Goal: Task Accomplishment & Management: Use online tool/utility

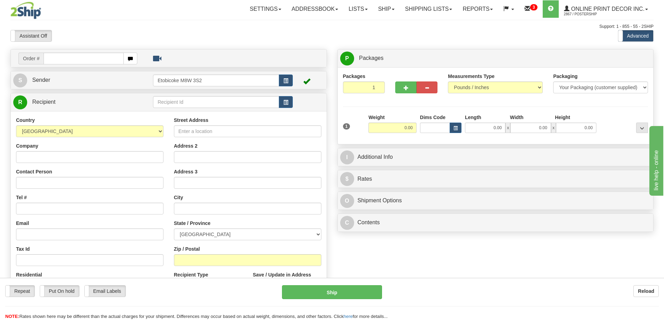
click at [67, 56] on input "text" at bounding box center [84, 59] width 80 height 12
type input "ca-419770"
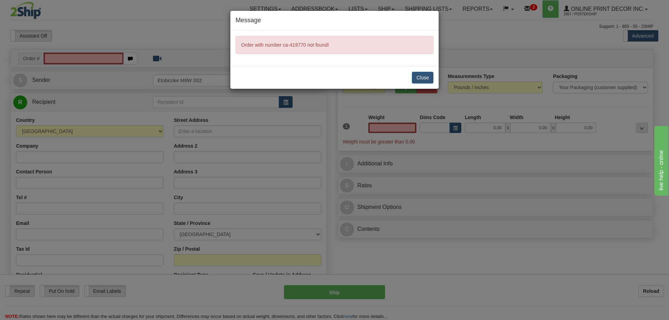
type input "0.00"
click at [423, 77] on button "Close" at bounding box center [423, 78] width 22 height 12
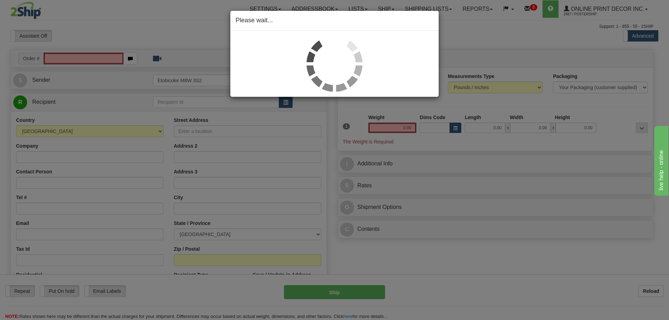
click at [104, 56] on div "Please wait..." at bounding box center [334, 160] width 669 height 320
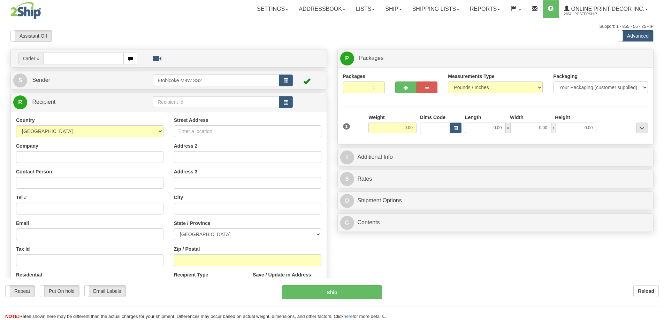
click at [63, 54] on div at bounding box center [332, 160] width 664 height 320
click at [60, 59] on input "text" at bounding box center [84, 59] width 80 height 12
type input "ca-419770"
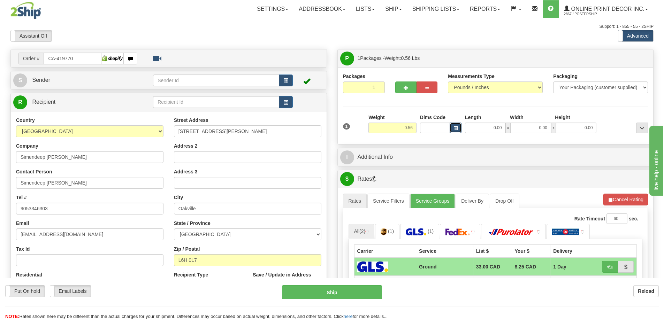
click at [453, 126] on button "button" at bounding box center [455, 128] width 12 height 10
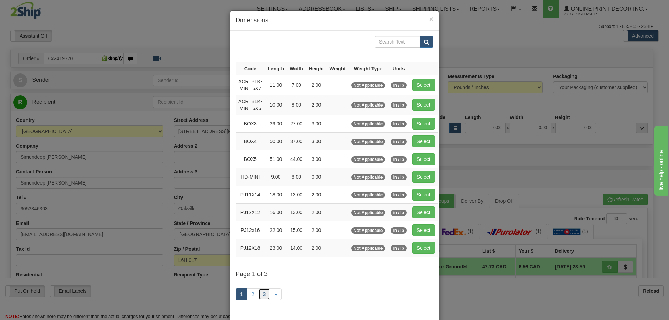
click at [262, 293] on link "3" at bounding box center [264, 294] width 12 height 12
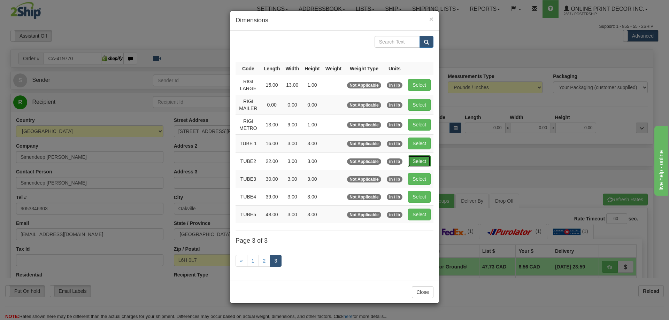
click at [424, 159] on button "Select" at bounding box center [419, 161] width 23 height 12
type input "TUBE2"
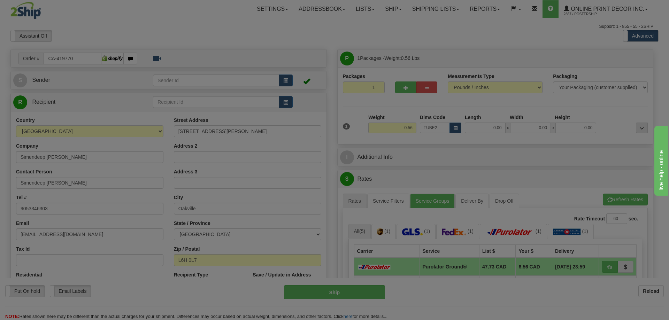
type input "22.00"
type input "3.00"
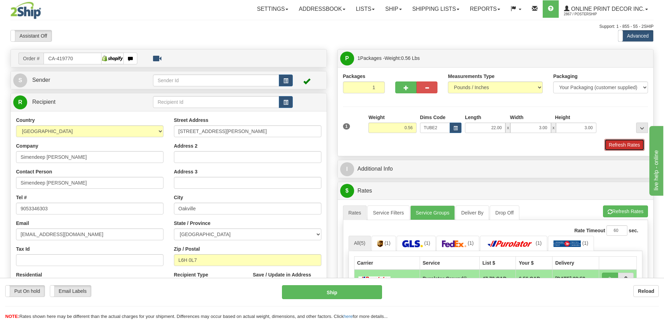
click at [625, 146] on button "Refresh Rates" at bounding box center [624, 145] width 40 height 12
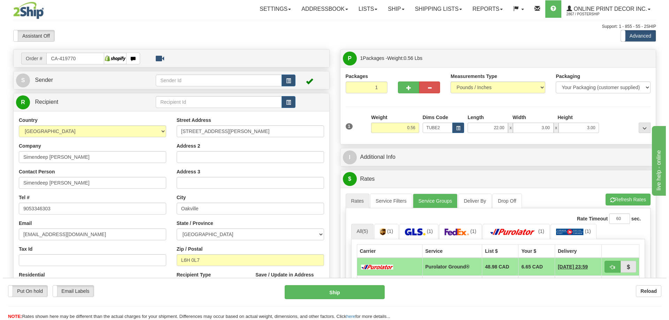
scroll to position [70, 0]
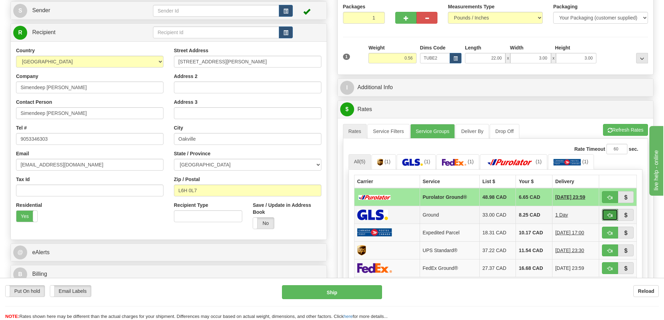
click at [608, 213] on button "button" at bounding box center [610, 215] width 16 height 12
type input "1"
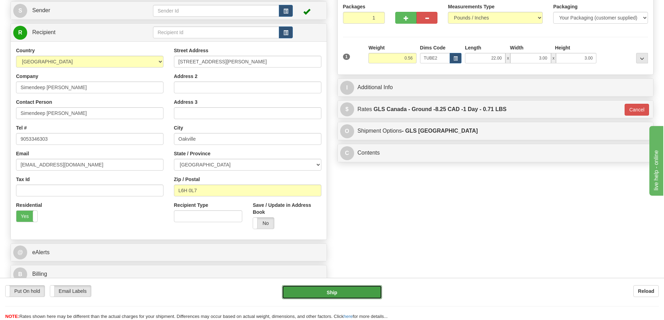
click at [356, 293] on button "Ship" at bounding box center [332, 292] width 100 height 14
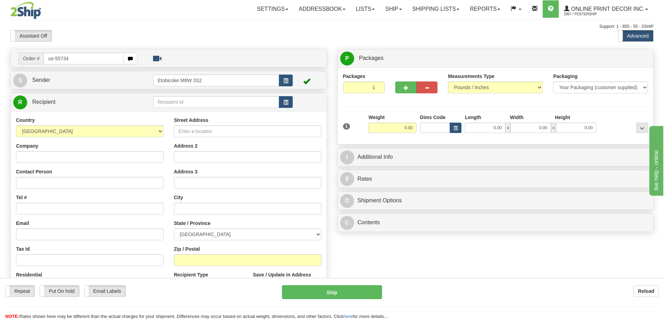
type input "us-55734"
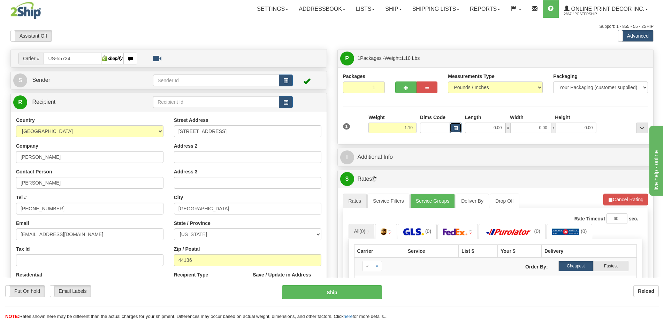
click at [451, 127] on button "button" at bounding box center [455, 128] width 12 height 10
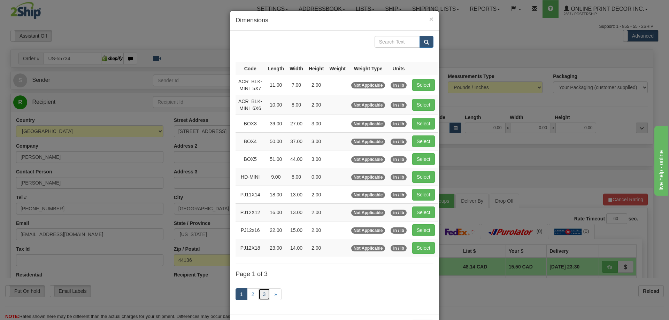
click at [261, 296] on link "3" at bounding box center [264, 294] width 12 height 12
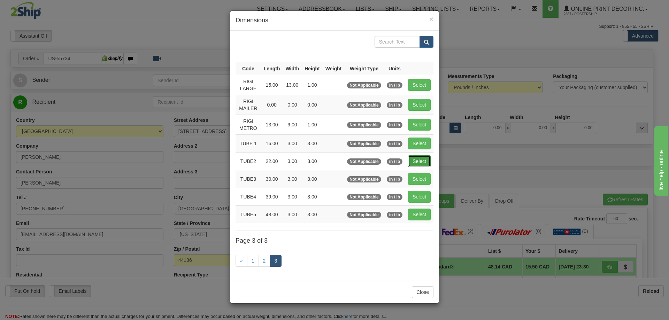
click at [427, 157] on button "Select" at bounding box center [419, 161] width 23 height 12
type input "TUBE2"
type input "22.00"
type input "3.00"
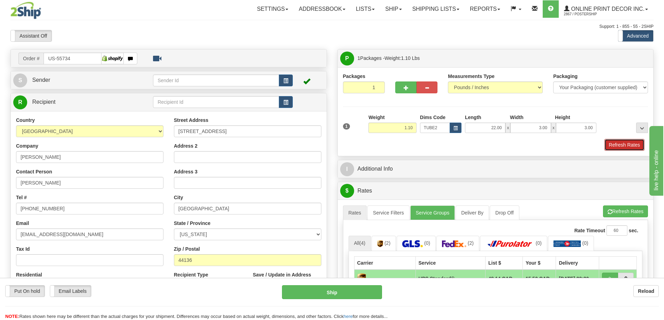
click at [625, 140] on button "Refresh Rates" at bounding box center [624, 145] width 40 height 12
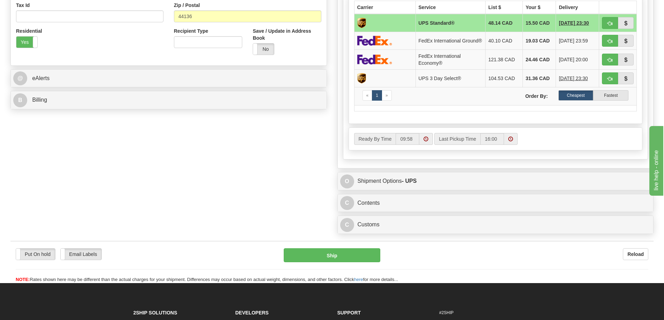
scroll to position [314, 0]
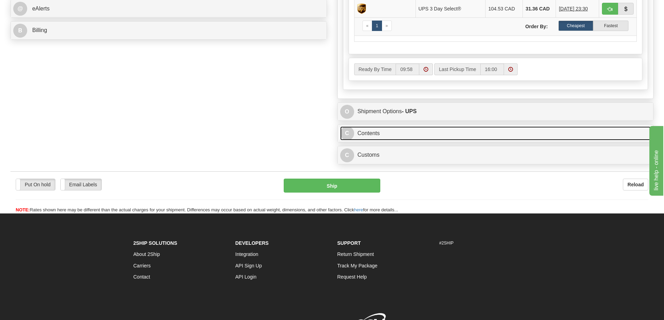
click at [519, 137] on link "C Contents" at bounding box center [495, 133] width 311 height 14
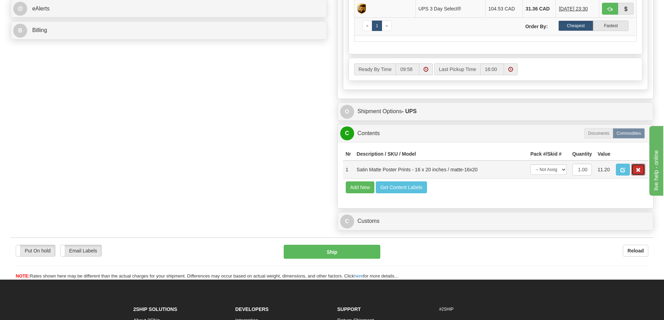
click at [642, 175] on button "button" at bounding box center [638, 170] width 14 height 12
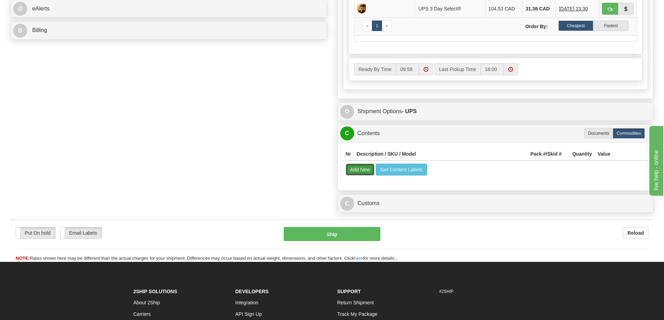
click at [354, 170] on button "Add New" at bounding box center [360, 170] width 29 height 12
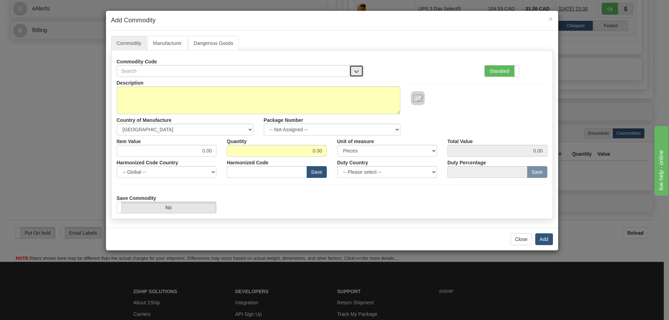
click at [356, 70] on span "button" at bounding box center [356, 71] width 5 height 5
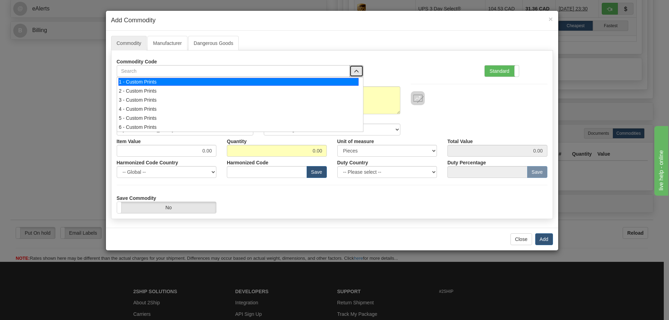
click at [340, 83] on div "1 - Custom Prints" at bounding box center [238, 82] width 240 height 8
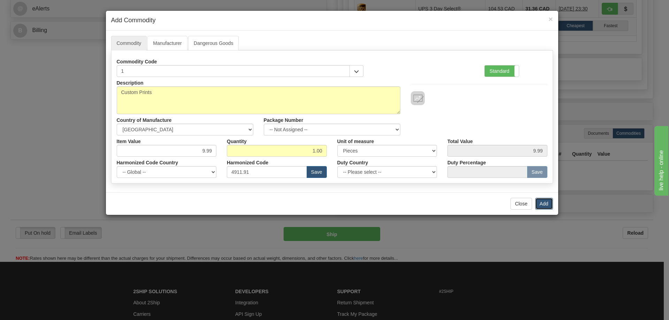
click at [546, 203] on button "Add" at bounding box center [544, 204] width 18 height 12
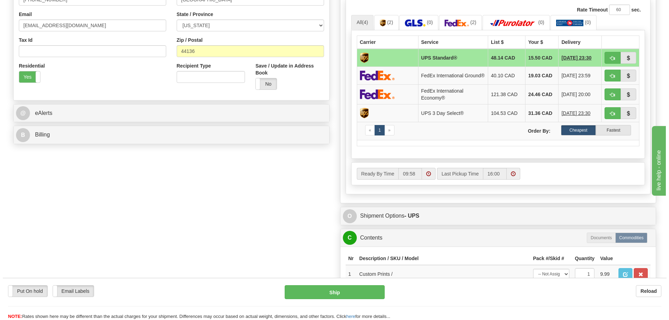
scroll to position [139, 0]
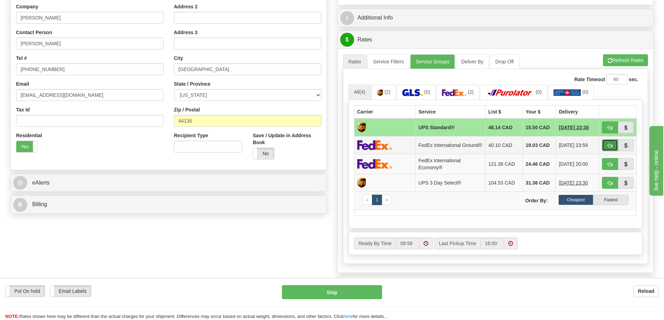
click at [605, 143] on button "button" at bounding box center [610, 145] width 16 height 12
type input "92"
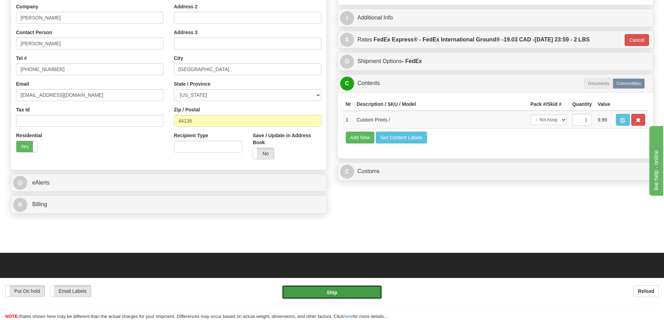
drag, startPoint x: 344, startPoint y: 291, endPoint x: 344, endPoint y: 295, distance: 3.8
click at [344, 295] on button "Ship" at bounding box center [332, 292] width 100 height 14
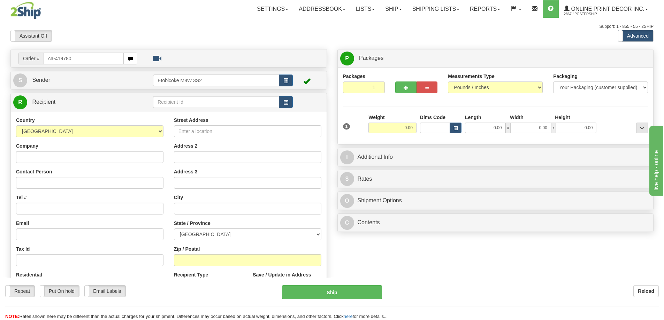
type input "ca-419780"
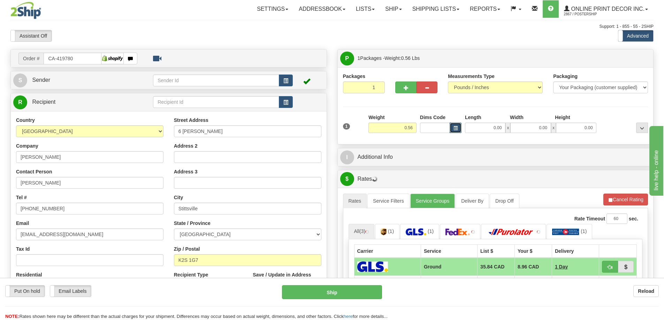
click at [456, 127] on span "button" at bounding box center [455, 128] width 4 height 4
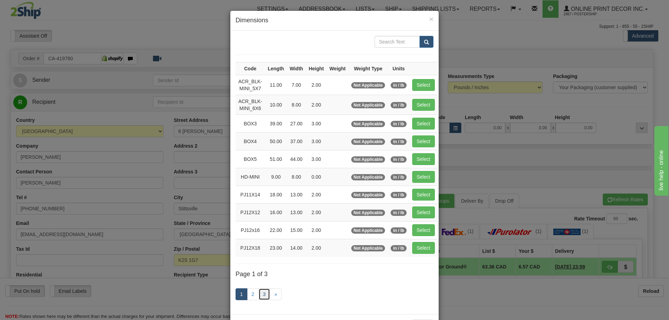
click at [264, 292] on link "3" at bounding box center [264, 294] width 12 height 12
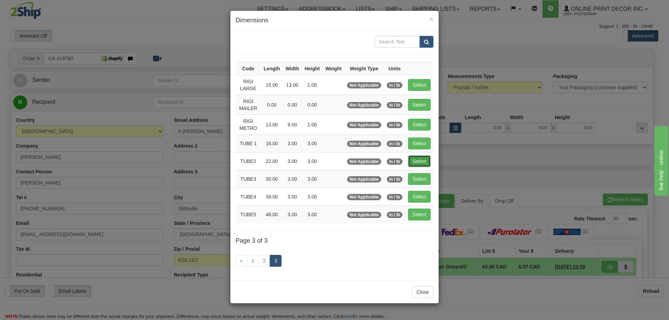
click at [425, 158] on button "Select" at bounding box center [419, 161] width 23 height 12
type input "TUBE2"
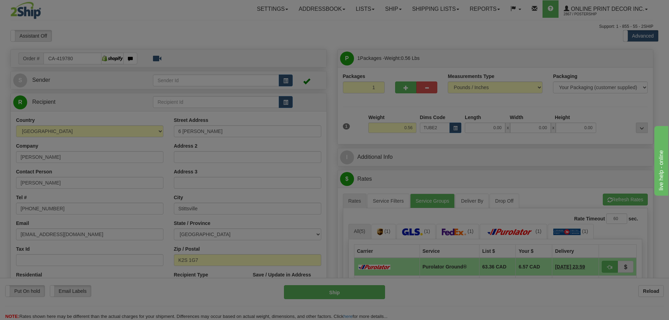
type input "22.00"
type input "3.00"
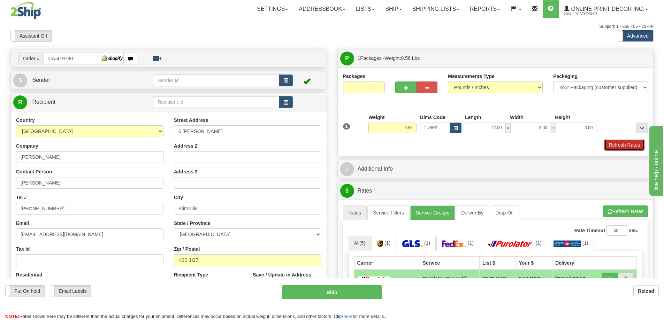
click at [625, 148] on button "Refresh Rates" at bounding box center [624, 145] width 40 height 12
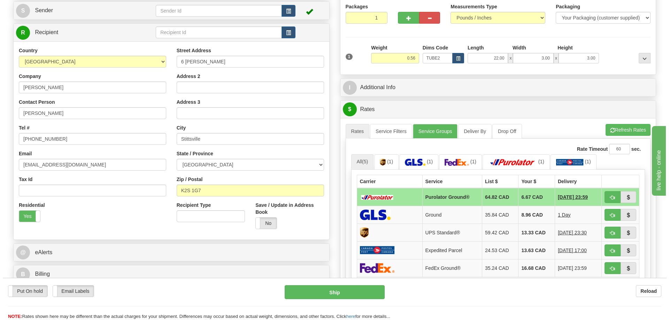
scroll to position [105, 0]
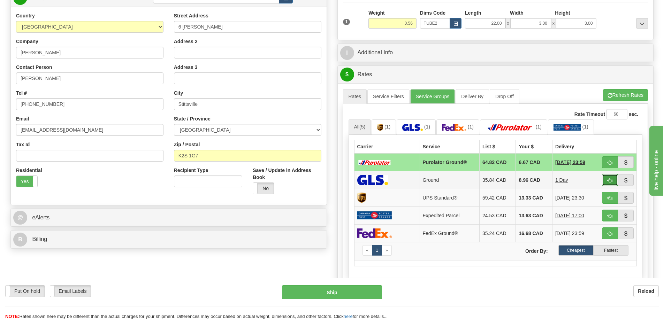
click at [612, 179] on button "button" at bounding box center [610, 180] width 16 height 12
type input "1"
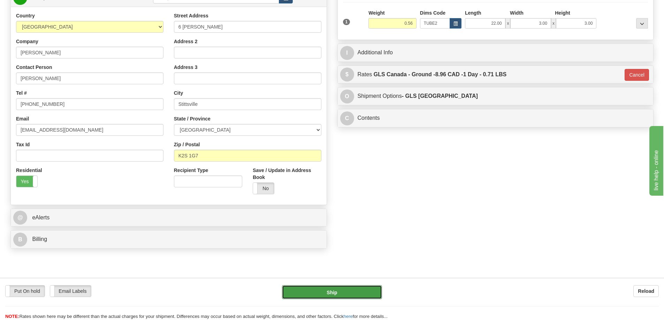
click at [341, 290] on button "Ship" at bounding box center [332, 292] width 100 height 14
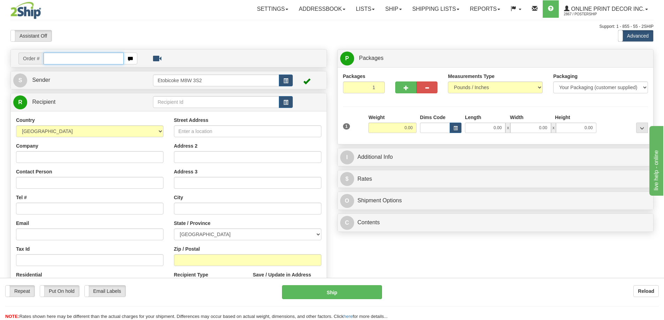
click at [67, 63] on input "text" at bounding box center [84, 59] width 80 height 12
click at [69, 61] on input "text" at bounding box center [84, 59] width 80 height 12
type input "ca-419781"
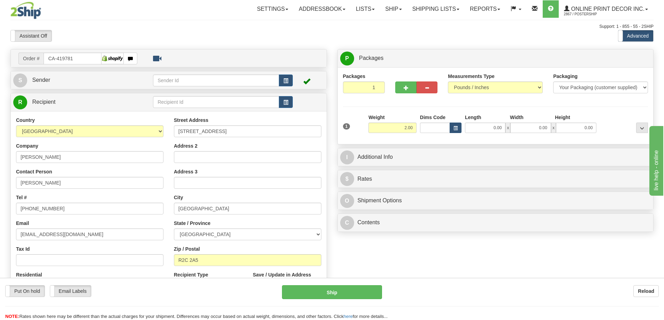
type input "2.00"
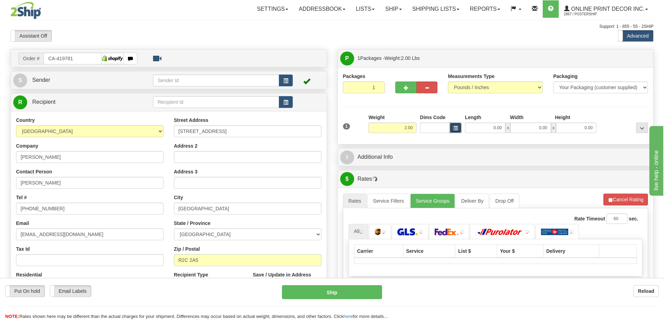
click at [452, 124] on button "button" at bounding box center [455, 128] width 12 height 10
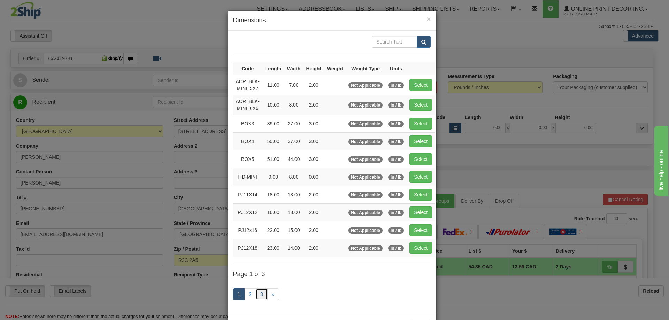
click at [259, 295] on link "3" at bounding box center [262, 294] width 12 height 12
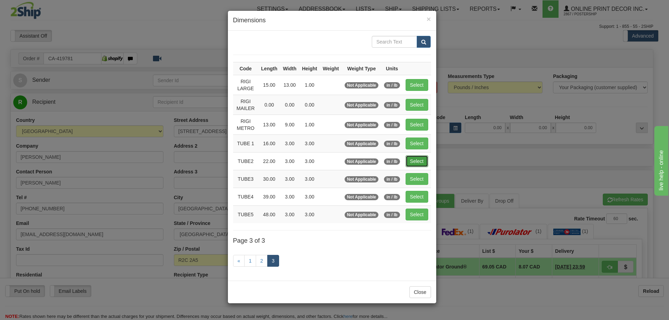
click at [418, 160] on button "Select" at bounding box center [417, 161] width 23 height 12
type input "TUBE2"
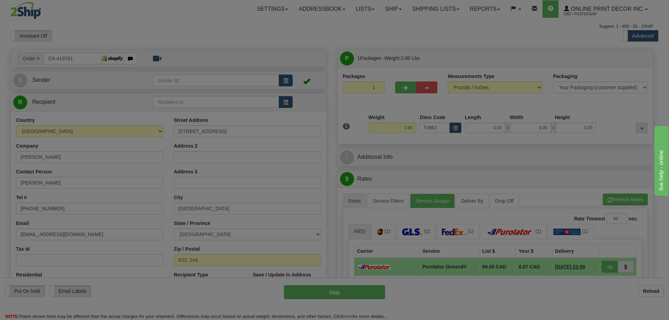
type input "22.00"
type input "3.00"
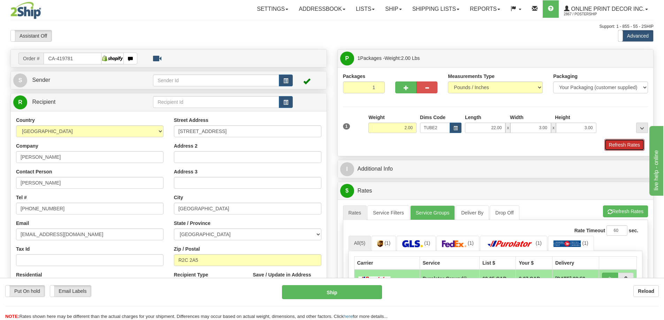
click at [624, 147] on button "Refresh Rates" at bounding box center [624, 145] width 40 height 12
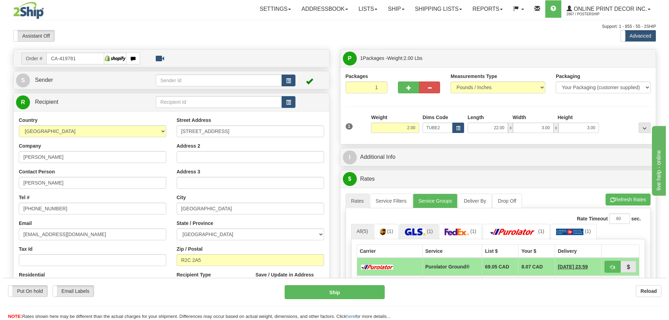
scroll to position [70, 0]
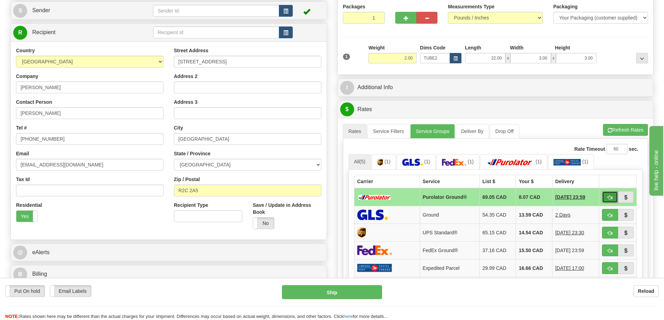
click at [610, 198] on span "button" at bounding box center [609, 197] width 5 height 5
type input "260"
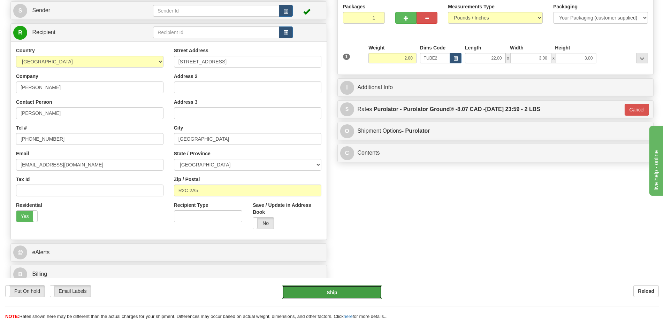
click at [377, 290] on button "Ship" at bounding box center [332, 292] width 100 height 14
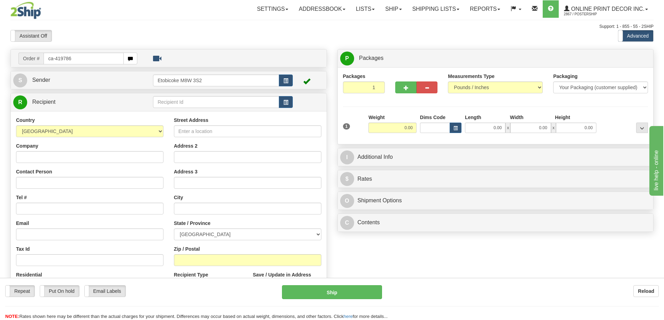
type input "ca-419786"
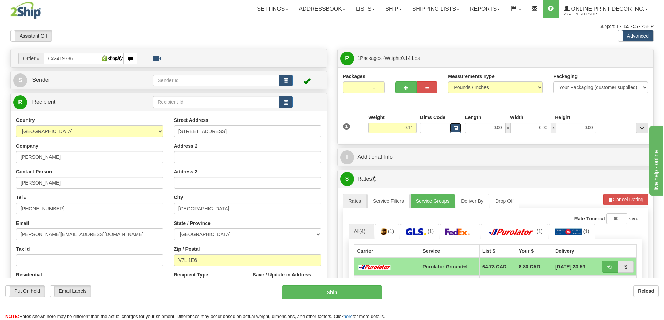
click at [451, 126] on button "button" at bounding box center [455, 128] width 12 height 10
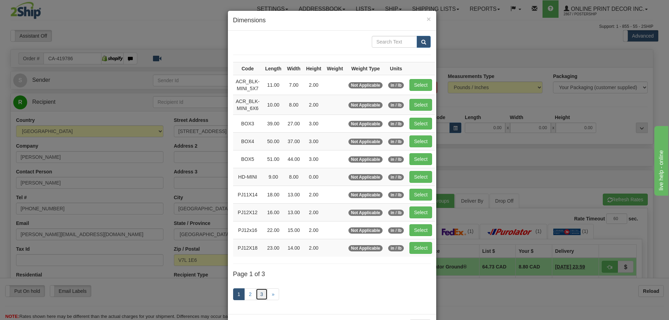
click at [258, 294] on link "3" at bounding box center [262, 294] width 12 height 12
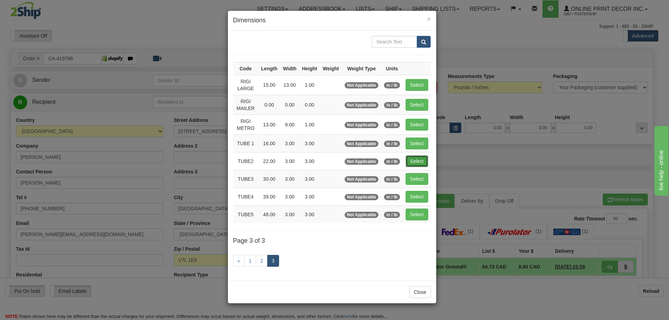
click at [424, 162] on button "Select" at bounding box center [417, 161] width 23 height 12
type input "TUBE2"
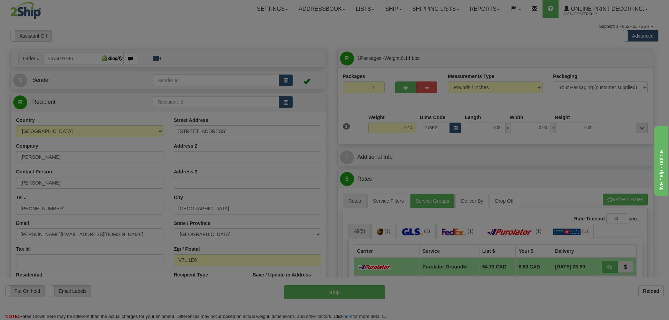
type input "22.00"
type input "3.00"
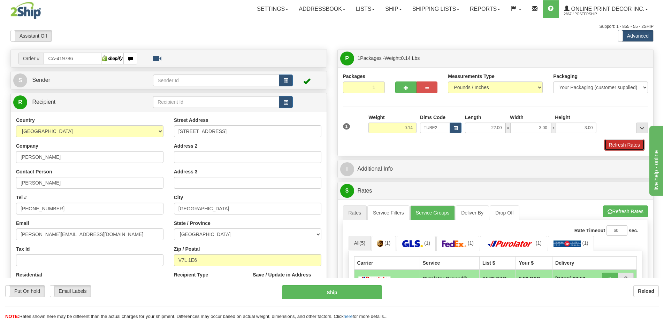
click at [627, 147] on button "Refresh Rates" at bounding box center [624, 145] width 40 height 12
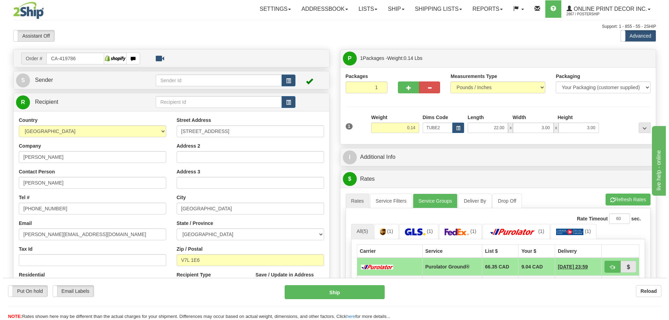
scroll to position [105, 0]
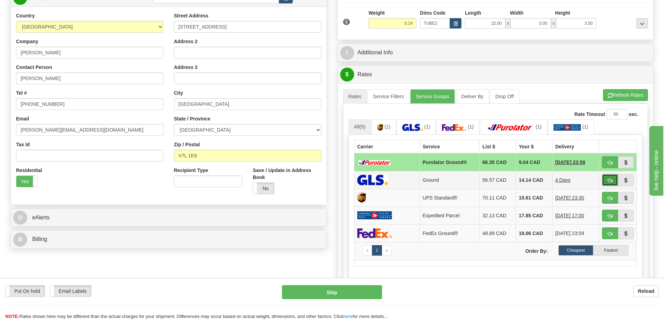
click at [607, 176] on button "button" at bounding box center [610, 180] width 16 height 12
type input "1"
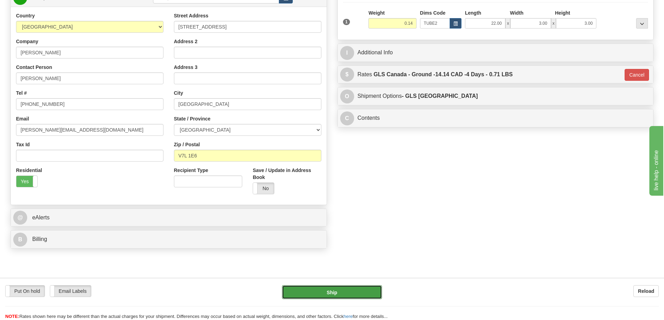
click at [355, 286] on button "Ship" at bounding box center [332, 292] width 100 height 14
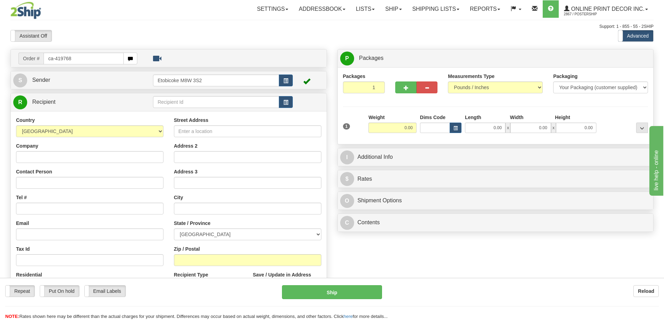
type input "ca-419768"
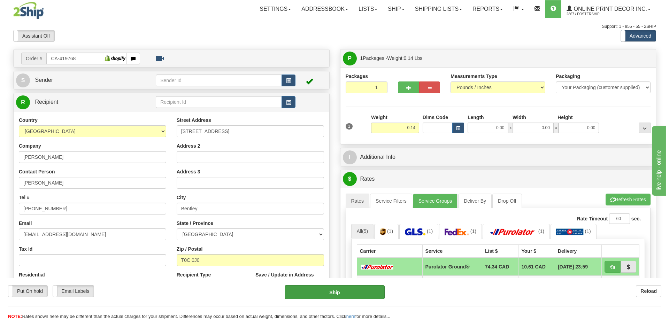
scroll to position [70, 0]
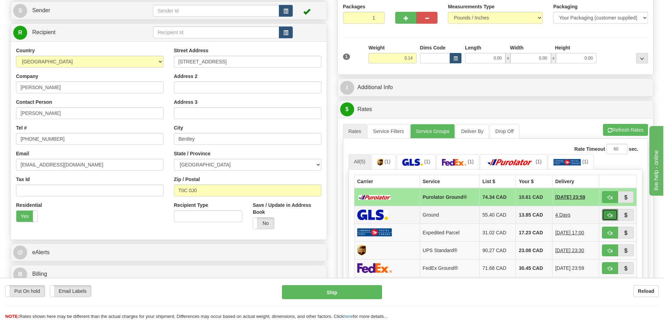
click at [610, 214] on button "button" at bounding box center [610, 215] width 16 height 12
type input "1"
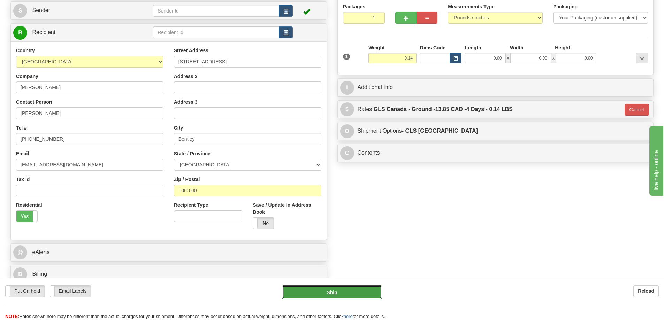
drag, startPoint x: 357, startPoint y: 287, endPoint x: 359, endPoint y: 283, distance: 3.8
click at [359, 283] on div "Put On hold Put On hold Email Labels Email Labels Edit Reload Ship Reload" at bounding box center [332, 299] width 664 height 42
click at [329, 291] on button "Ship" at bounding box center [332, 292] width 100 height 14
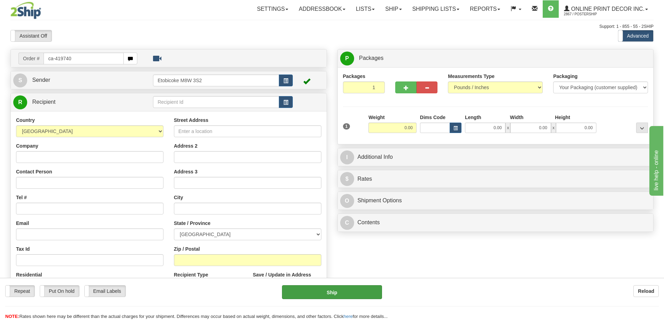
type input "ca-419740"
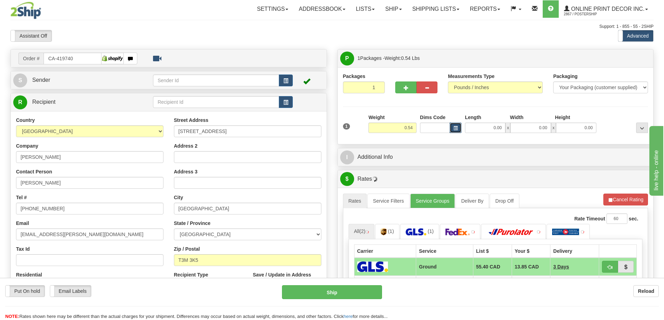
click at [460, 127] on button "button" at bounding box center [455, 128] width 12 height 10
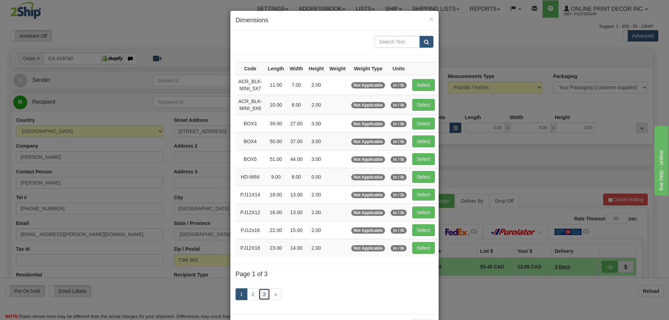
click at [262, 296] on link "3" at bounding box center [264, 294] width 12 height 12
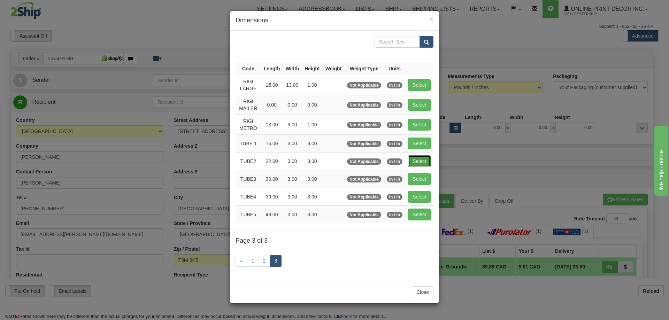
click at [420, 159] on button "Select" at bounding box center [419, 161] width 23 height 12
type input "TUBE2"
type input "22.00"
type input "3.00"
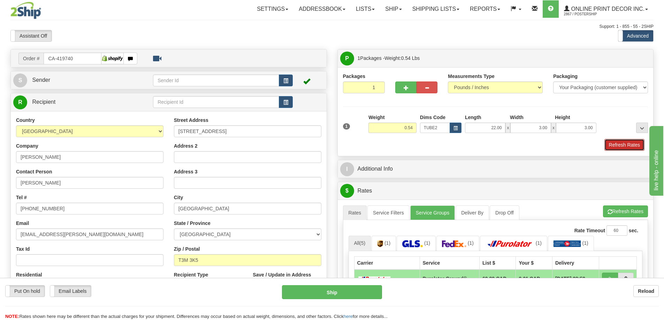
click at [630, 143] on button "Refresh Rates" at bounding box center [624, 145] width 40 height 12
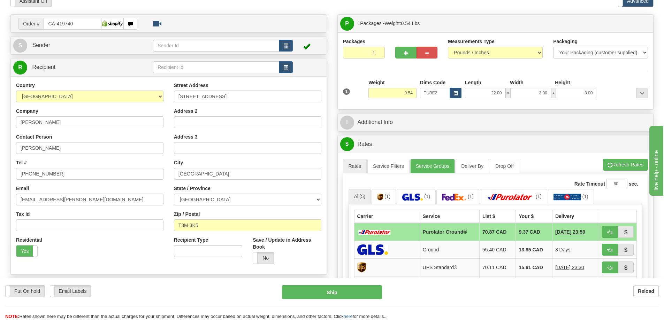
scroll to position [70, 0]
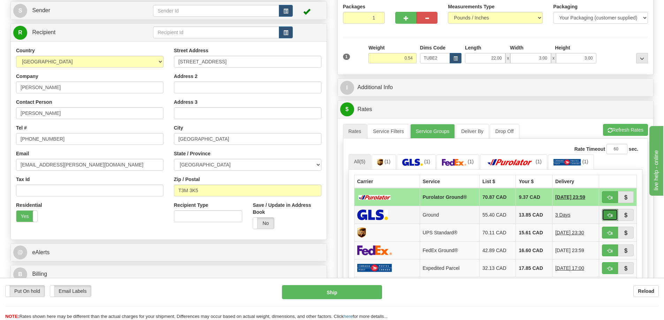
click at [612, 214] on span "button" at bounding box center [609, 215] width 5 height 5
type input "1"
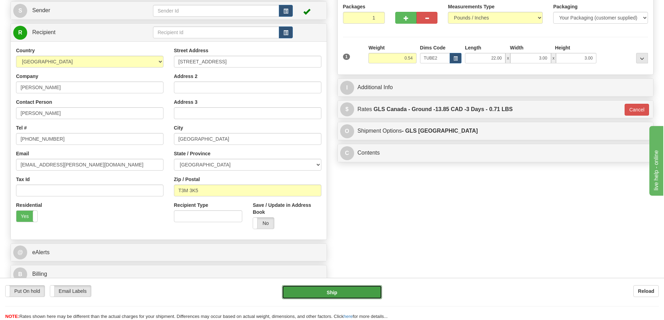
click at [338, 299] on button "Ship" at bounding box center [332, 292] width 100 height 14
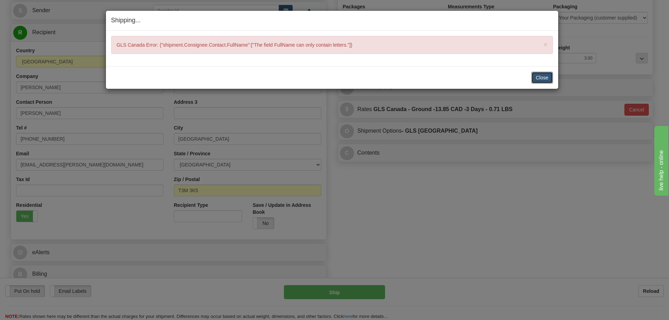
click at [546, 76] on button "Close" at bounding box center [542, 78] width 22 height 12
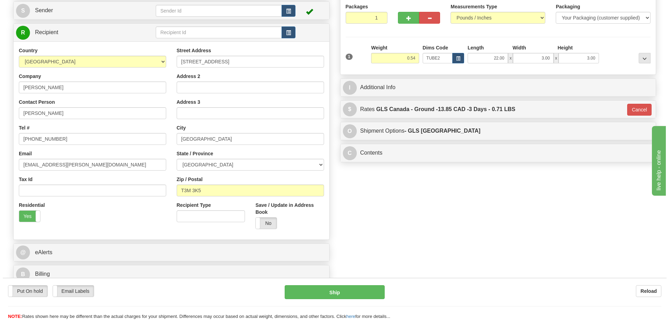
scroll to position [0, 0]
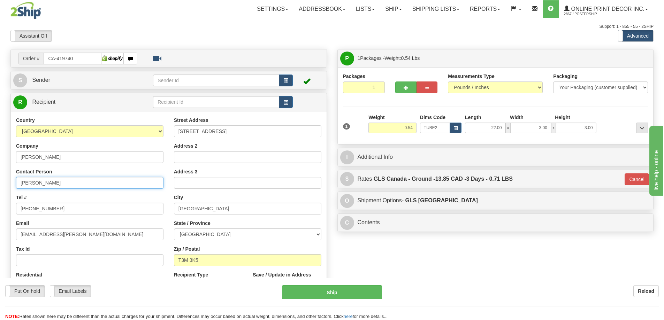
click at [40, 182] on input "Corey O’Hara" at bounding box center [89, 183] width 147 height 12
type input "Corey OHara"
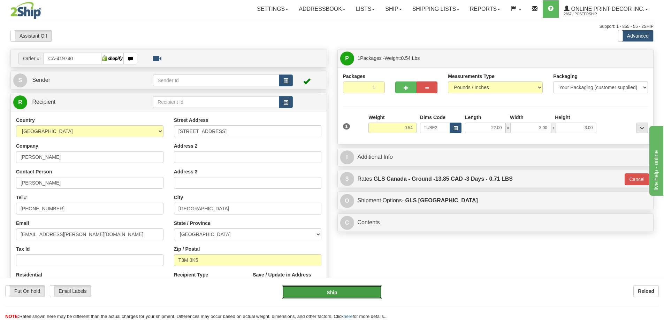
click at [364, 290] on button "Ship" at bounding box center [332, 292] width 100 height 14
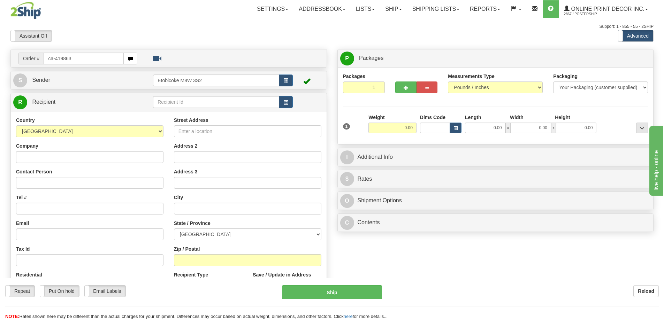
type input "ca-419863"
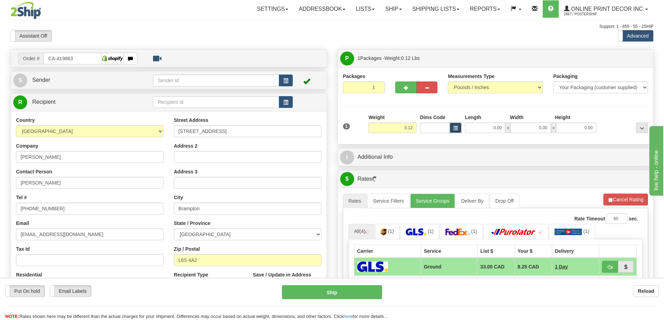
click at [456, 129] on span "button" at bounding box center [455, 128] width 4 height 4
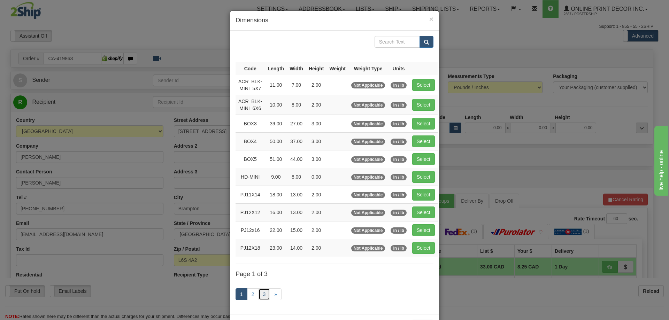
click at [261, 294] on link "3" at bounding box center [264, 294] width 12 height 12
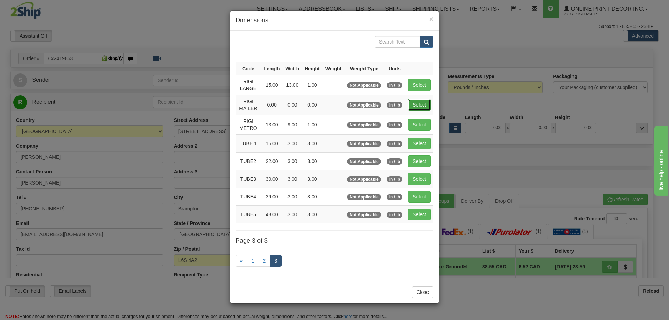
click at [420, 102] on button "Select" at bounding box center [419, 105] width 23 height 12
type input "RIGI MAILER"
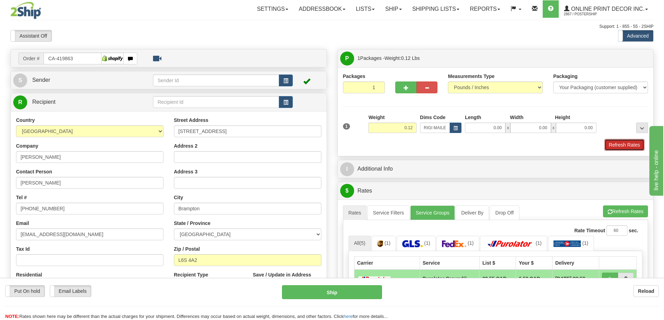
click at [626, 142] on button "Refresh Rates" at bounding box center [624, 145] width 40 height 12
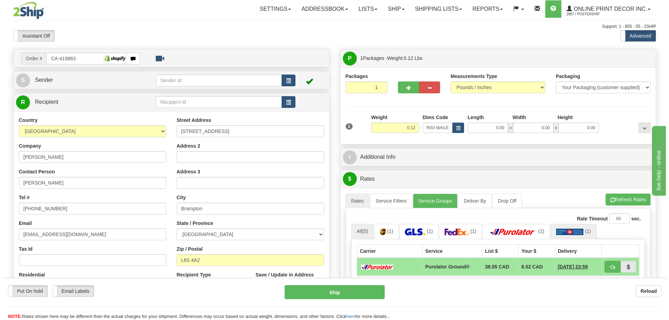
scroll to position [70, 0]
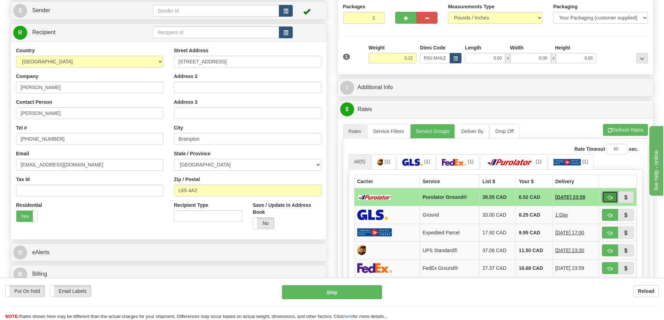
click at [605, 194] on button "button" at bounding box center [610, 197] width 16 height 12
type input "260"
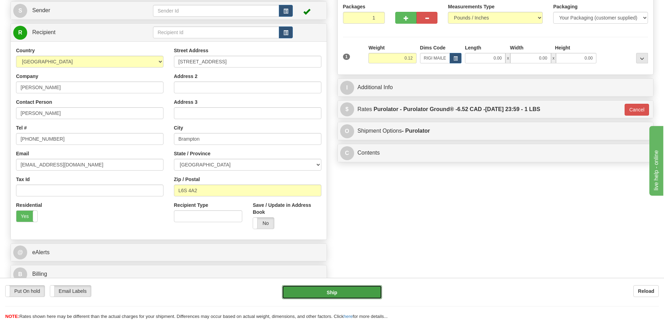
click at [360, 292] on button "Ship" at bounding box center [332, 292] width 100 height 14
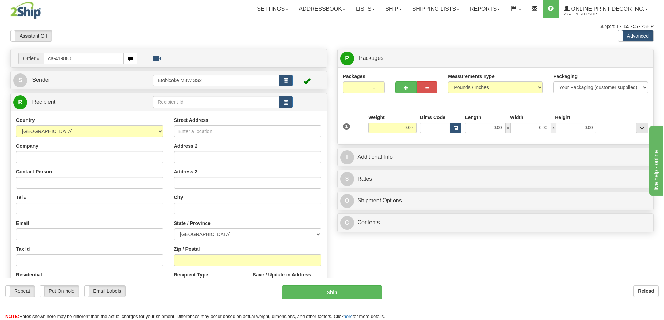
type input "ca-419880"
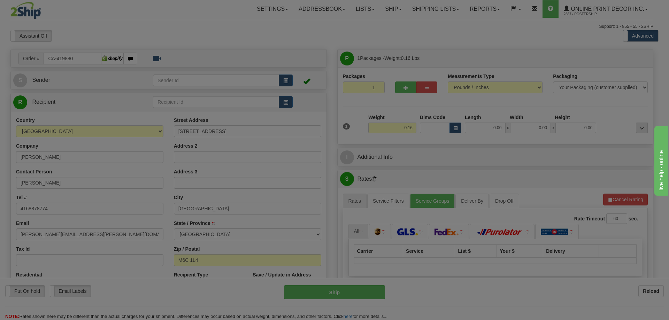
type input "YORK"
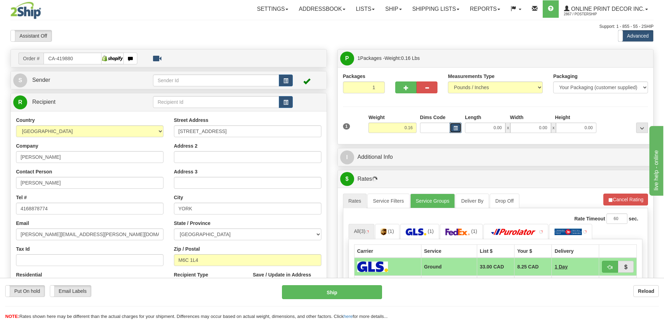
click at [455, 128] on span "button" at bounding box center [455, 128] width 4 height 4
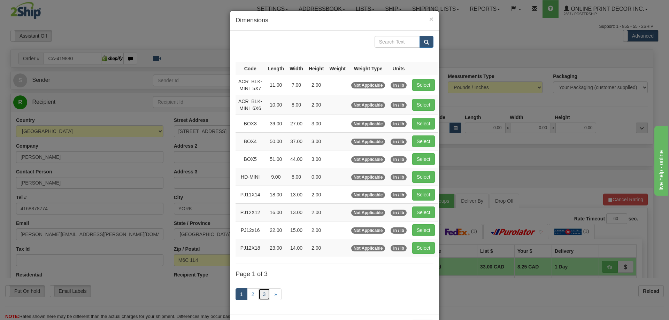
click at [261, 293] on link "3" at bounding box center [264, 294] width 12 height 12
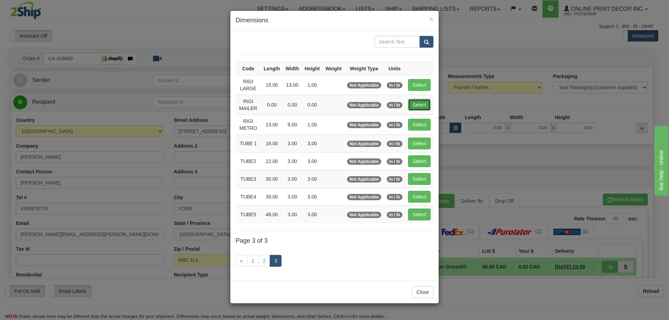
click at [412, 99] on button "Select" at bounding box center [419, 105] width 23 height 12
type input "RIGI MAILER"
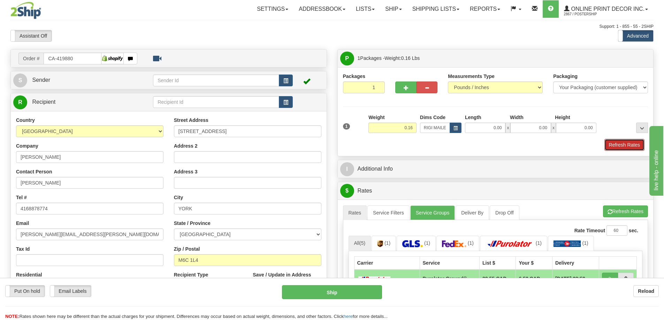
click at [633, 143] on button "Refresh Rates" at bounding box center [624, 145] width 40 height 12
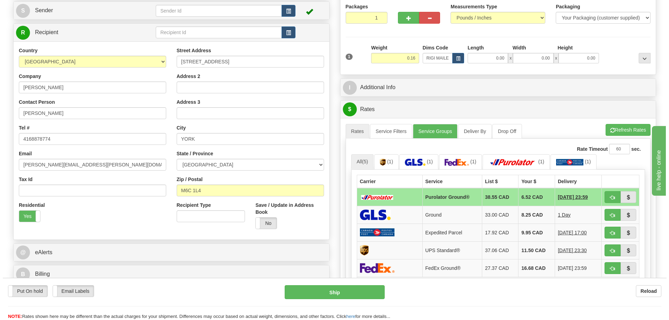
scroll to position [105, 0]
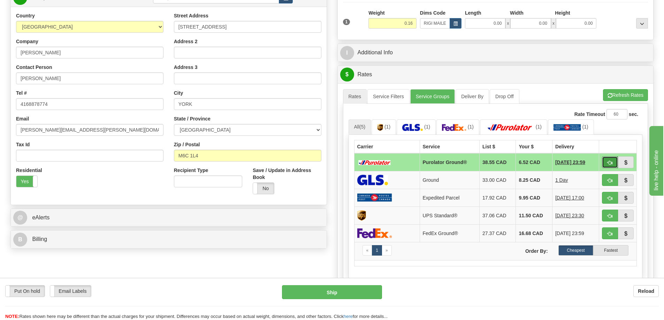
click at [605, 162] on button "button" at bounding box center [610, 162] width 16 height 12
type input "260"
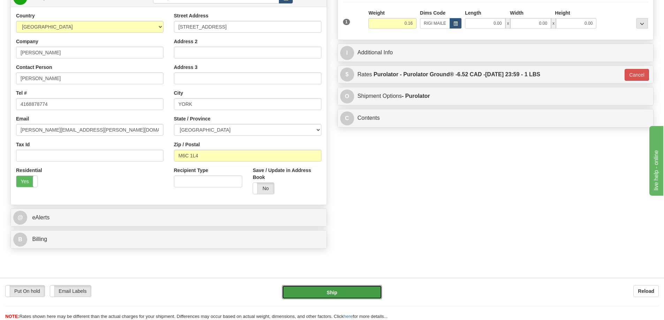
click at [364, 289] on button "Ship" at bounding box center [332, 292] width 100 height 14
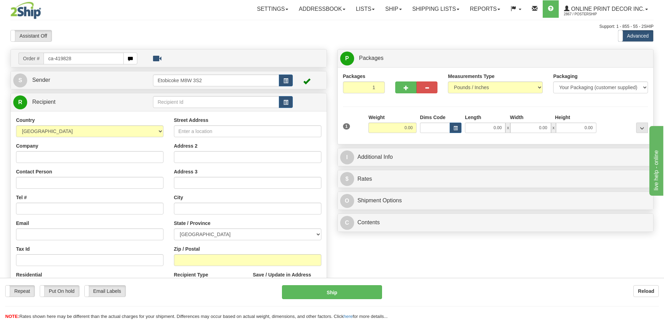
type input "ca-419828"
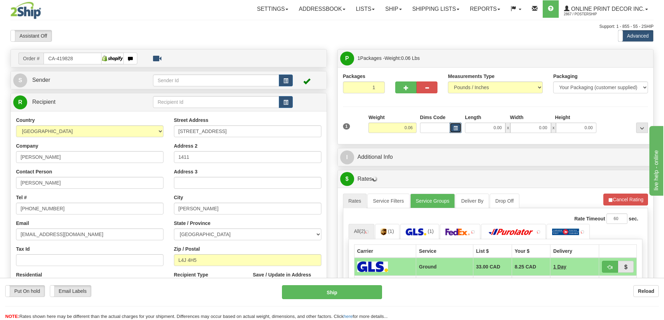
click at [456, 127] on span "button" at bounding box center [455, 128] width 4 height 4
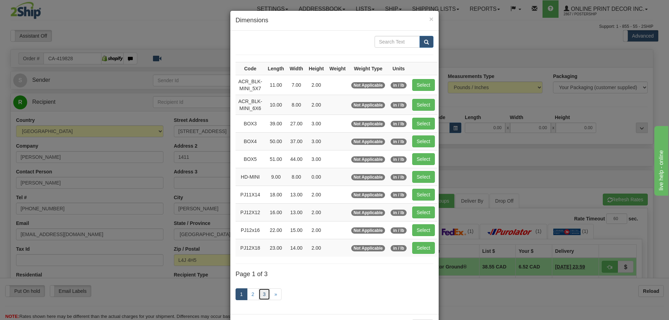
click at [264, 291] on link "3" at bounding box center [264, 294] width 12 height 12
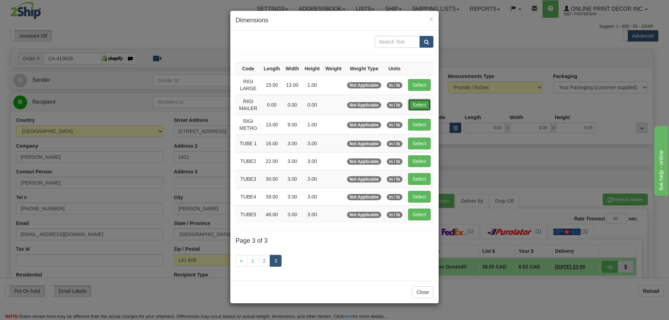
click at [413, 105] on button "Select" at bounding box center [419, 105] width 23 height 12
type input "RIGI MAILER"
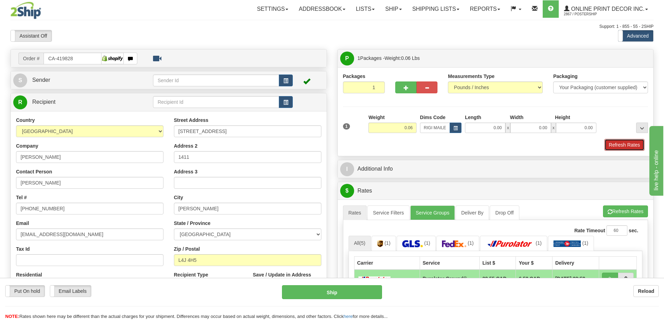
click at [618, 142] on button "Refresh Rates" at bounding box center [624, 145] width 40 height 12
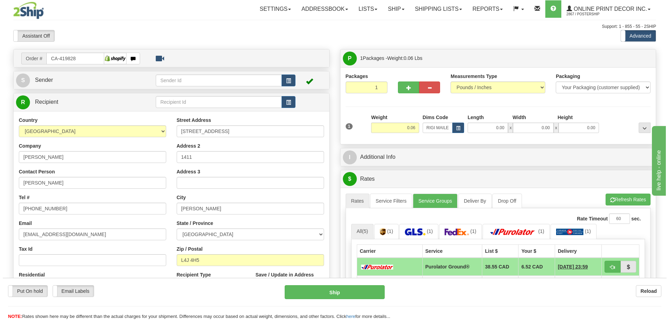
scroll to position [70, 0]
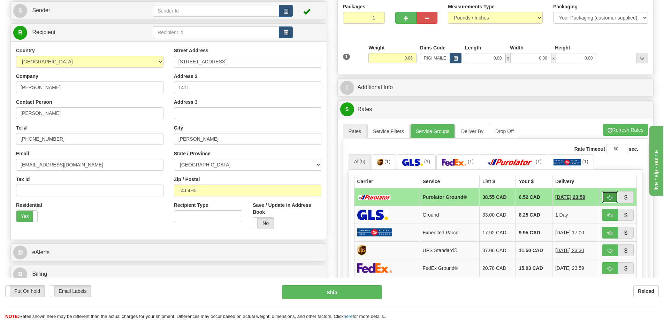
drag, startPoint x: 604, startPoint y: 199, endPoint x: 605, endPoint y: 195, distance: 4.1
click at [604, 197] on button "button" at bounding box center [610, 197] width 16 height 12
type input "260"
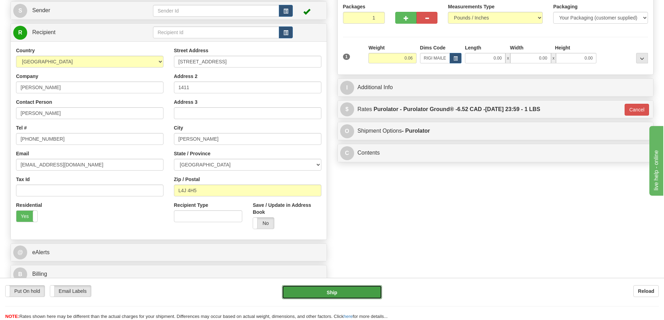
click at [354, 288] on button "Ship" at bounding box center [332, 292] width 100 height 14
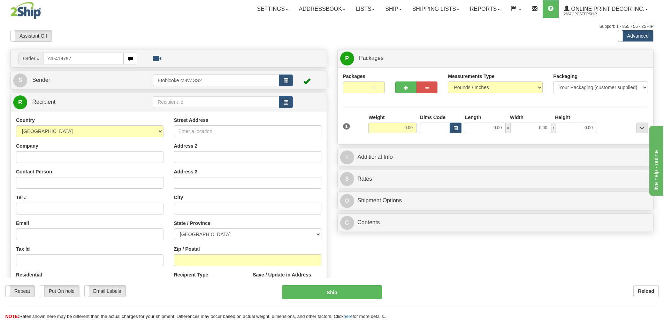
type input "ca-419797"
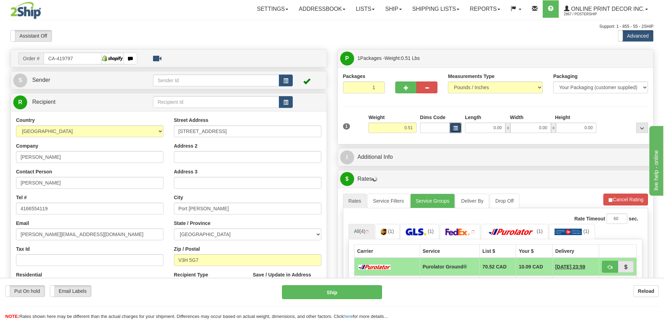
click at [453, 127] on span "button" at bounding box center [455, 128] width 4 height 4
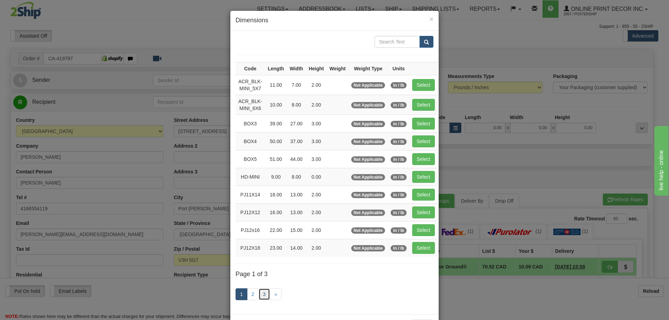
click at [260, 295] on link "3" at bounding box center [264, 294] width 12 height 12
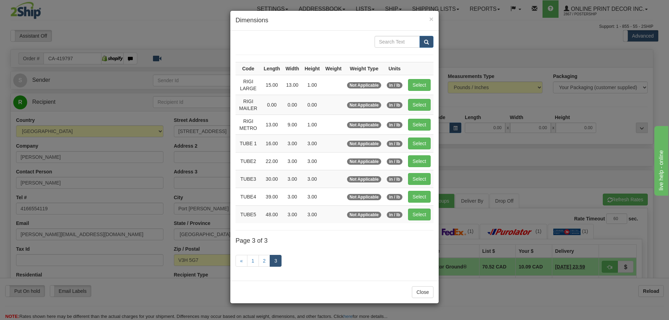
click at [424, 153] on td "Select" at bounding box center [419, 161] width 28 height 18
click at [423, 161] on button "Select" at bounding box center [419, 161] width 23 height 12
type input "TUBE2"
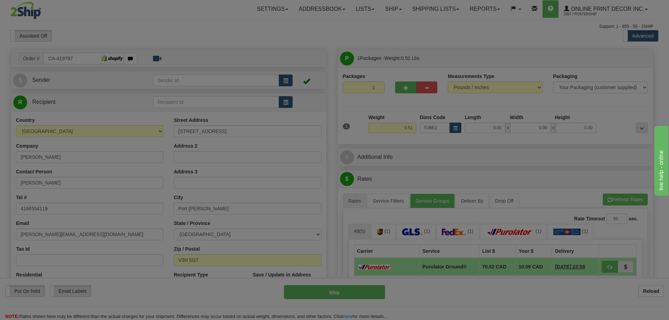
type input "22.00"
type input "3.00"
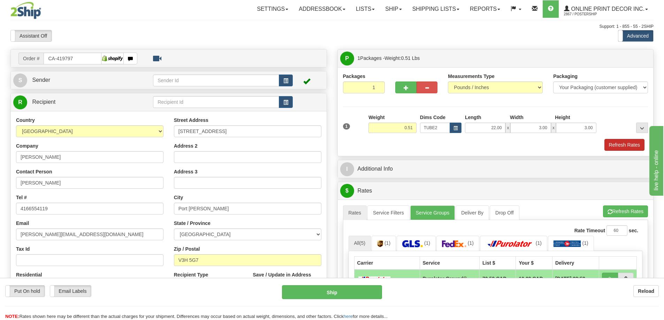
click at [628, 140] on div "1 Weight 0.51 Dims Code TUBE2" at bounding box center [495, 132] width 305 height 37
click at [632, 144] on button "Refresh Rates" at bounding box center [624, 145] width 40 height 12
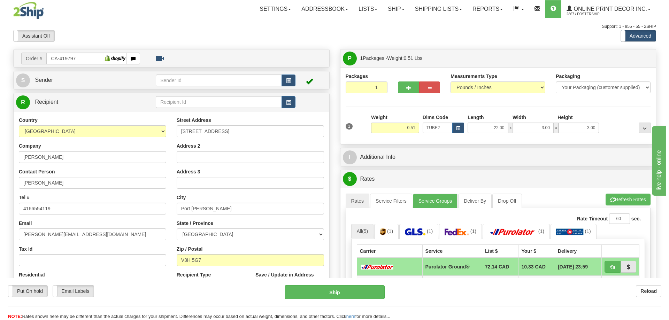
scroll to position [70, 0]
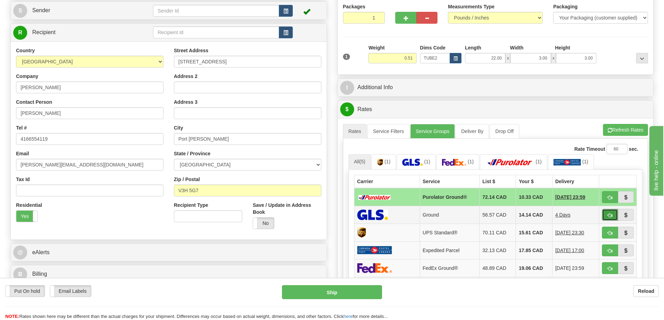
click at [612, 213] on button "button" at bounding box center [610, 215] width 16 height 12
type input "1"
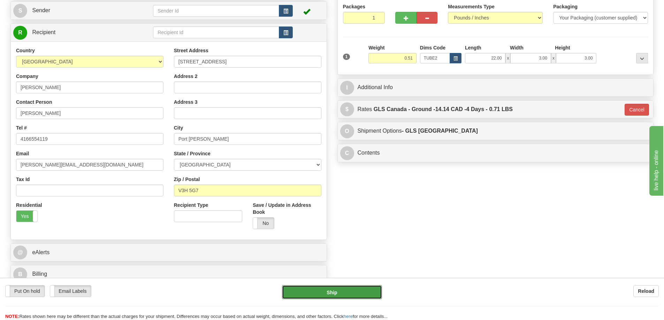
drag, startPoint x: 346, startPoint y: 296, endPoint x: 353, endPoint y: 296, distance: 7.3
click at [353, 296] on button "Ship" at bounding box center [332, 292] width 100 height 14
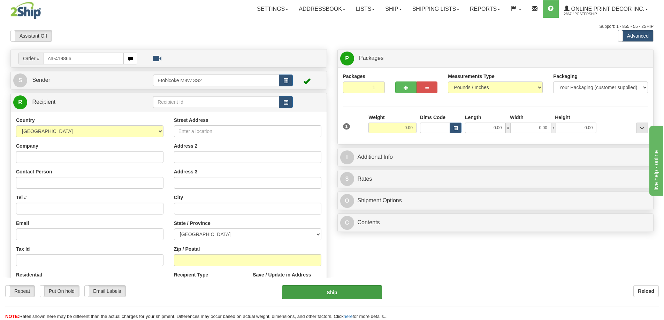
type input "ca-419866"
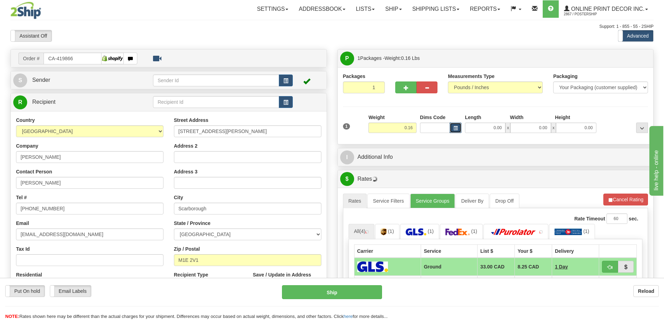
click at [456, 125] on button "button" at bounding box center [455, 128] width 12 height 10
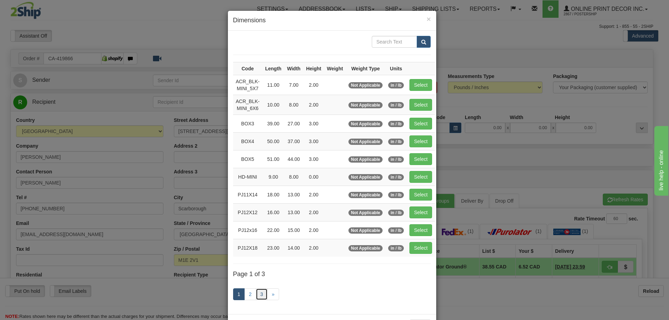
click at [258, 290] on link "3" at bounding box center [262, 294] width 12 height 12
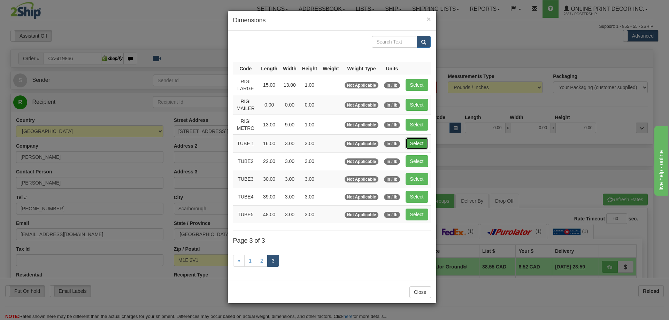
click at [419, 144] on button "Select" at bounding box center [417, 144] width 23 height 12
type input "TUBE 1"
type input "16.00"
type input "3.00"
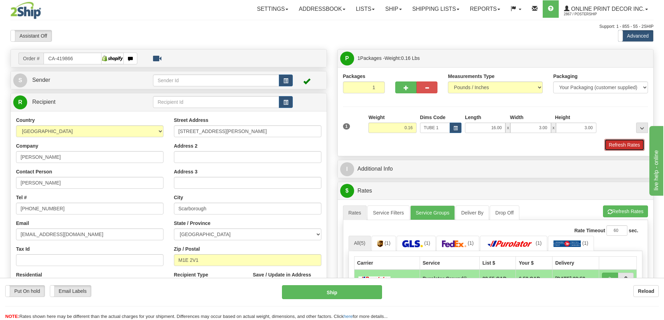
click at [628, 145] on button "Refresh Rates" at bounding box center [624, 145] width 40 height 12
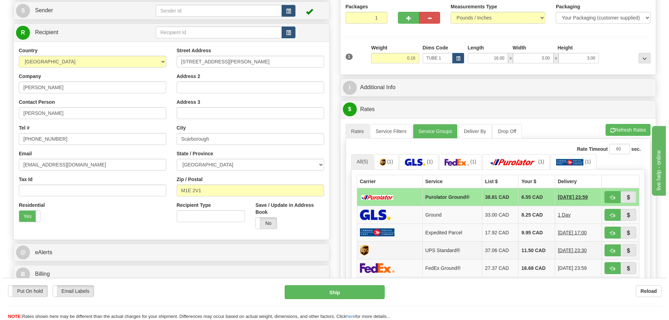
scroll to position [139, 0]
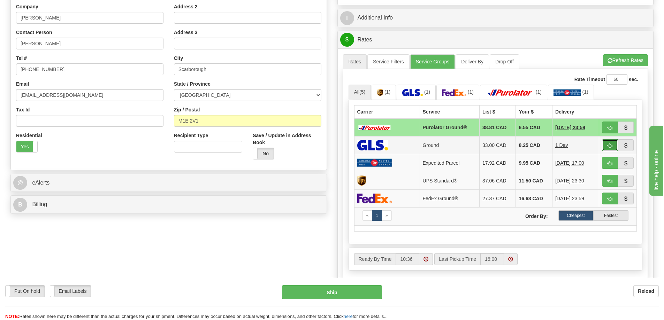
click at [607, 143] on button "button" at bounding box center [610, 145] width 16 height 12
type input "1"
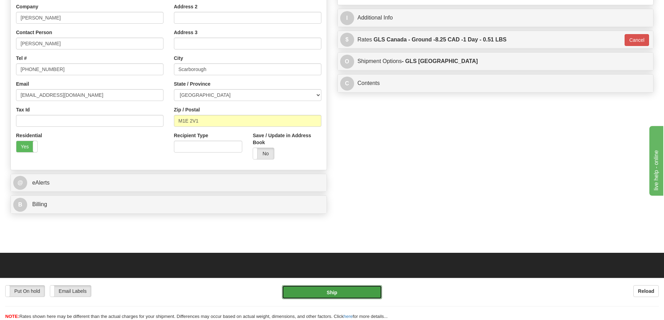
click at [345, 292] on button "Ship" at bounding box center [332, 292] width 100 height 14
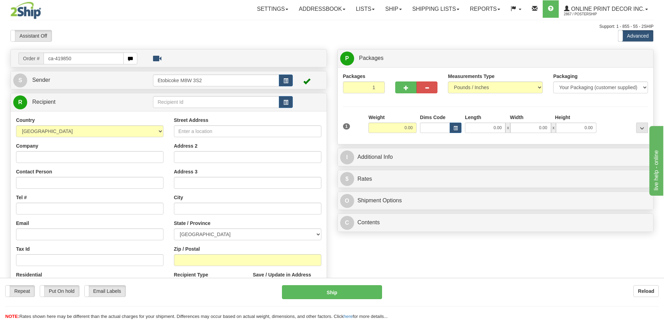
type input "ca-419850"
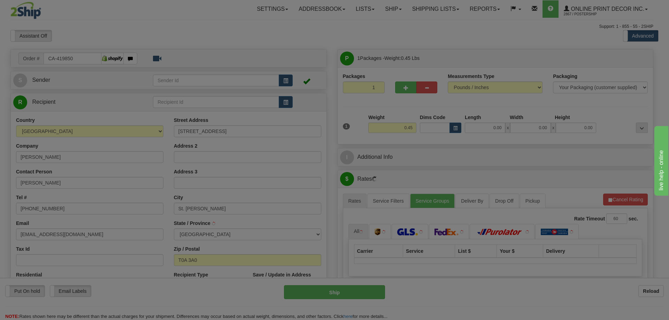
type input "ST [PERSON_NAME]"
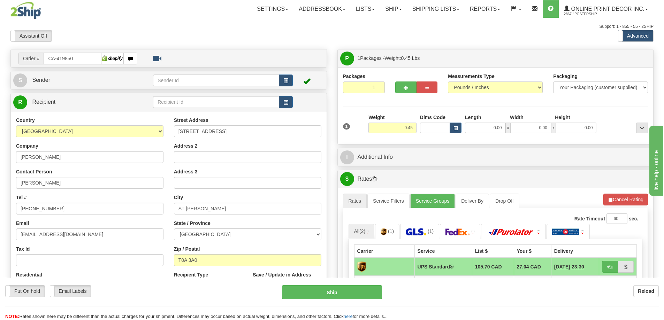
click at [455, 123] on div "Dims Code" at bounding box center [440, 123] width 45 height 19
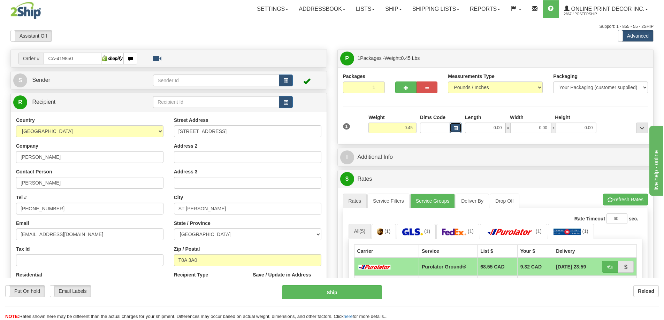
click at [453, 127] on span "button" at bounding box center [455, 128] width 4 height 4
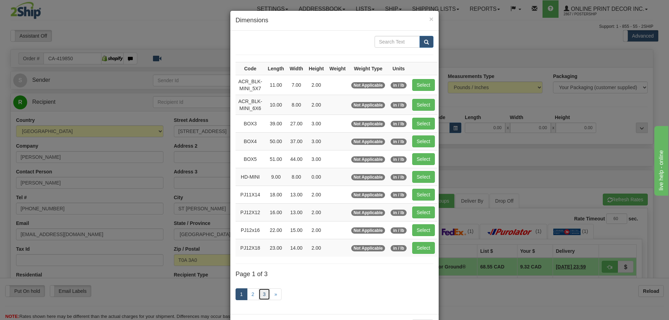
click at [260, 292] on link "3" at bounding box center [264, 294] width 12 height 12
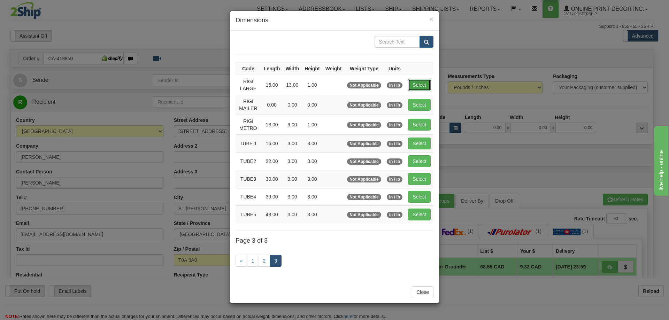
click at [423, 83] on button "Select" at bounding box center [419, 85] width 23 height 12
type input "RIGI LARGE"
type input "15.00"
type input "13.00"
type input "1.00"
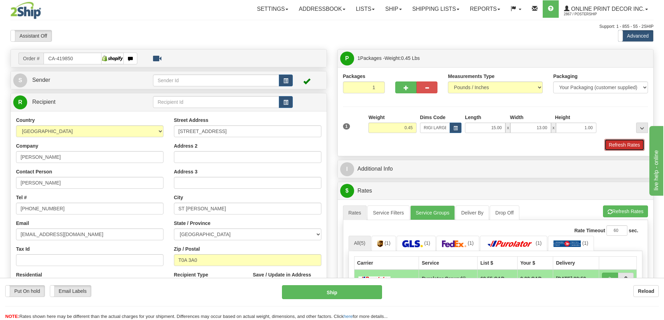
click at [618, 147] on button "Refresh Rates" at bounding box center [624, 145] width 40 height 12
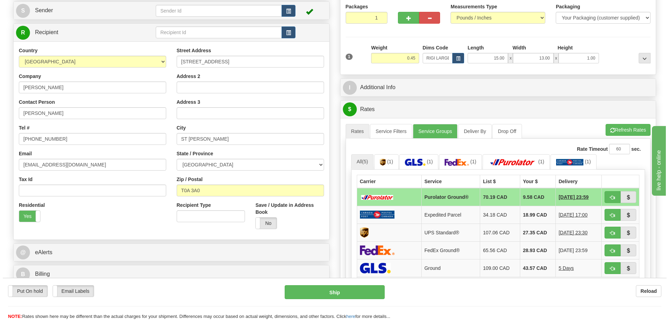
scroll to position [105, 0]
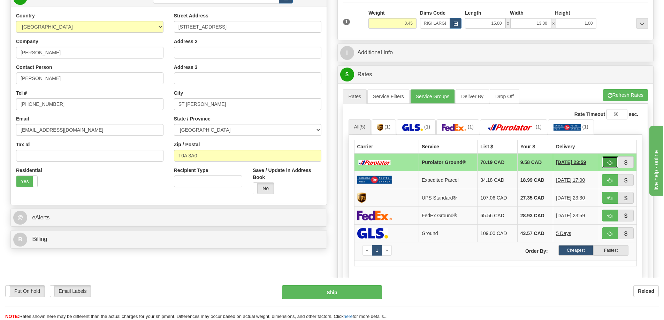
drag, startPoint x: 607, startPoint y: 166, endPoint x: 607, endPoint y: 162, distance: 4.5
click at [607, 165] on span "button" at bounding box center [609, 163] width 5 height 5
type input "260"
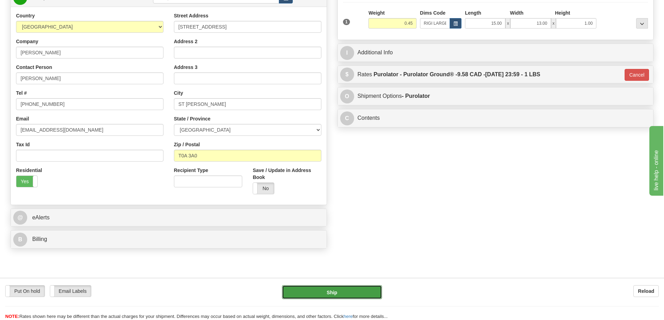
click at [366, 291] on button "Ship" at bounding box center [332, 292] width 100 height 14
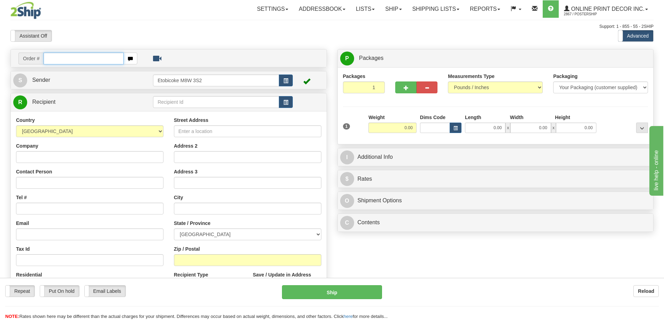
click at [64, 56] on input "text" at bounding box center [84, 59] width 80 height 12
type input "ca-419816"
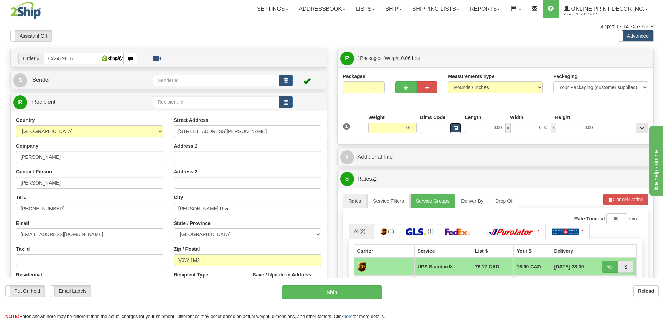
click at [457, 130] on span "button" at bounding box center [455, 128] width 4 height 4
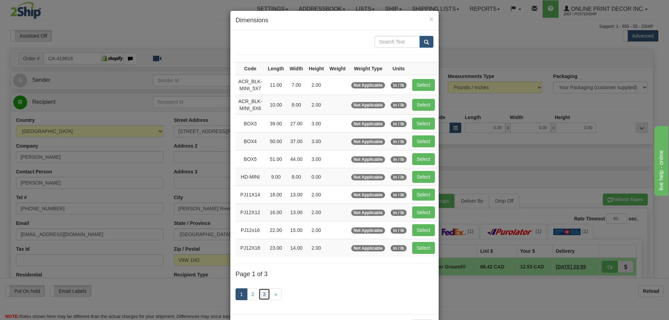
click at [260, 295] on link "3" at bounding box center [264, 294] width 12 height 12
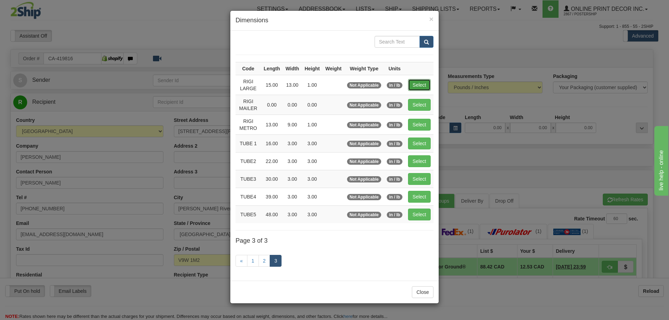
click at [419, 85] on button "Select" at bounding box center [419, 85] width 23 height 12
type input "RIGI LARGE"
type input "15.00"
type input "13.00"
type input "1.00"
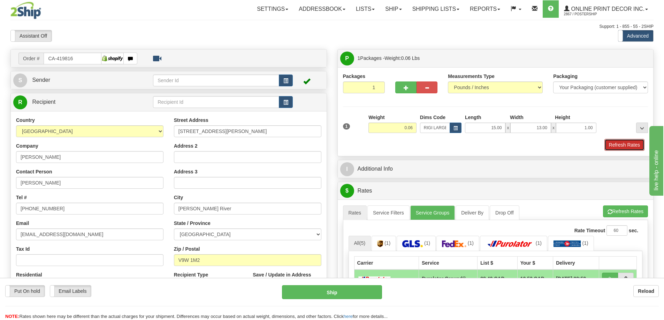
click at [623, 146] on button "Refresh Rates" at bounding box center [624, 145] width 40 height 12
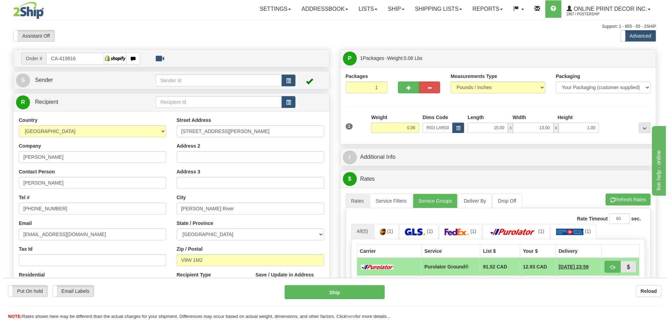
scroll to position [105, 0]
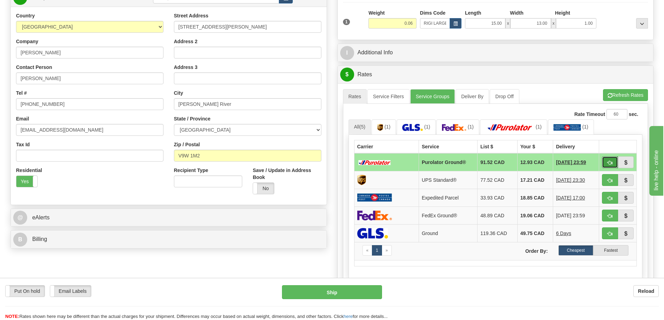
click at [609, 160] on button "button" at bounding box center [610, 162] width 16 height 12
type input "260"
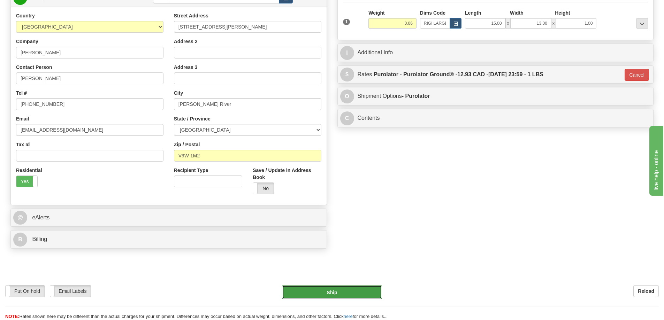
click at [343, 294] on button "Ship" at bounding box center [332, 292] width 100 height 14
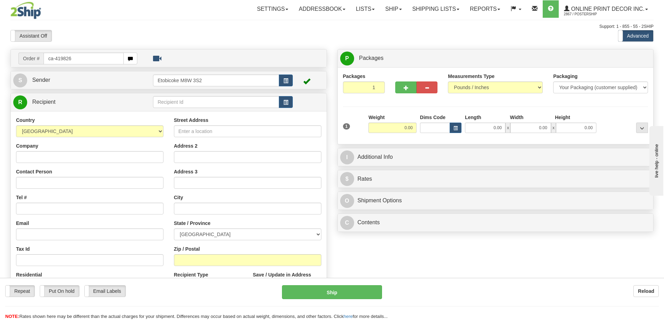
type input "ca-419826"
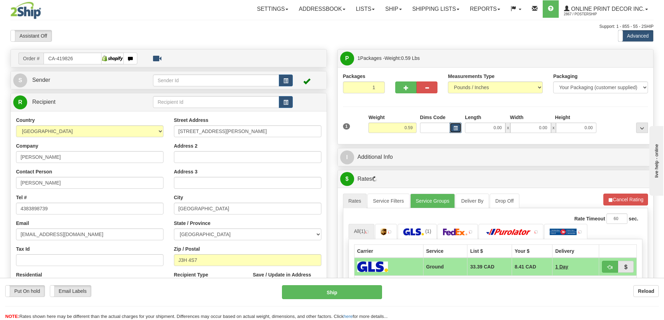
click at [458, 129] on button "button" at bounding box center [455, 128] width 12 height 10
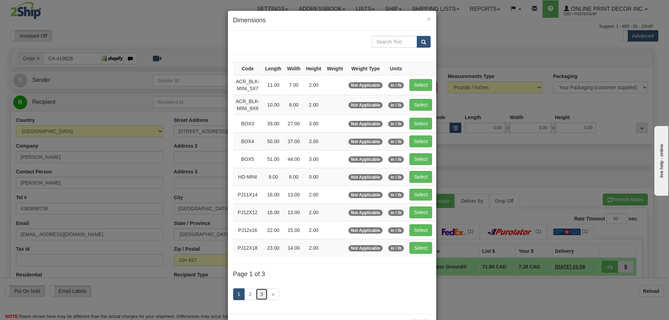
click at [262, 295] on link "3" at bounding box center [262, 294] width 12 height 12
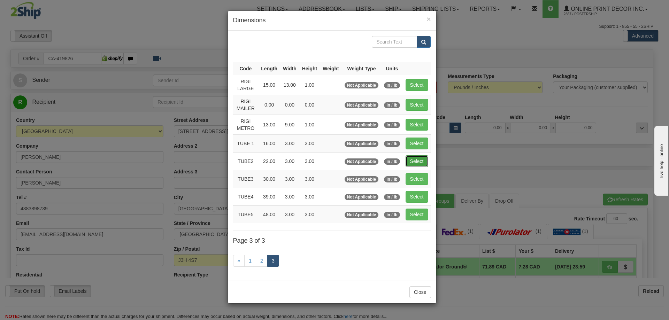
click at [419, 159] on button "Select" at bounding box center [417, 161] width 23 height 12
type input "TUBE2"
type input "22.00"
type input "3.00"
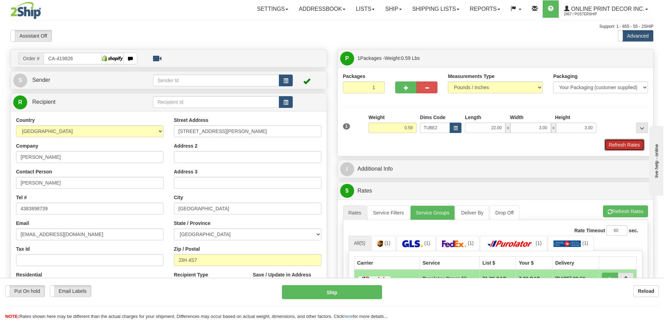
click at [623, 145] on button "Refresh Rates" at bounding box center [624, 145] width 40 height 12
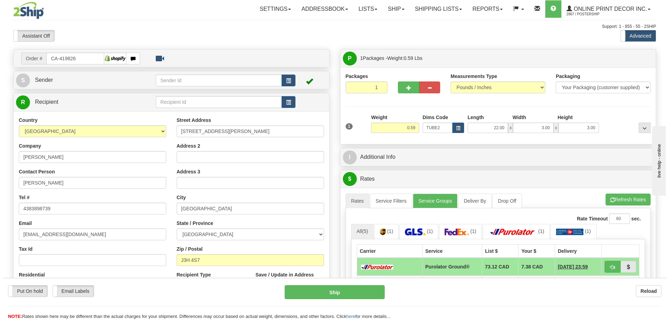
scroll to position [70, 0]
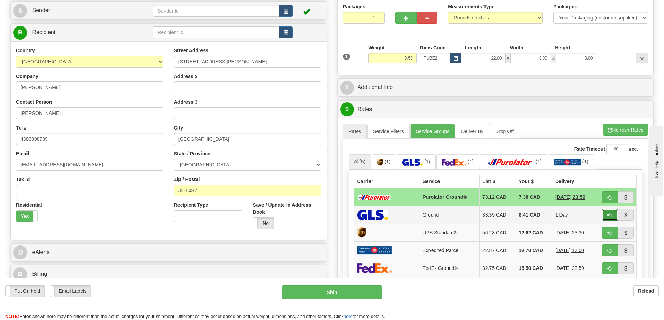
click at [611, 214] on button "button" at bounding box center [610, 215] width 16 height 12
type input "1"
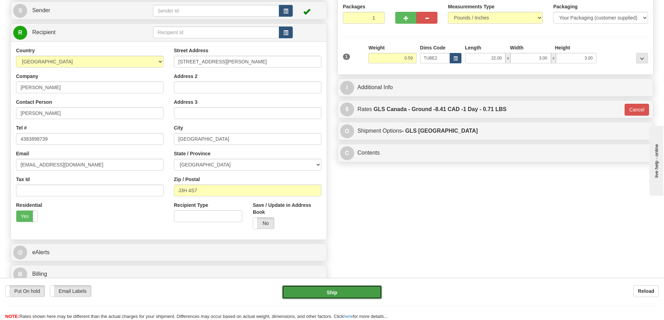
click at [367, 291] on button "Ship" at bounding box center [332, 292] width 100 height 14
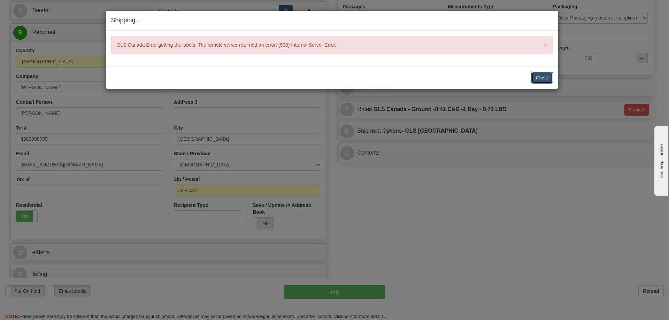
click at [539, 79] on button "Close" at bounding box center [542, 78] width 22 height 12
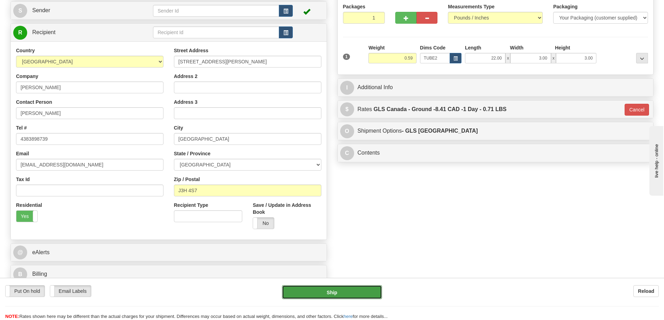
click at [337, 291] on button "Ship" at bounding box center [332, 292] width 100 height 14
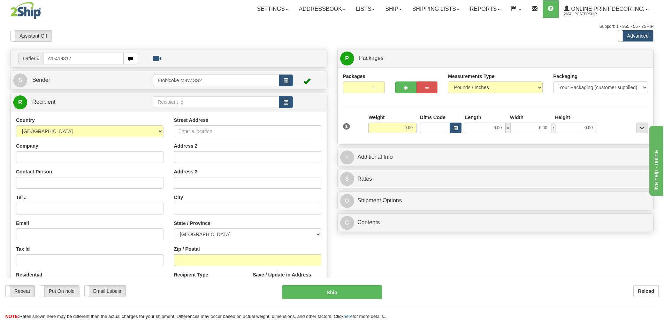
type input "ca-419817"
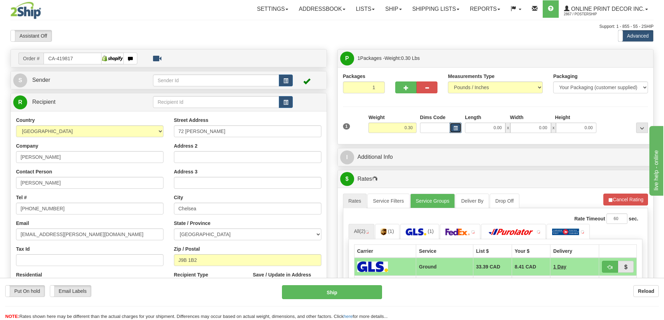
click at [457, 130] on span "button" at bounding box center [455, 128] width 4 height 4
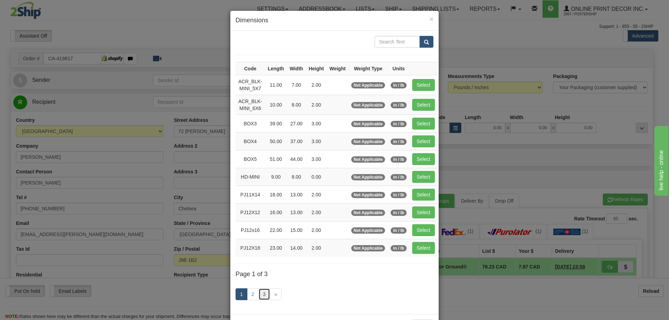
click at [263, 292] on link "3" at bounding box center [264, 294] width 12 height 12
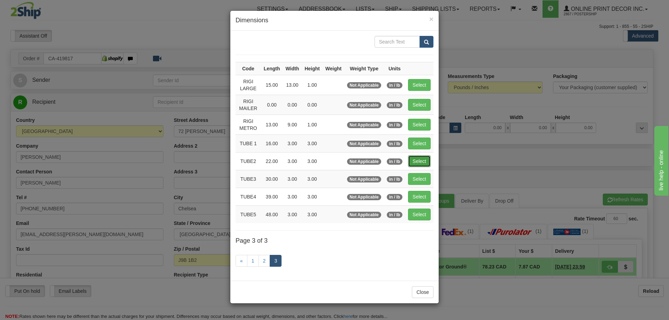
click at [421, 156] on button "Select" at bounding box center [419, 161] width 23 height 12
type input "TUBE2"
type input "22.00"
type input "3.00"
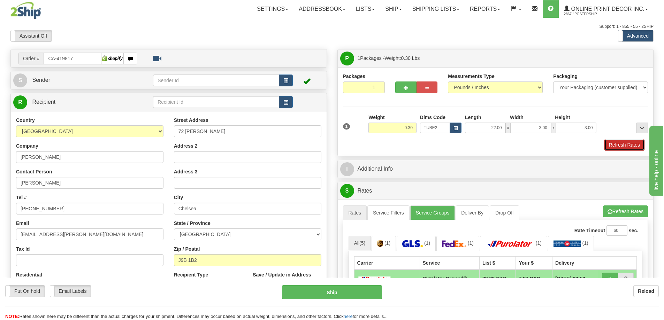
drag, startPoint x: 610, startPoint y: 146, endPoint x: 600, endPoint y: 150, distance: 11.4
click at [610, 145] on button "Refresh Rates" at bounding box center [624, 145] width 40 height 12
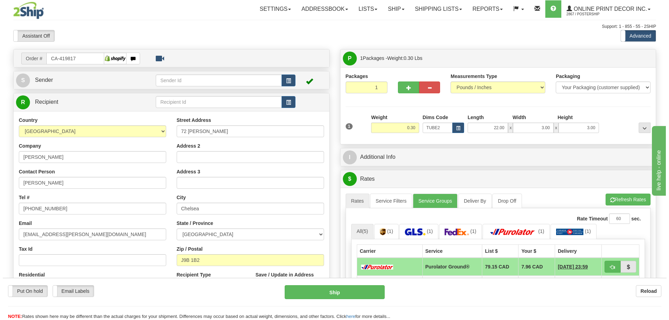
scroll to position [105, 0]
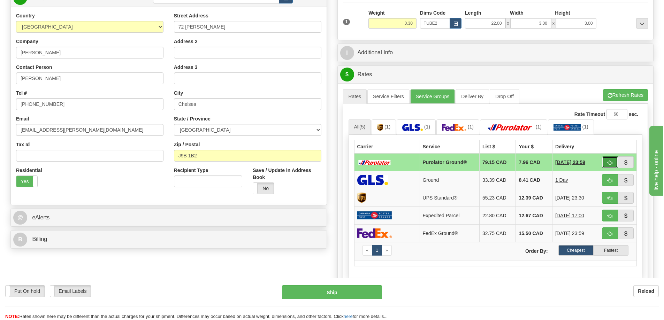
click at [608, 160] on button "button" at bounding box center [610, 162] width 16 height 12
type input "260"
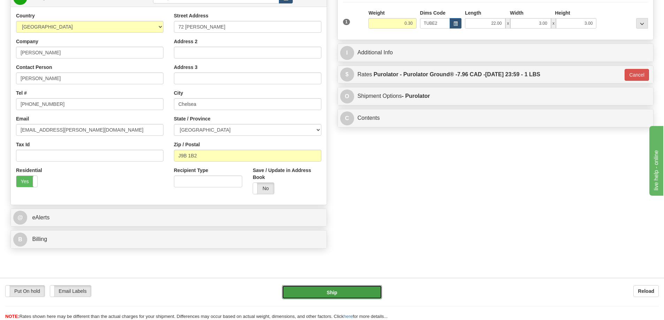
click at [350, 292] on button "Ship" at bounding box center [332, 292] width 100 height 14
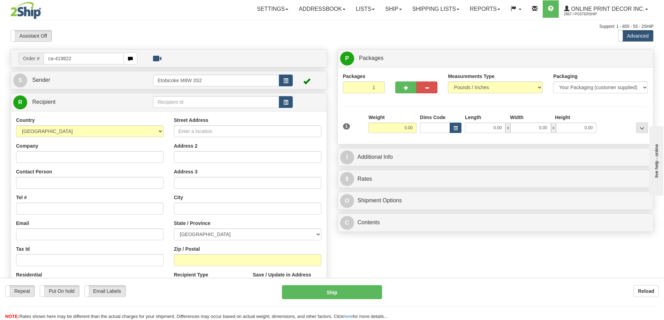
type input "ca-419822"
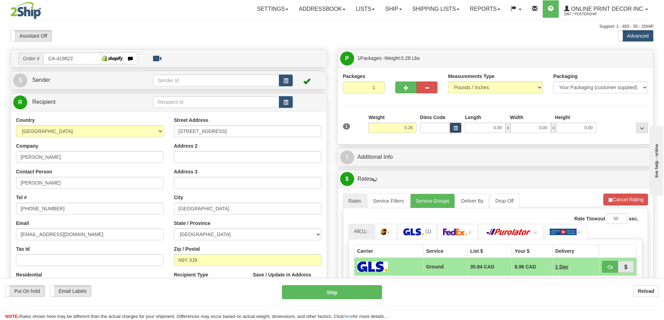
click at [457, 126] on span "button" at bounding box center [455, 128] width 4 height 4
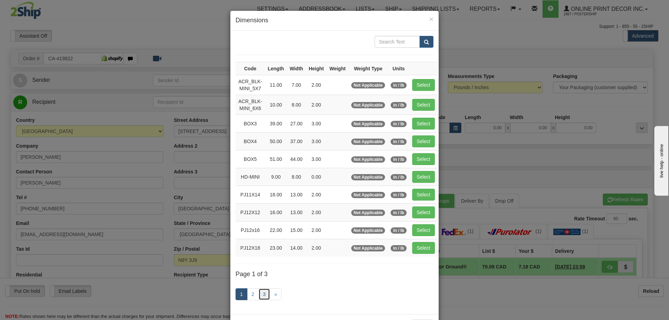
click at [260, 292] on link "3" at bounding box center [264, 294] width 12 height 12
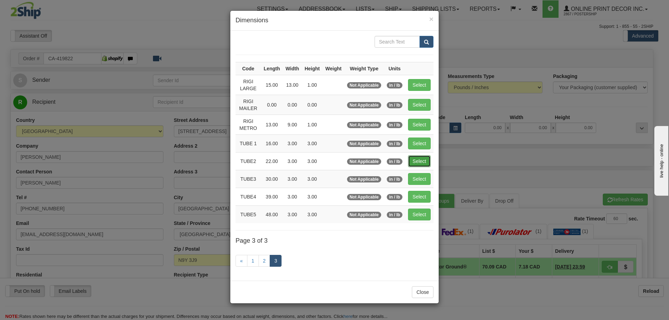
click at [422, 160] on button "Select" at bounding box center [419, 161] width 23 height 12
type input "TUBE2"
type input "22.00"
type input "3.00"
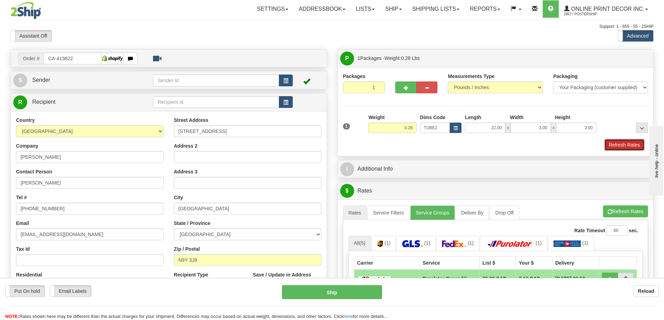
click at [622, 143] on button "Refresh Rates" at bounding box center [624, 145] width 40 height 12
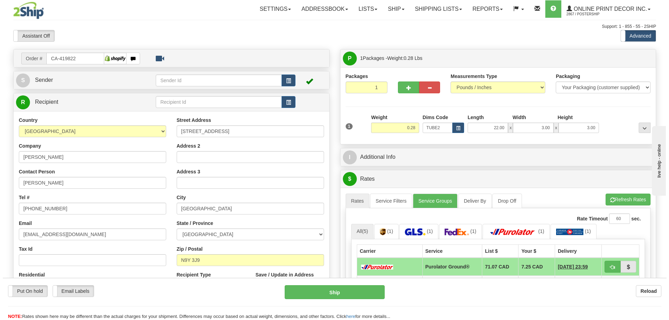
scroll to position [70, 0]
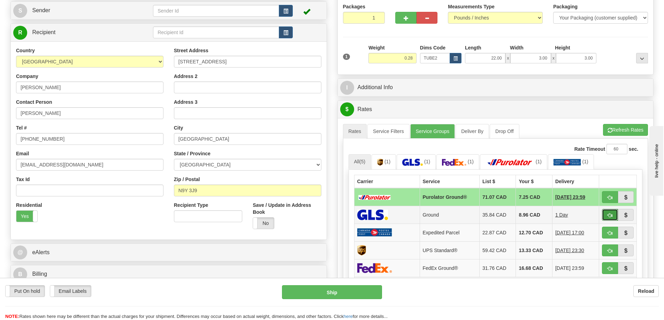
click at [614, 213] on button "button" at bounding box center [610, 215] width 16 height 12
type input "1"
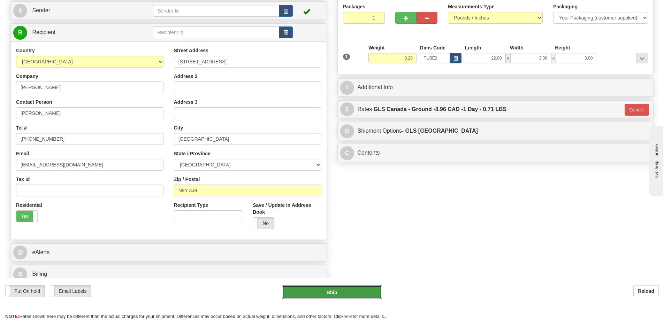
click at [341, 289] on button "Ship" at bounding box center [332, 292] width 100 height 14
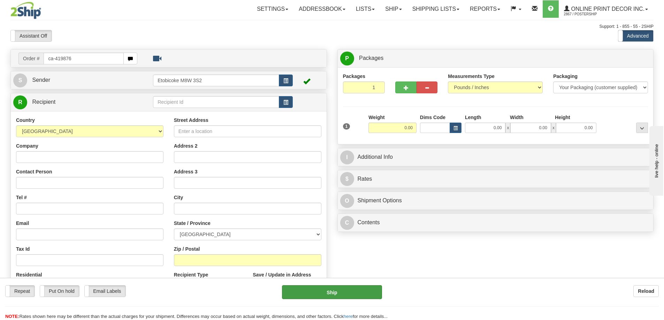
type input "ca-419876"
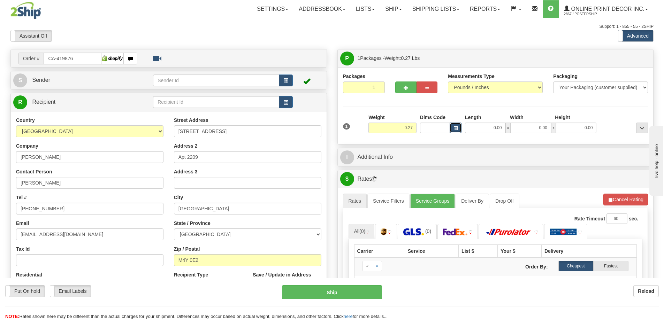
click at [455, 127] on span "button" at bounding box center [455, 128] width 4 height 4
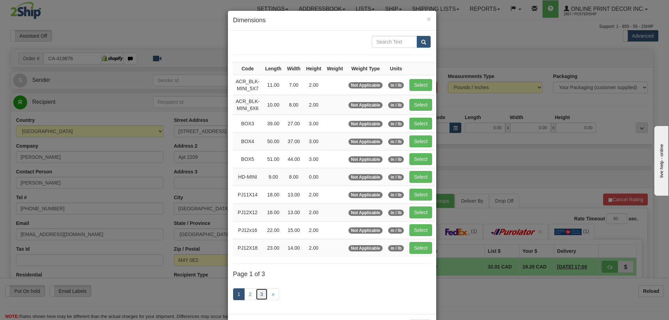
click at [260, 293] on link "3" at bounding box center [262, 294] width 12 height 12
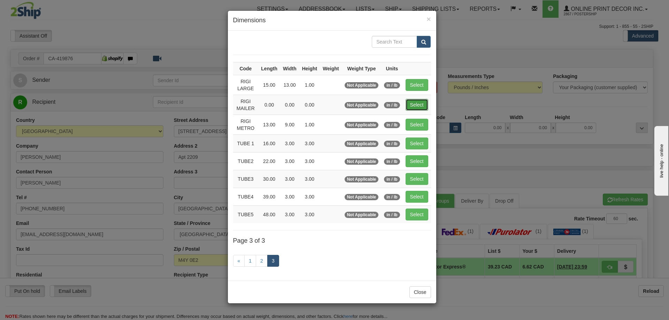
click at [423, 104] on button "Select" at bounding box center [417, 105] width 23 height 12
type input "RIGI MAILER"
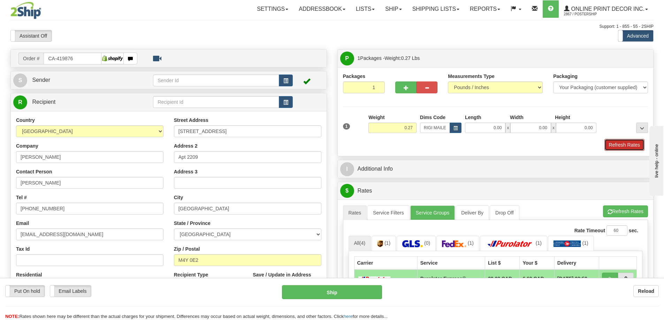
click at [634, 147] on button "Refresh Rates" at bounding box center [624, 145] width 40 height 12
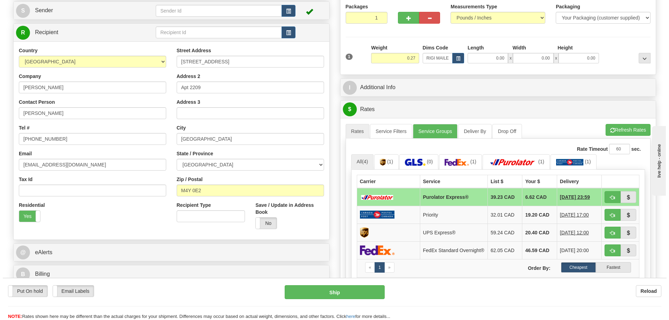
scroll to position [105, 0]
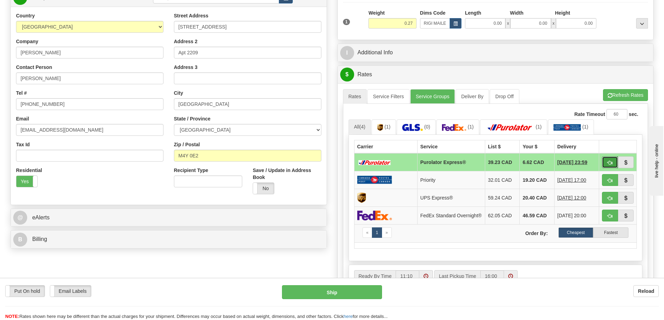
click at [608, 161] on button "button" at bounding box center [610, 162] width 16 height 12
type input "202"
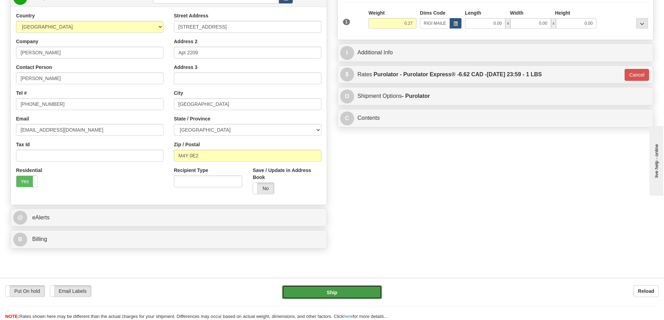
click at [353, 290] on button "Ship" at bounding box center [332, 292] width 100 height 14
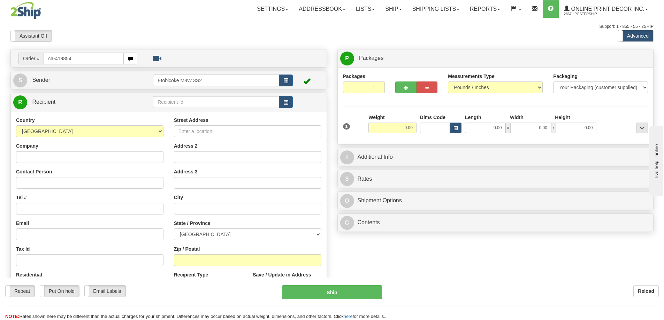
type input "ca-419854"
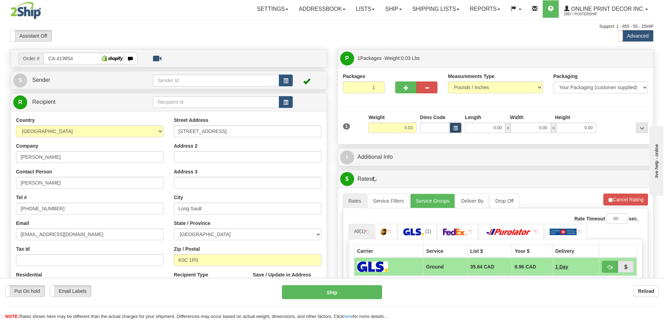
click at [453, 127] on span "button" at bounding box center [455, 128] width 4 height 4
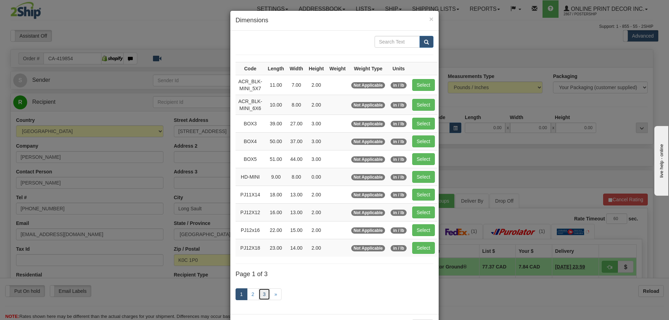
click at [264, 296] on link "3" at bounding box center [264, 294] width 12 height 12
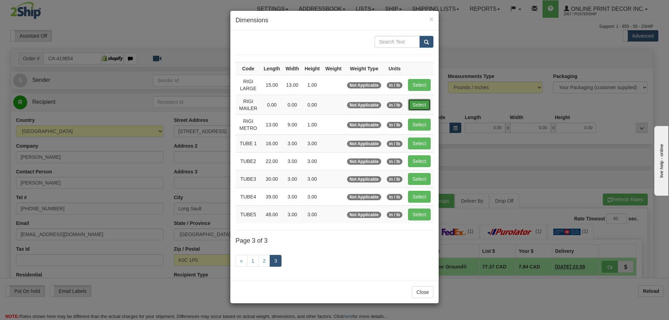
click at [417, 100] on button "Select" at bounding box center [419, 105] width 23 height 12
type input "RIGI MAILER"
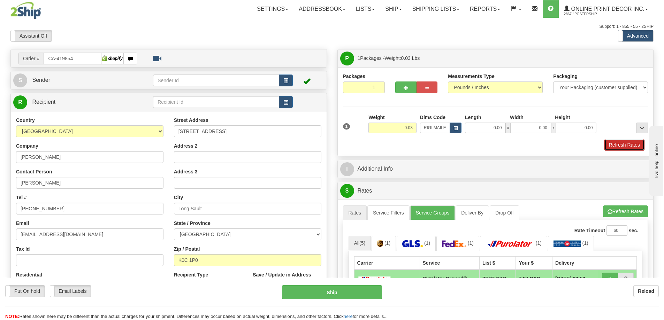
click at [625, 144] on button "Refresh Rates" at bounding box center [624, 145] width 40 height 12
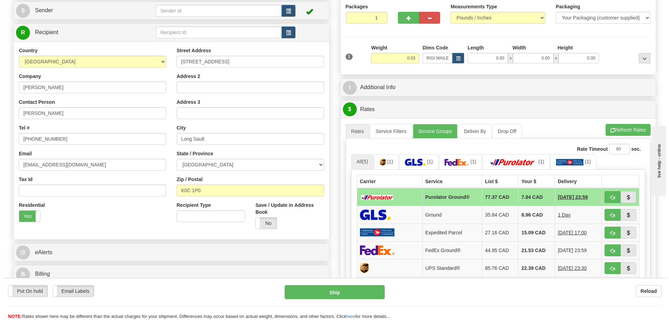
scroll to position [105, 0]
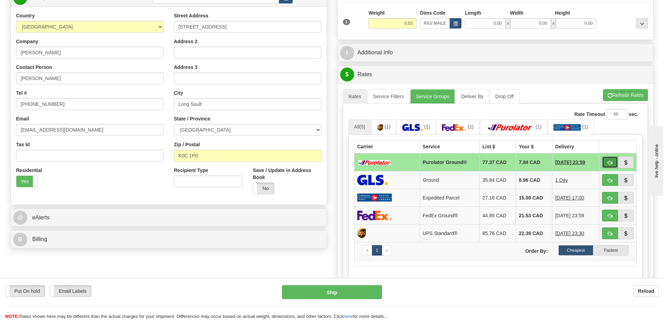
click at [610, 162] on span "button" at bounding box center [609, 163] width 5 height 5
type input "260"
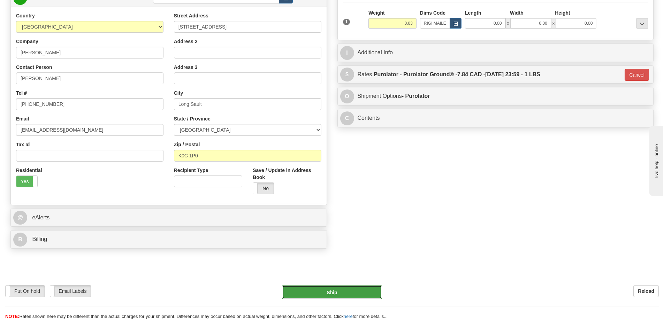
click at [368, 291] on button "Ship" at bounding box center [332, 292] width 100 height 14
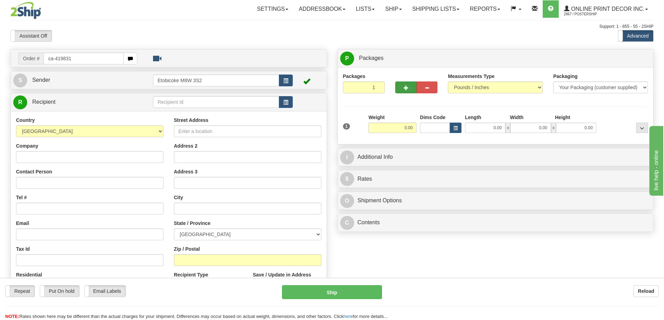
type input "ca-419831"
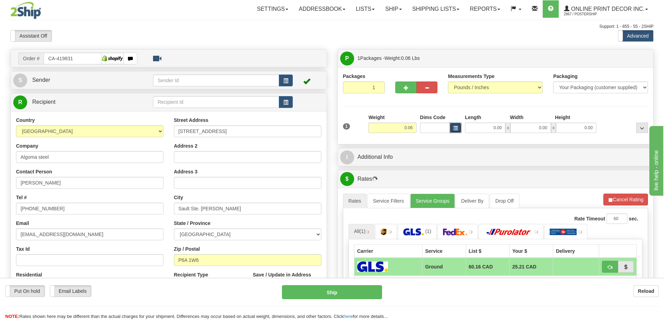
click at [454, 125] on button "button" at bounding box center [455, 128] width 12 height 10
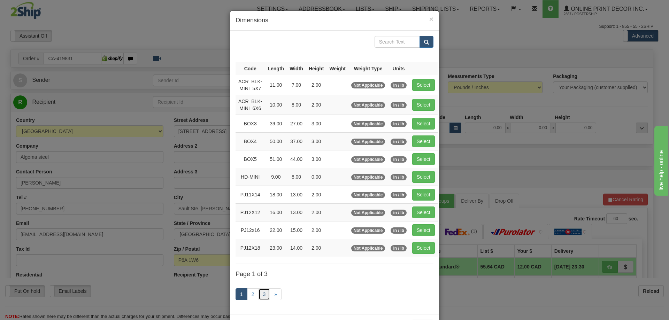
click at [262, 291] on link "3" at bounding box center [264, 294] width 12 height 12
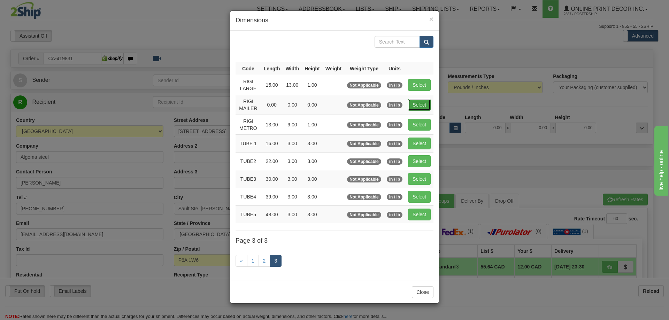
click at [416, 105] on button "Select" at bounding box center [419, 105] width 23 height 12
type input "RIGI MAILER"
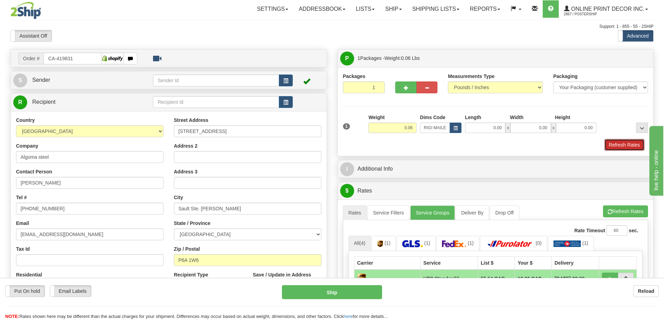
click at [622, 142] on button "Refresh Rates" at bounding box center [624, 145] width 40 height 12
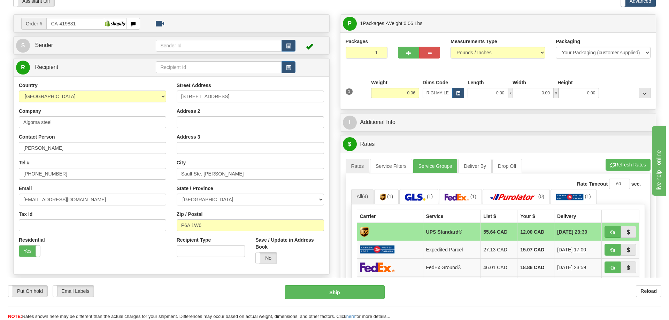
scroll to position [70, 0]
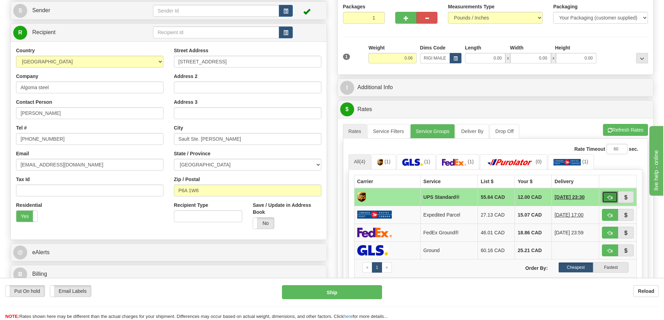
click at [614, 195] on button "button" at bounding box center [610, 197] width 16 height 12
type input "11"
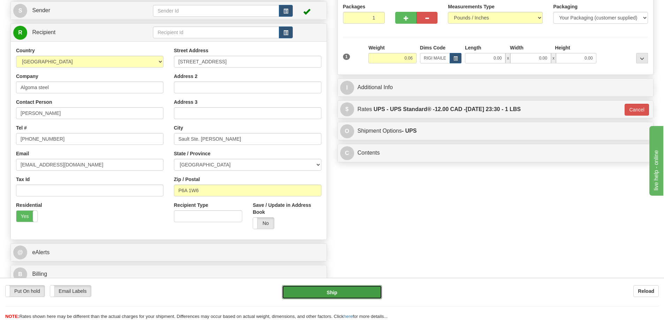
click at [362, 288] on button "Ship" at bounding box center [332, 292] width 100 height 14
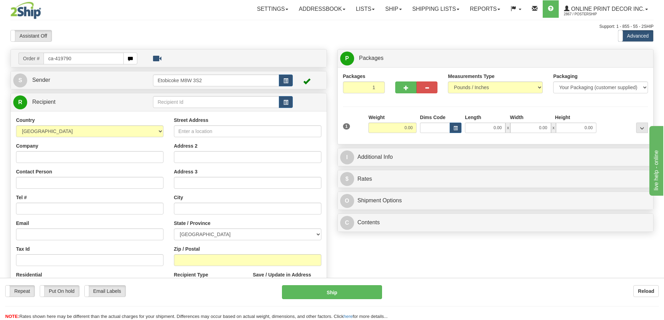
type input "ca-419790"
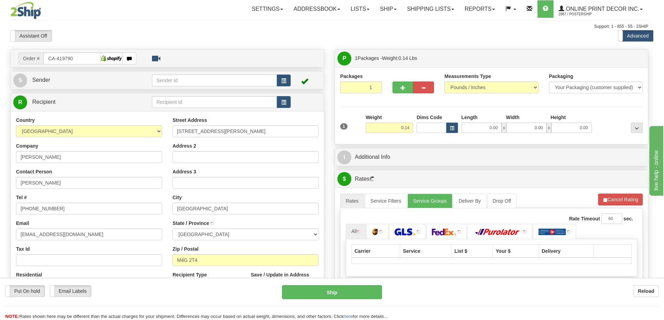
type input "[GEOGRAPHIC_DATA]"
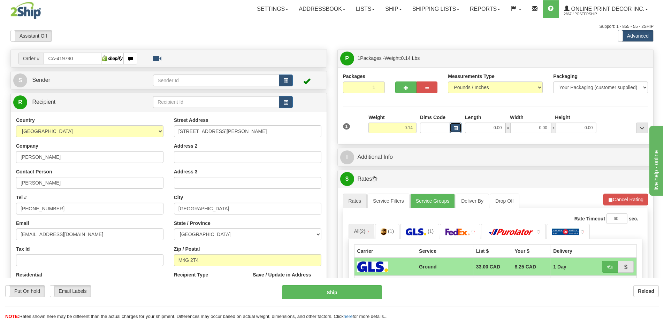
click at [456, 127] on span "button" at bounding box center [455, 128] width 4 height 4
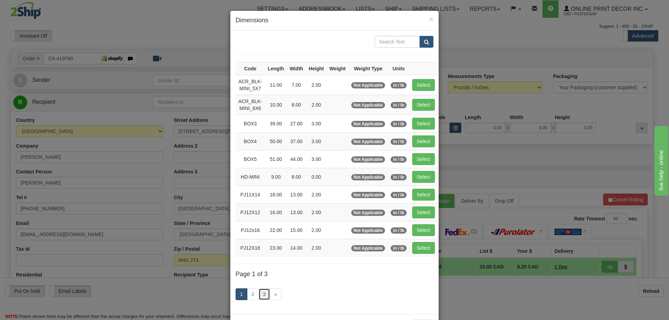
click at [258, 295] on link "3" at bounding box center [264, 294] width 12 height 12
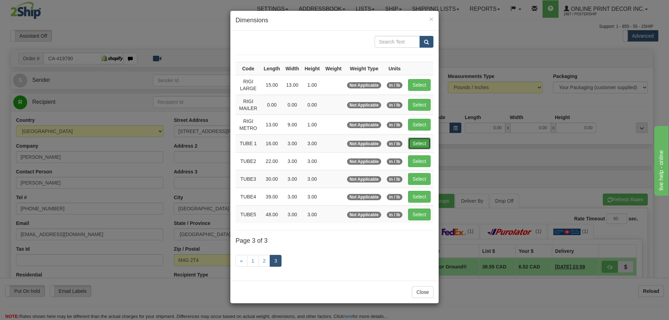
click at [423, 144] on button "Select" at bounding box center [419, 144] width 23 height 12
type input "TUBE 1"
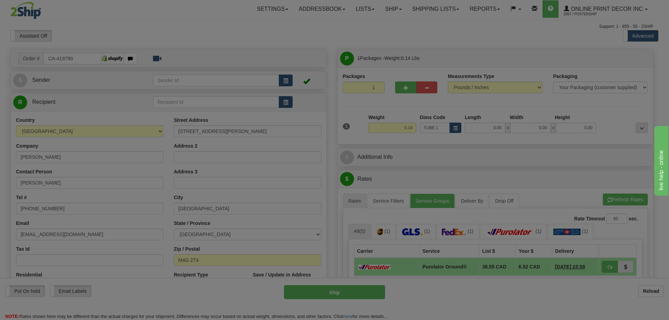
type input "16.00"
type input "3.00"
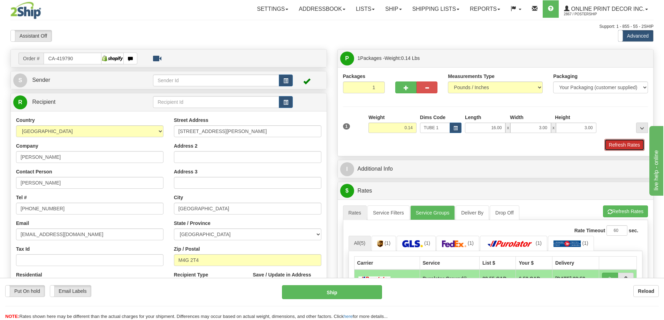
click at [630, 143] on button "Refresh Rates" at bounding box center [624, 145] width 40 height 12
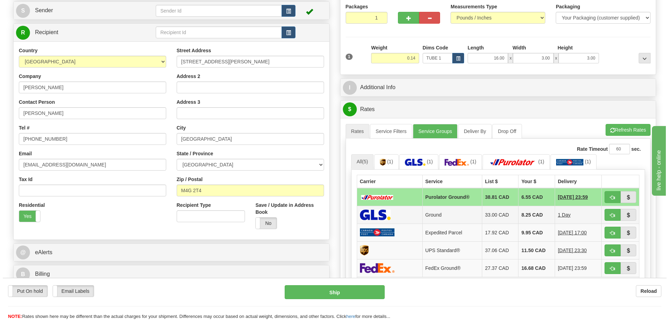
scroll to position [139, 0]
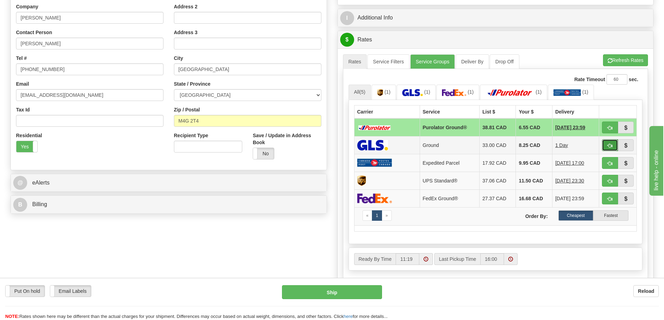
click at [613, 145] on button "button" at bounding box center [610, 145] width 16 height 12
type input "1"
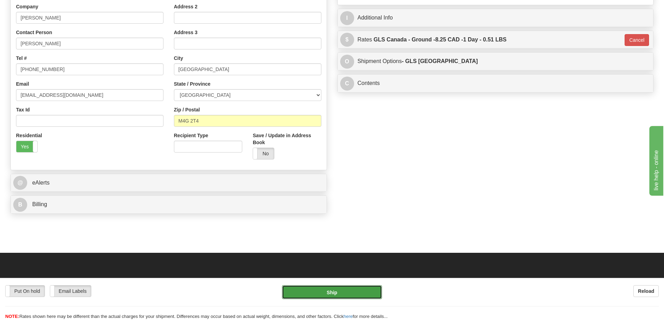
click at [374, 289] on button "Ship" at bounding box center [332, 292] width 100 height 14
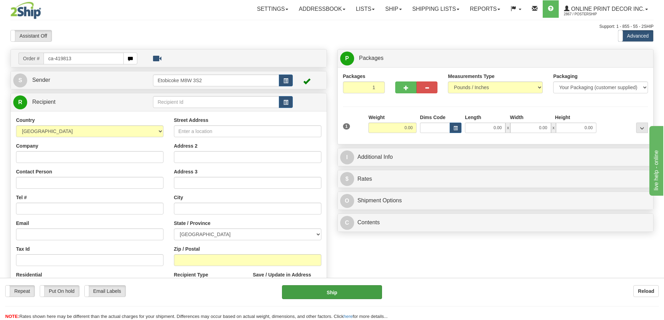
type input "ca-419813"
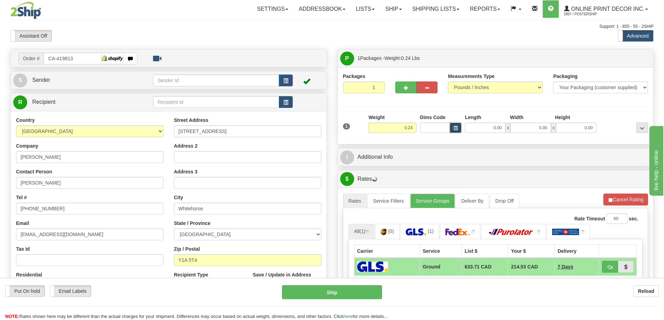
click at [452, 128] on button "button" at bounding box center [455, 128] width 12 height 10
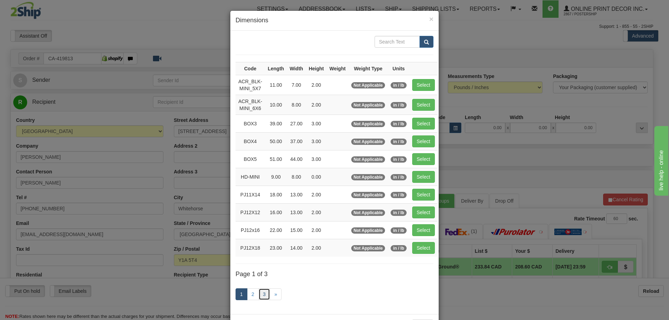
click at [259, 293] on link "3" at bounding box center [264, 294] width 12 height 12
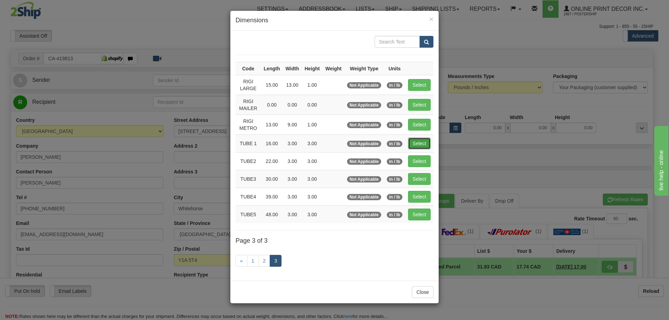
click at [427, 142] on button "Select" at bounding box center [419, 144] width 23 height 12
type input "TUBE 1"
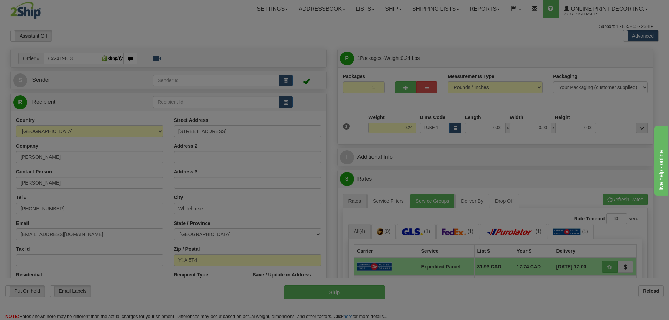
type input "16.00"
type input "3.00"
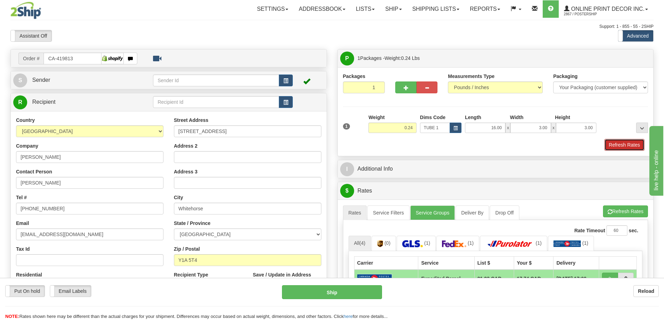
click at [615, 143] on button "Refresh Rates" at bounding box center [624, 145] width 40 height 12
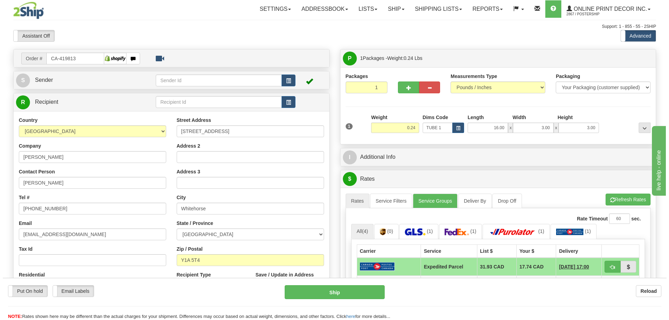
scroll to position [70, 0]
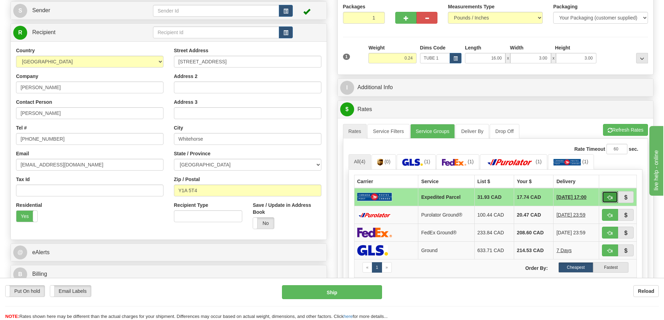
click at [613, 195] on button "button" at bounding box center [610, 197] width 16 height 12
type input "DOM.EP"
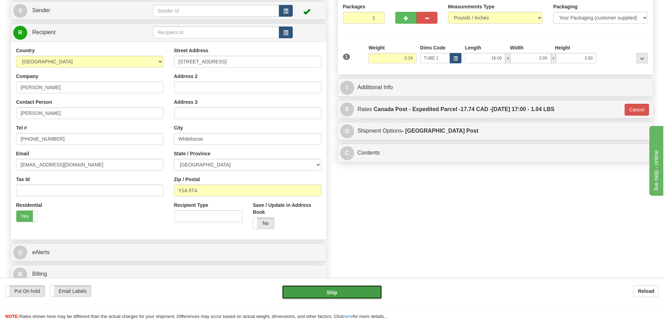
click at [362, 286] on button "Ship" at bounding box center [332, 292] width 100 height 14
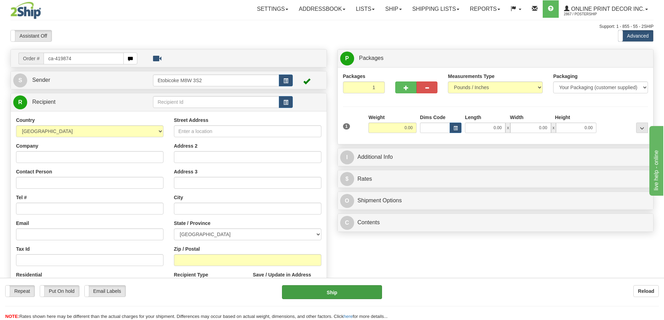
type input "ca-419874"
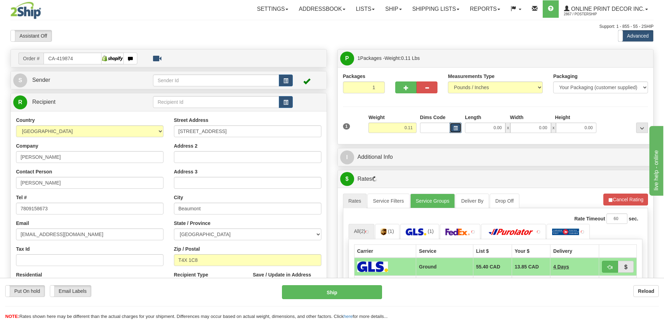
click at [456, 128] on span "button" at bounding box center [455, 128] width 4 height 4
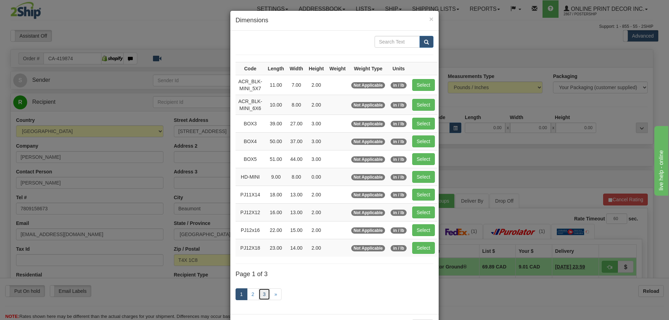
click at [261, 294] on link "3" at bounding box center [264, 294] width 12 height 12
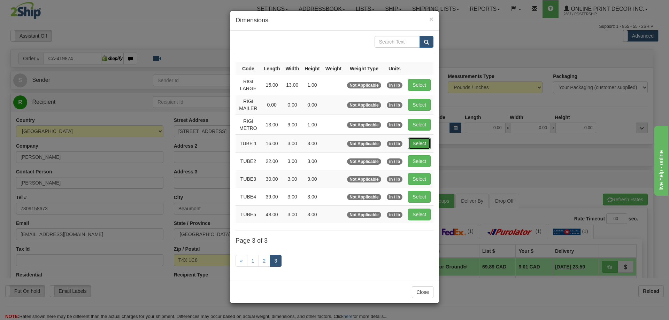
click at [420, 145] on button "Select" at bounding box center [419, 144] width 23 height 12
type input "TUBE 1"
type input "16.00"
type input "3.00"
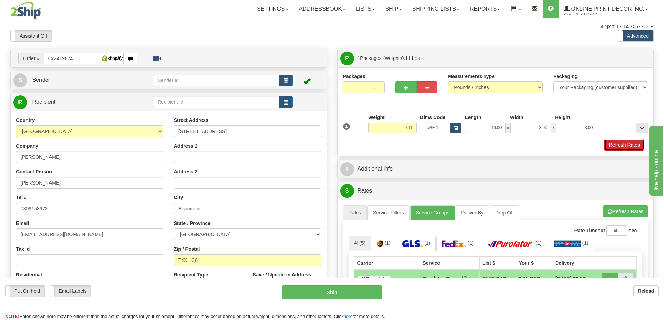
click at [624, 141] on button "Refresh Rates" at bounding box center [624, 145] width 40 height 12
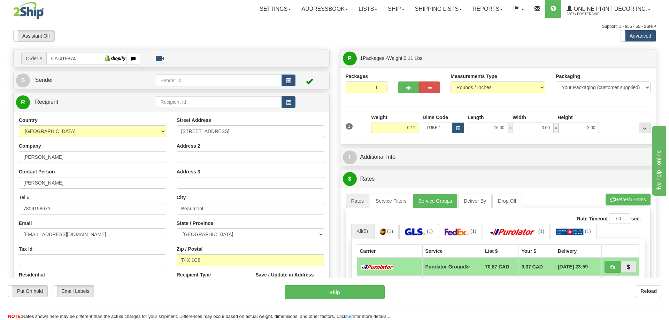
scroll to position [70, 0]
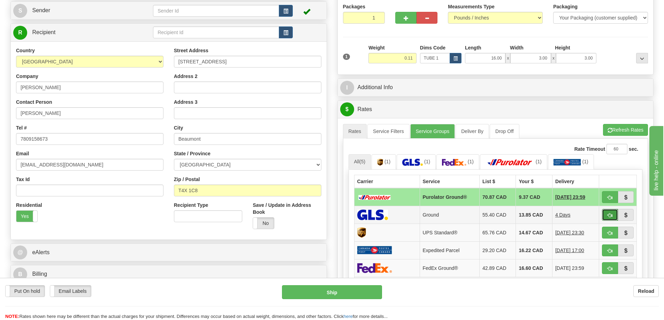
click at [606, 215] on button "button" at bounding box center [610, 215] width 16 height 12
type input "1"
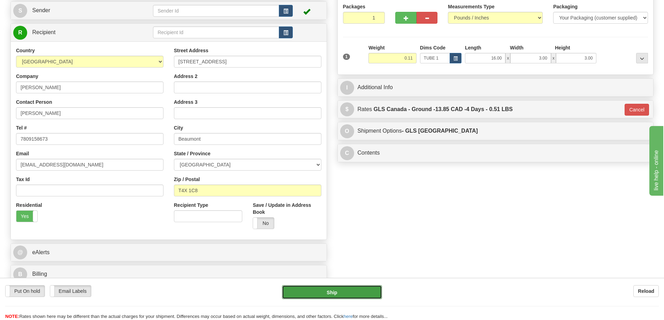
click at [363, 290] on button "Ship" at bounding box center [332, 292] width 100 height 14
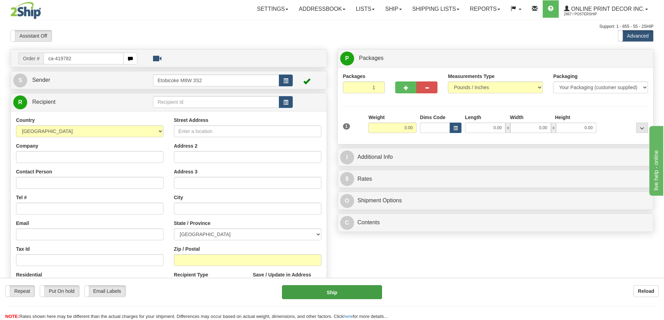
type input "ca-419782"
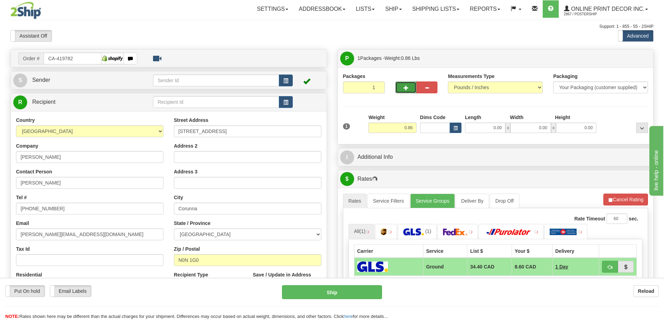
click at [402, 84] on button "button" at bounding box center [405, 88] width 21 height 12
radio input "true"
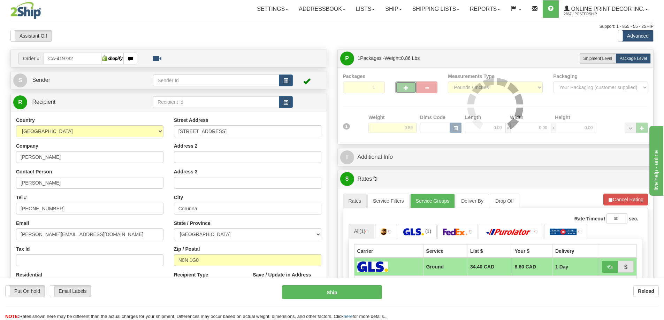
type input "2"
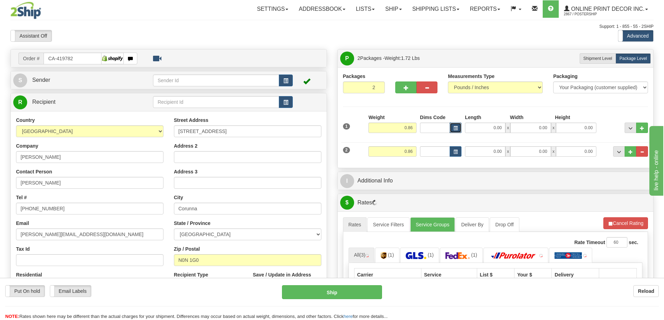
click at [455, 126] on span "button" at bounding box center [455, 128] width 4 height 4
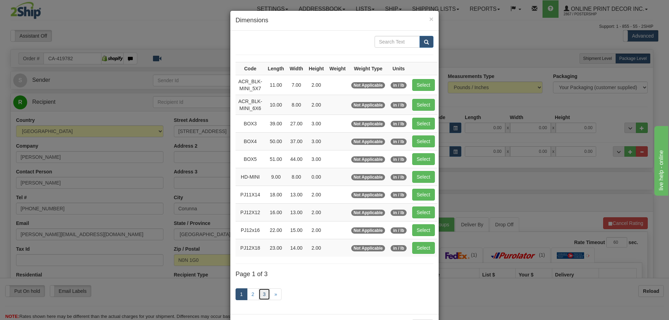
click at [264, 288] on link "3" at bounding box center [264, 294] width 12 height 12
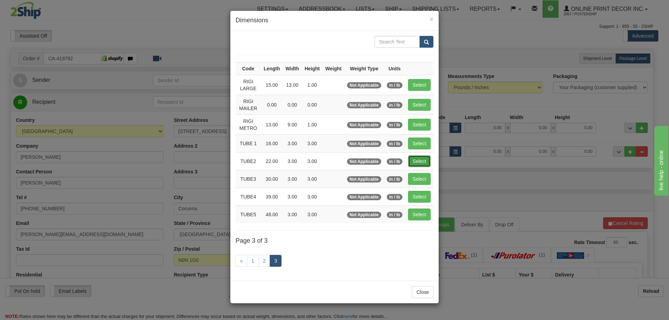
click at [422, 156] on button "Select" at bounding box center [419, 161] width 23 height 12
type input "TUBE2"
type input "22.00"
type input "3.00"
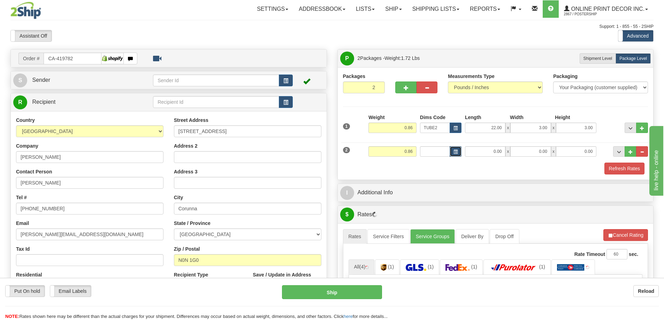
click at [458, 151] on button "button" at bounding box center [455, 151] width 12 height 10
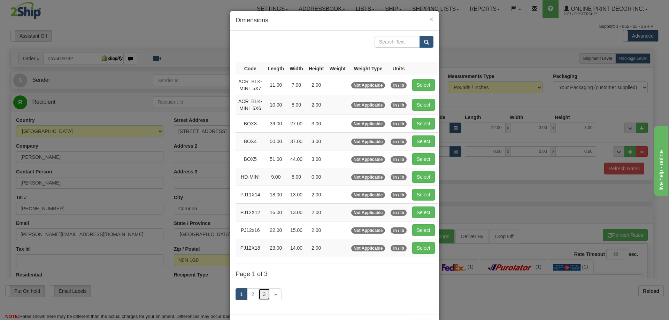
click at [259, 291] on link "3" at bounding box center [264, 294] width 12 height 12
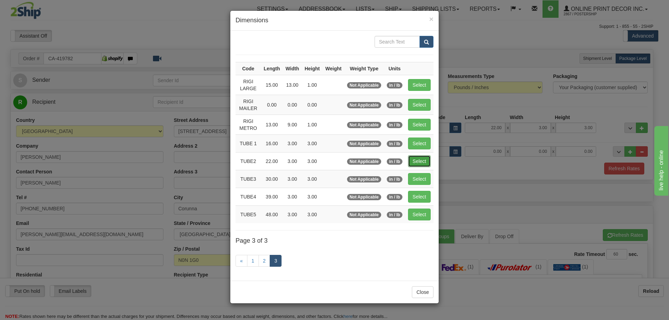
click at [427, 156] on button "Select" at bounding box center [419, 161] width 23 height 12
type input "TUBE2"
type input "22.00"
type input "3.00"
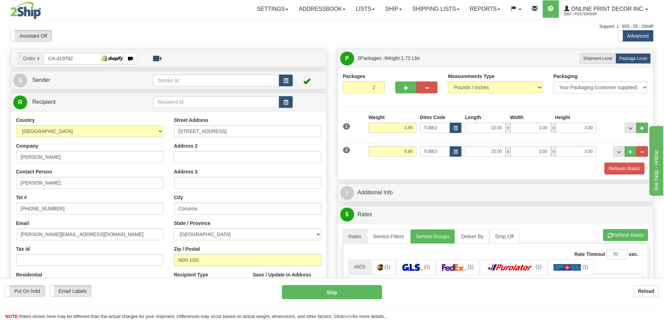
click at [624, 163] on div "Packaging Your Packaging (customer supplied) Envelope (carrier supplied) Pack (…" at bounding box center [507, 162] width 283 height 0
click at [615, 168] on button "Refresh Rates" at bounding box center [624, 169] width 40 height 12
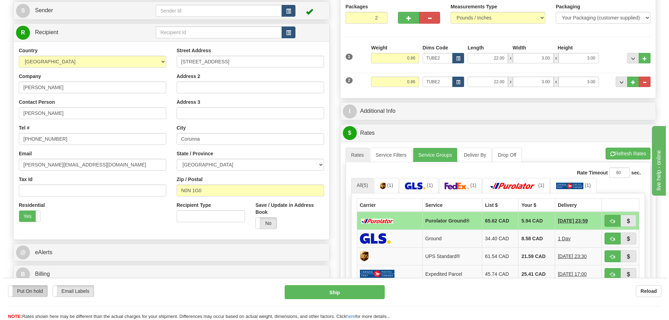
scroll to position [105, 0]
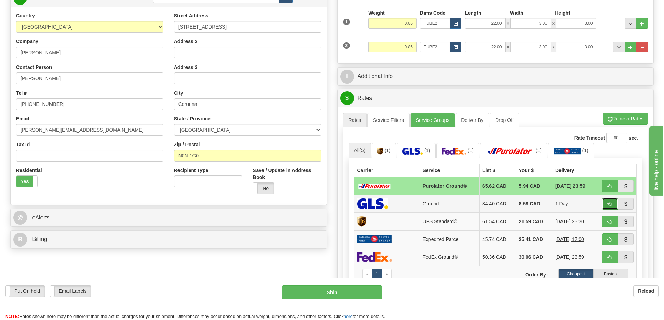
click at [608, 202] on button "button" at bounding box center [610, 204] width 16 height 12
type input "1"
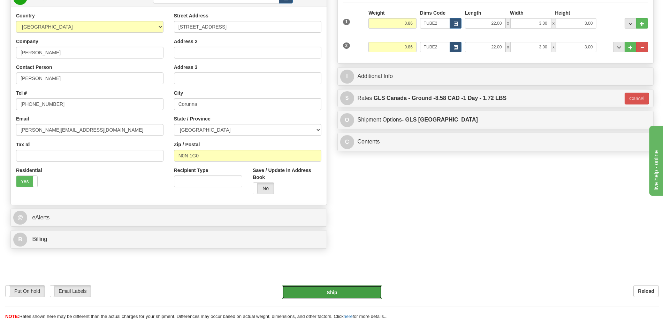
click at [339, 288] on button "Ship" at bounding box center [332, 292] width 100 height 14
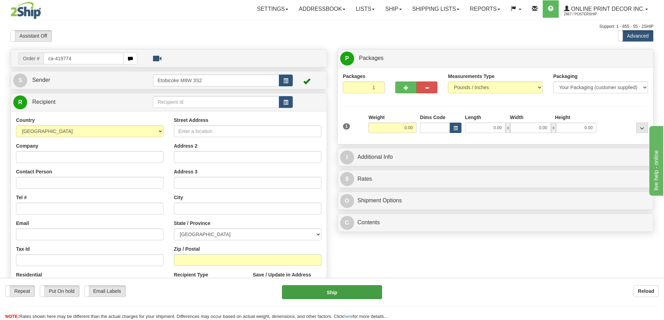
type input "ca-419774"
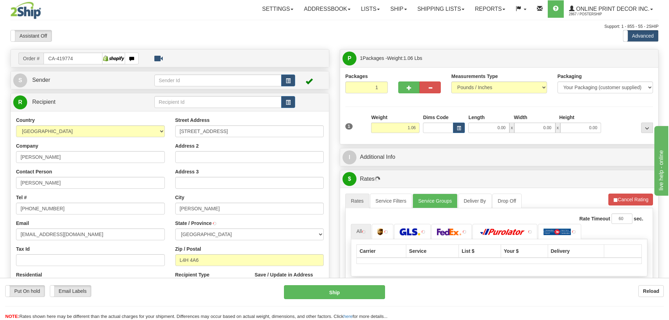
type input "KLEINBURG"
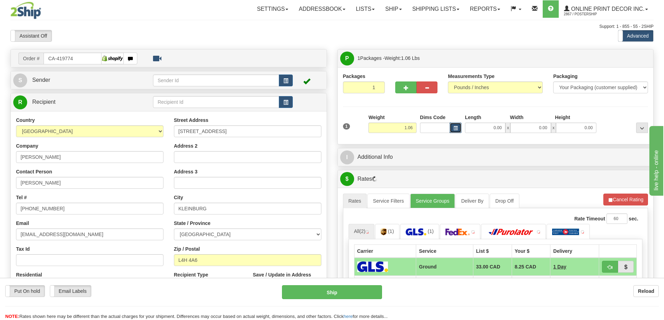
click at [455, 126] on span "button" at bounding box center [455, 128] width 4 height 4
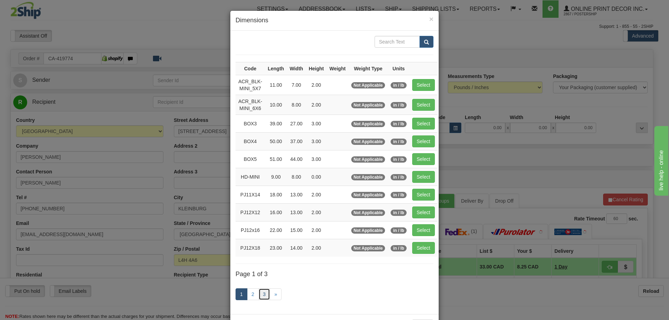
click at [259, 294] on link "3" at bounding box center [264, 294] width 12 height 12
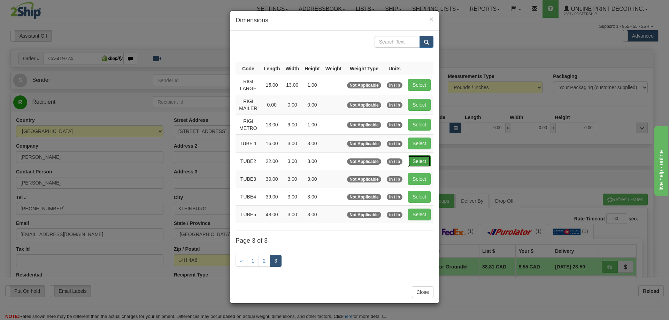
click at [416, 158] on button "Select" at bounding box center [419, 161] width 23 height 12
type input "TUBE2"
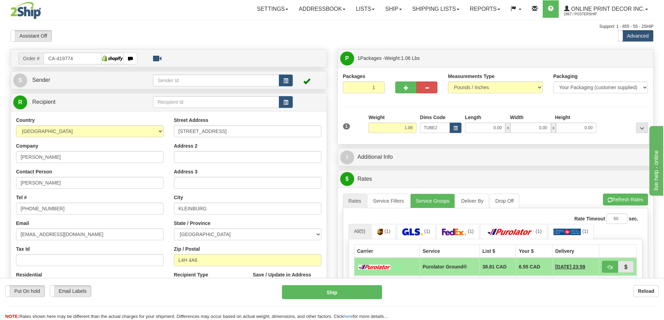
type input "22.00"
type input "3.00"
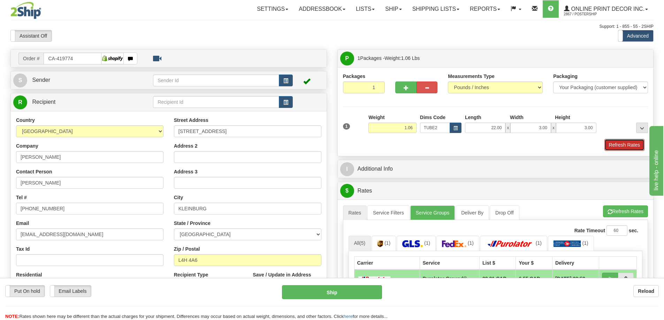
click at [618, 145] on button "Refresh Rates" at bounding box center [624, 145] width 40 height 12
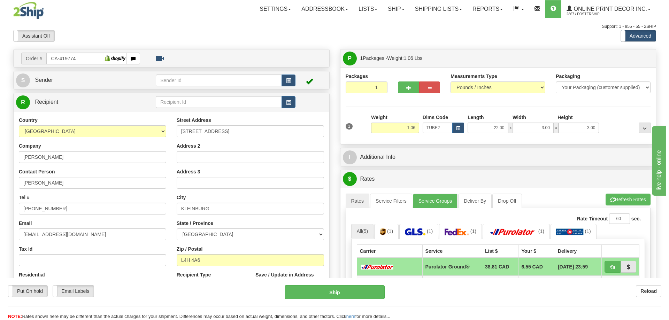
scroll to position [70, 0]
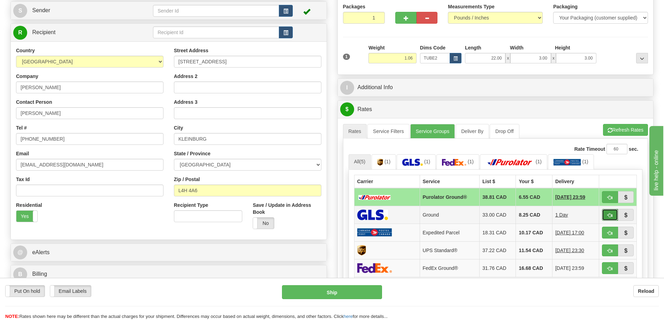
click at [610, 213] on button "button" at bounding box center [610, 215] width 16 height 12
type input "1"
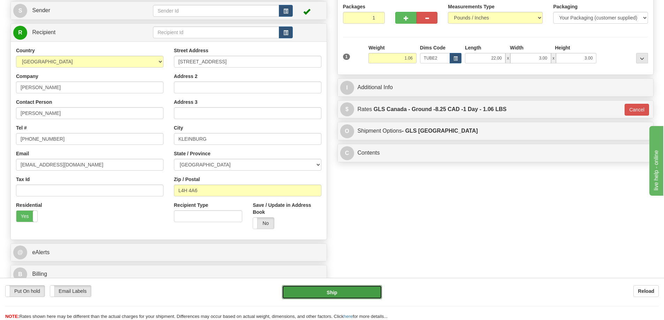
click at [363, 292] on button "Ship" at bounding box center [332, 292] width 100 height 14
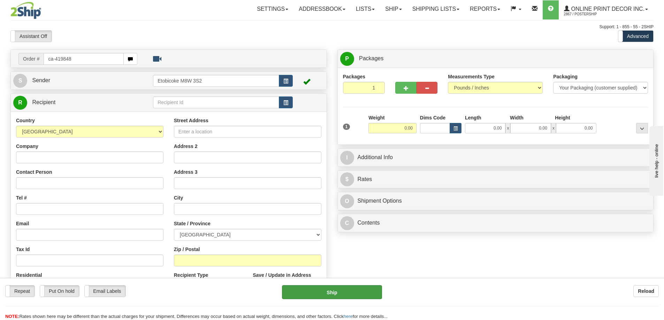
type input "ca-419848"
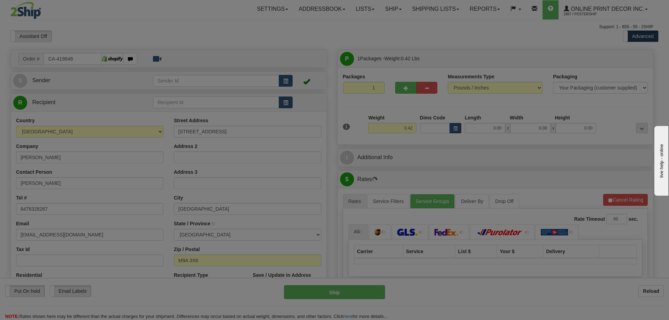
type input "ETOBICOKE"
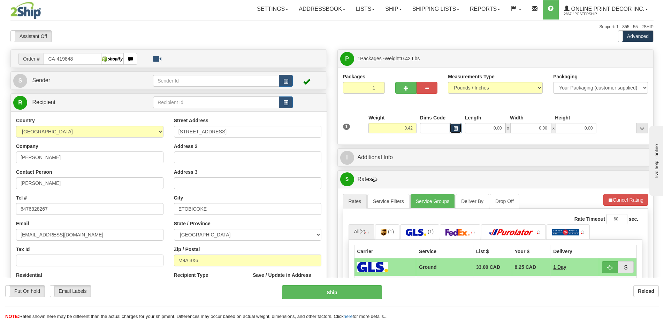
click at [453, 127] on span "button" at bounding box center [455, 129] width 4 height 4
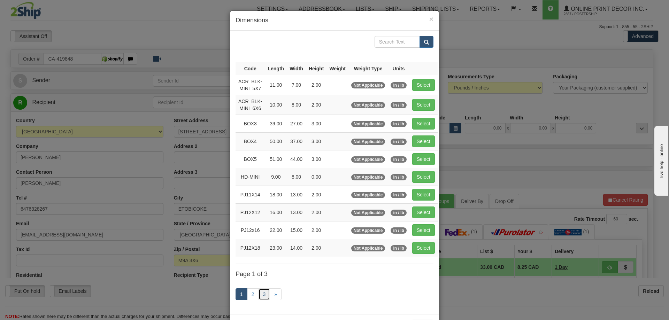
click at [263, 294] on link "3" at bounding box center [264, 294] width 12 height 12
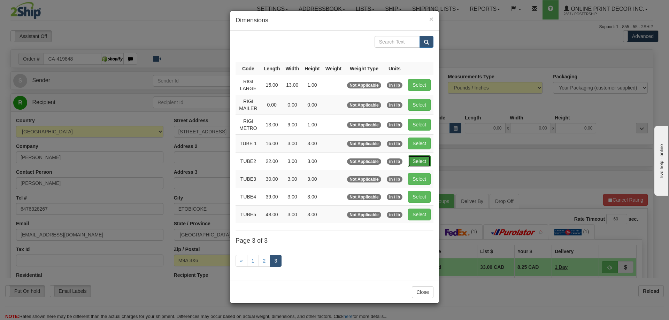
click at [421, 155] on button "Select" at bounding box center [419, 161] width 23 height 12
type input "TUBE2"
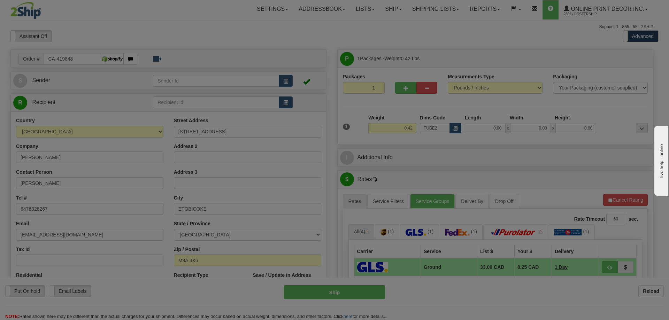
type input "22.00"
type input "3.00"
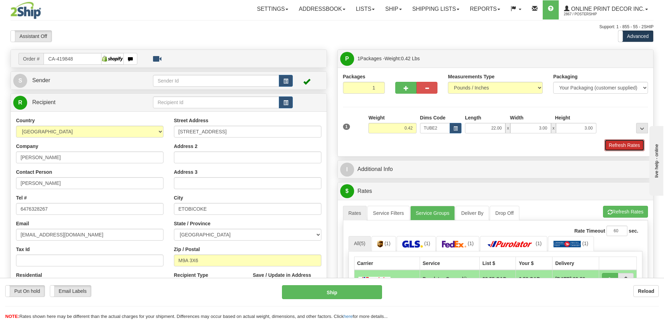
click at [634, 144] on button "Refresh Rates" at bounding box center [624, 145] width 40 height 12
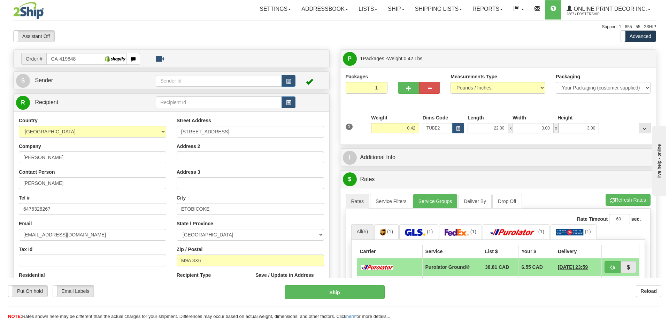
scroll to position [70, 0]
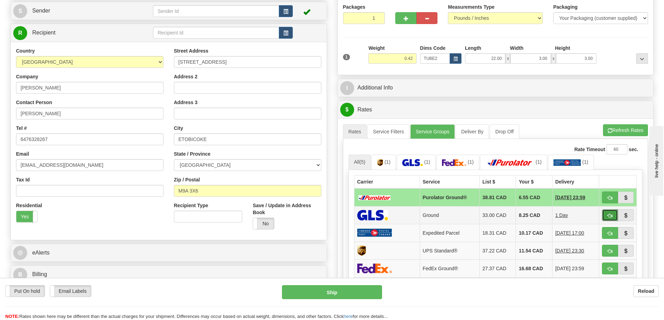
click at [612, 211] on button "button" at bounding box center [610, 215] width 16 height 12
type input "1"
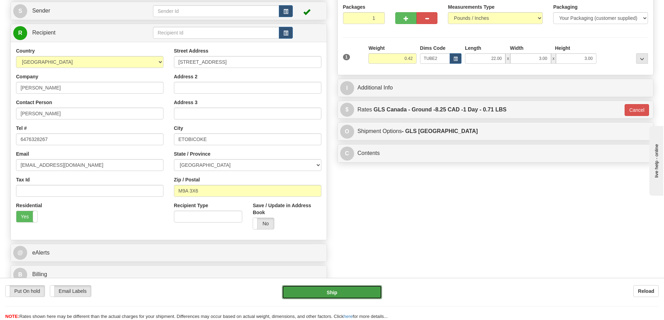
click at [347, 292] on button "Ship" at bounding box center [332, 292] width 100 height 14
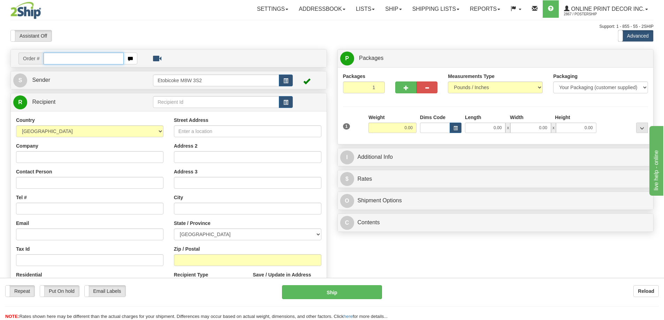
click at [56, 60] on input "text" at bounding box center [84, 59] width 80 height 12
type input "ca-419834"
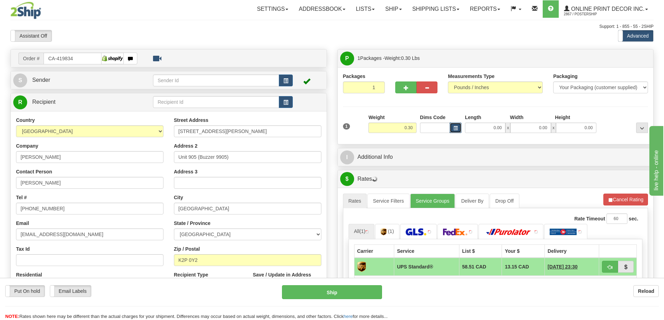
click at [454, 126] on span "button" at bounding box center [455, 128] width 4 height 4
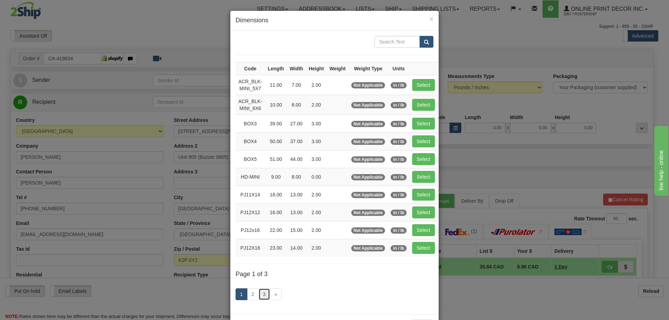
click at [263, 293] on link "3" at bounding box center [264, 294] width 12 height 12
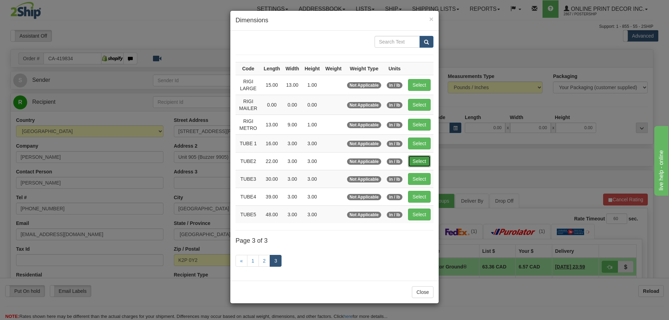
click at [425, 157] on button "Select" at bounding box center [419, 161] width 23 height 12
type input "TUBE2"
type input "22.00"
type input "3.00"
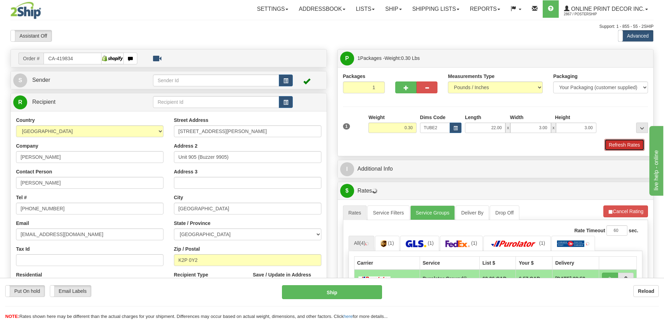
click at [622, 145] on button "Refresh Rates" at bounding box center [624, 145] width 40 height 12
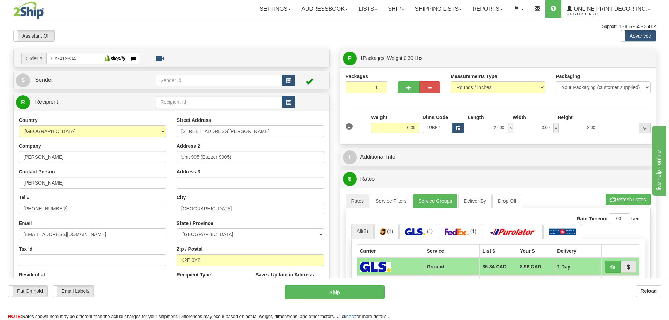
scroll to position [70, 0]
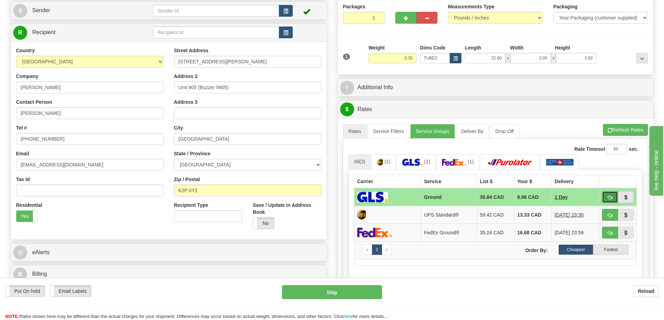
click at [611, 196] on button "button" at bounding box center [610, 197] width 16 height 12
type input "1"
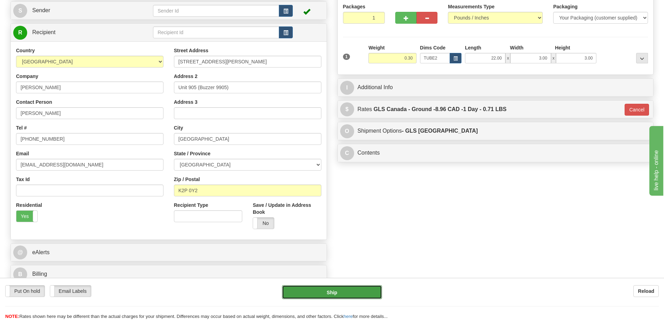
click at [362, 292] on button "Ship" at bounding box center [332, 292] width 100 height 14
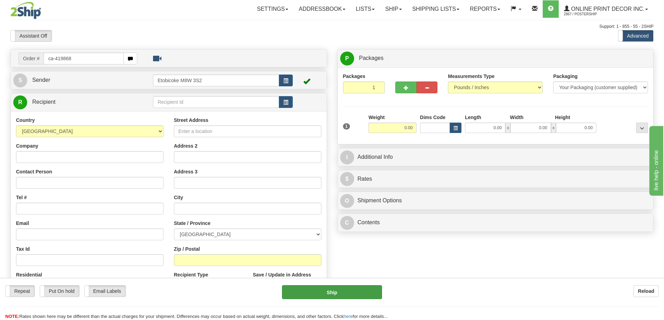
type input "ca-419868"
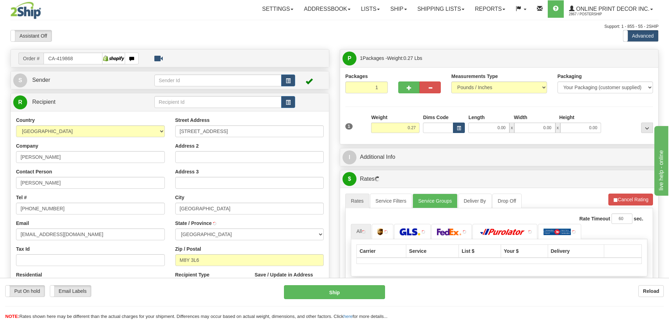
type input "ETOBICOKE"
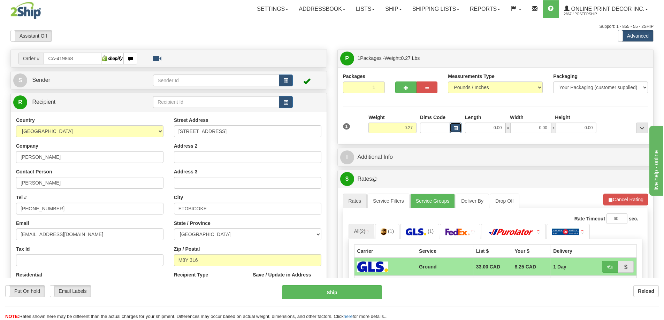
click at [456, 126] on span "button" at bounding box center [455, 128] width 4 height 4
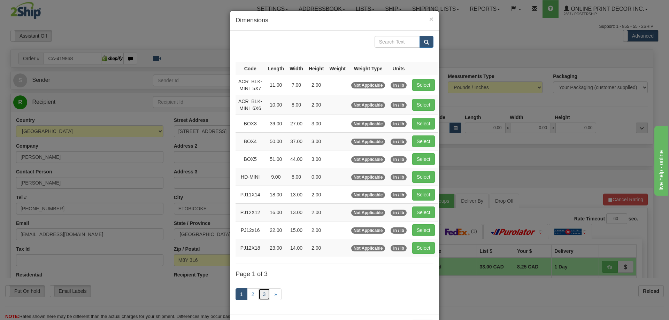
click at [262, 291] on link "3" at bounding box center [264, 294] width 12 height 12
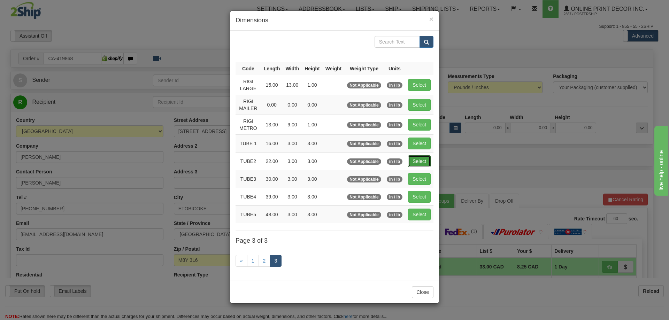
drag, startPoint x: 419, startPoint y: 157, endPoint x: 428, endPoint y: 154, distance: 9.4
click at [420, 156] on button "Select" at bounding box center [419, 161] width 23 height 12
type input "TUBE2"
type input "22.00"
type input "3.00"
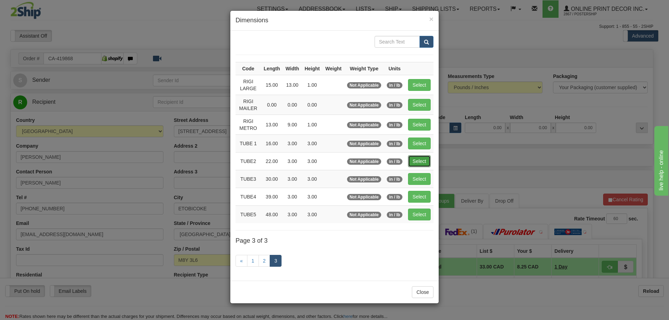
type input "3.00"
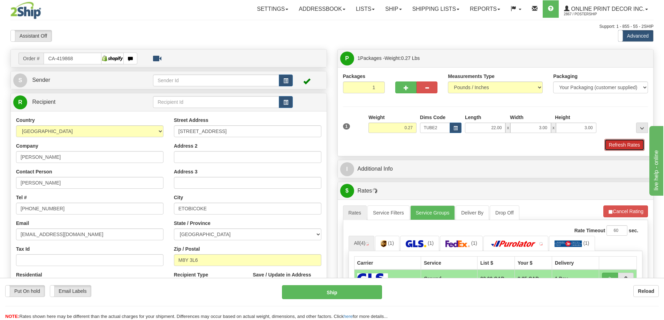
click at [614, 145] on button "Refresh Rates" at bounding box center [624, 145] width 40 height 12
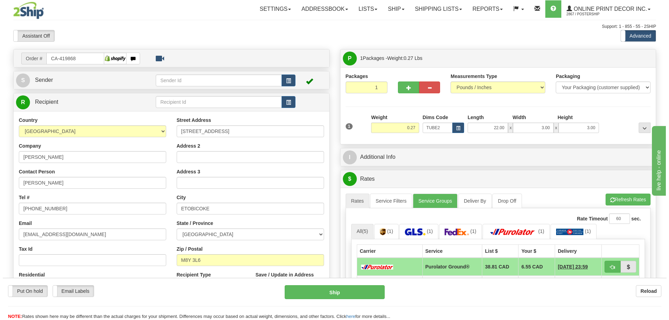
scroll to position [70, 0]
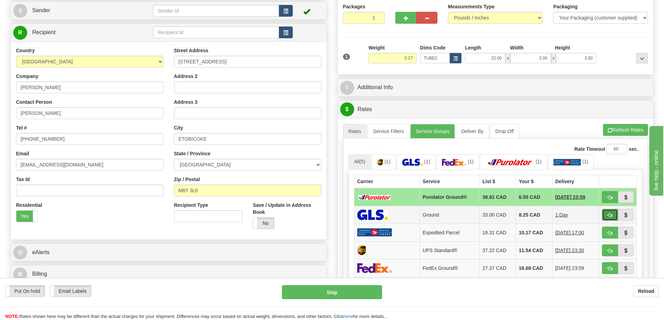
click at [611, 214] on span "button" at bounding box center [609, 215] width 5 height 5
type input "1"
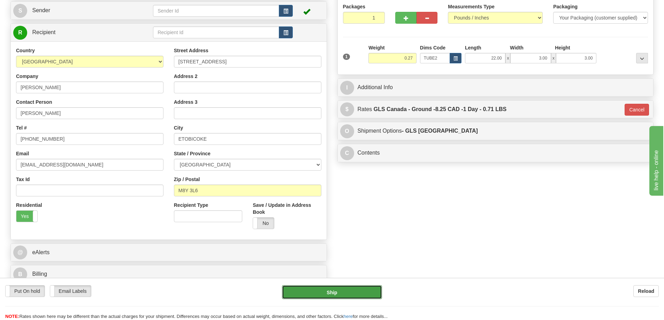
click at [364, 291] on button "Ship" at bounding box center [332, 292] width 100 height 14
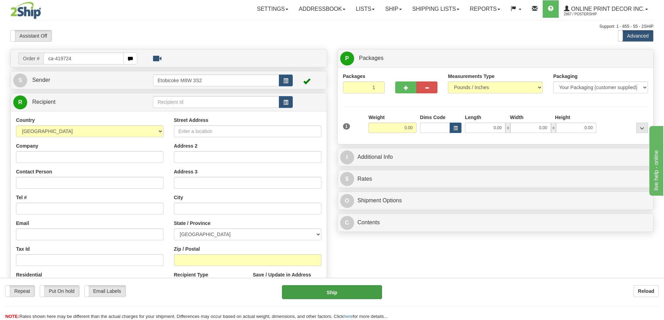
type input "ca-419724"
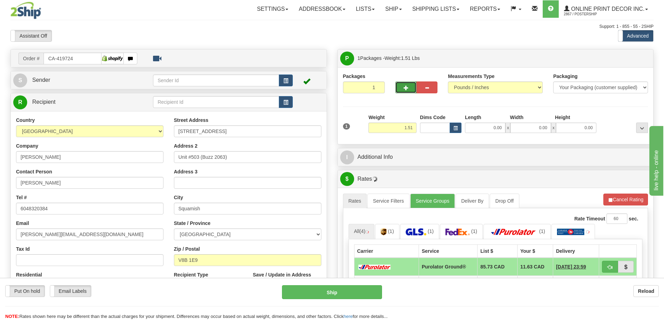
click at [413, 90] on button "button" at bounding box center [405, 88] width 21 height 12
radio input "true"
type input "2"
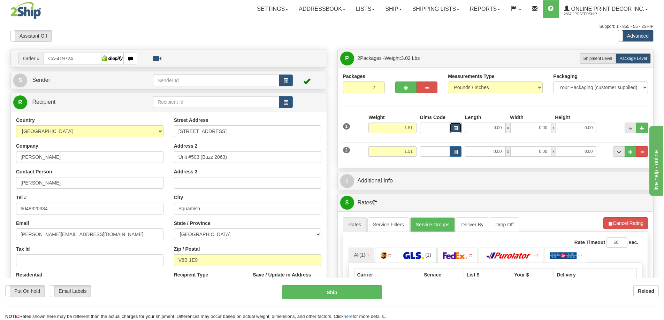
click at [456, 127] on span "button" at bounding box center [455, 128] width 4 height 4
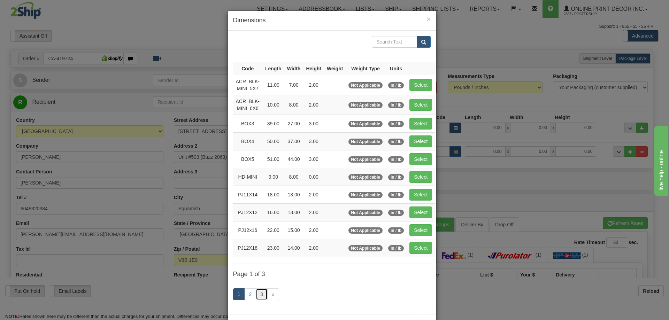
click at [258, 294] on link "3" at bounding box center [262, 294] width 12 height 12
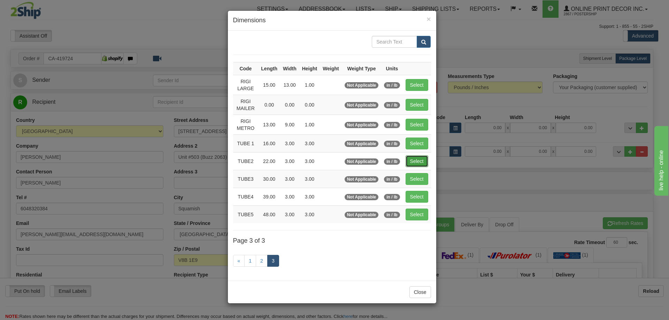
click at [416, 160] on button "Select" at bounding box center [417, 161] width 23 height 12
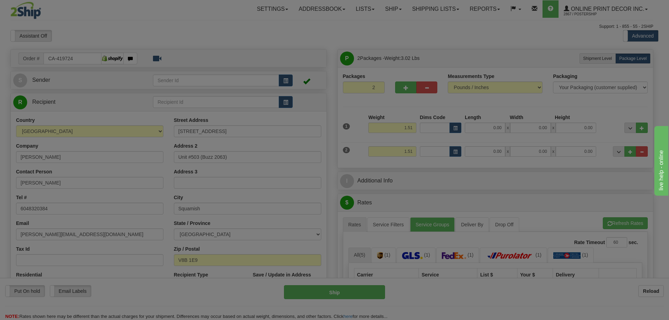
type input "TUBE2"
type input "22.00"
type input "3.00"
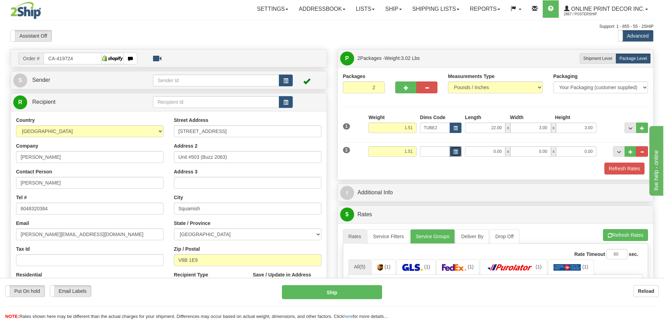
click at [455, 152] on span "button" at bounding box center [455, 152] width 4 height 4
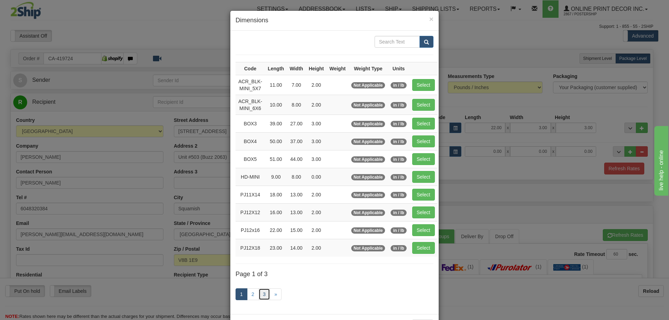
click at [262, 294] on link "3" at bounding box center [264, 294] width 12 height 12
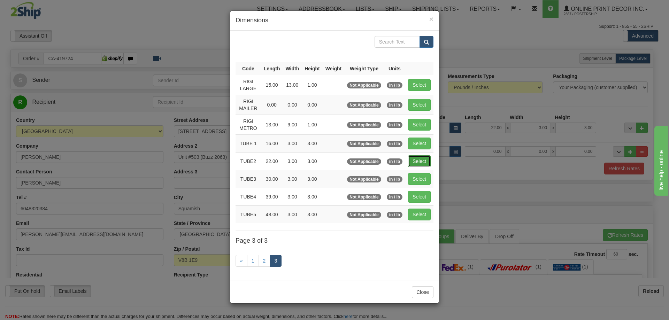
click at [423, 159] on button "Select" at bounding box center [419, 161] width 23 height 12
type input "TUBE2"
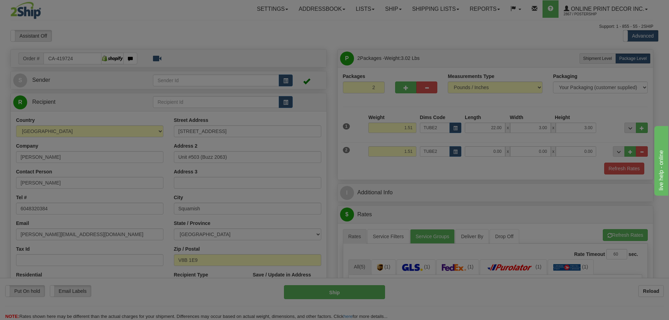
type input "22.00"
type input "3.00"
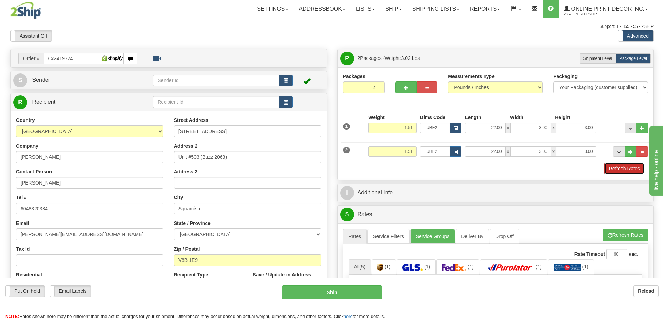
click at [625, 168] on button "Refresh Rates" at bounding box center [624, 169] width 40 height 12
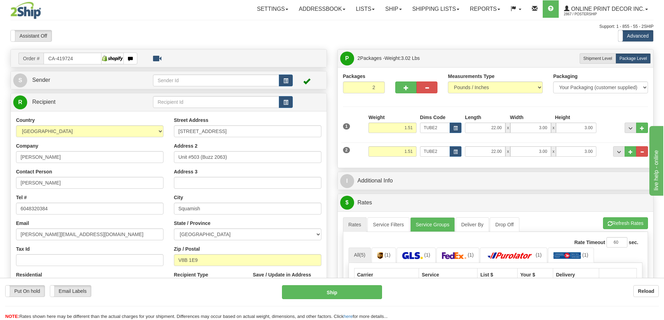
scroll to position [105, 0]
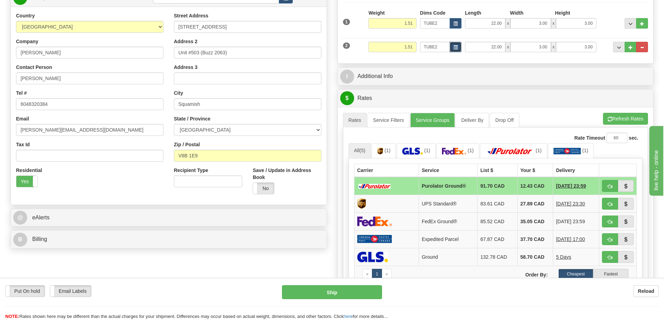
click at [456, 45] on button "button" at bounding box center [455, 47] width 12 height 10
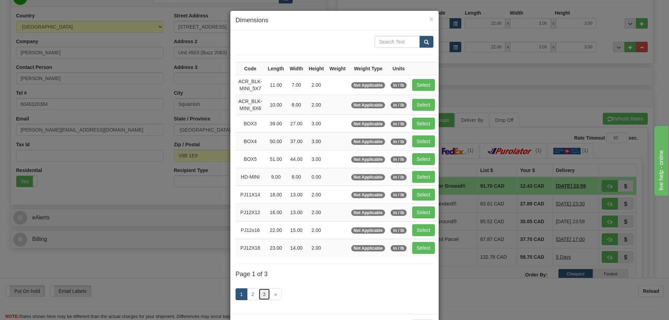
click at [262, 291] on link "3" at bounding box center [264, 294] width 12 height 12
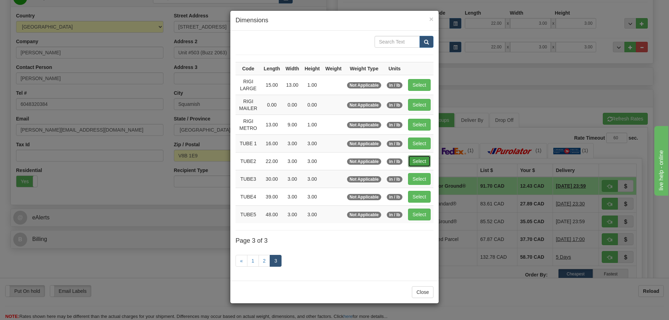
click at [421, 159] on button "Select" at bounding box center [419, 161] width 23 height 12
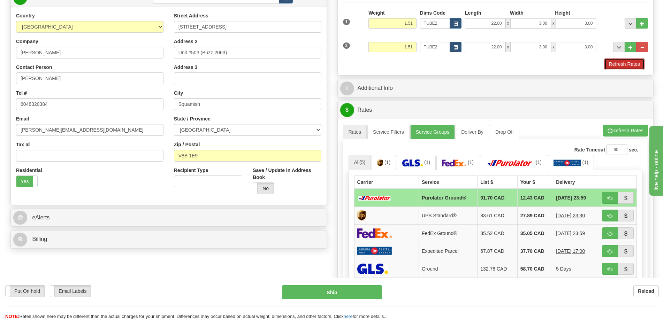
click at [631, 65] on button "Refresh Rates" at bounding box center [624, 64] width 40 height 12
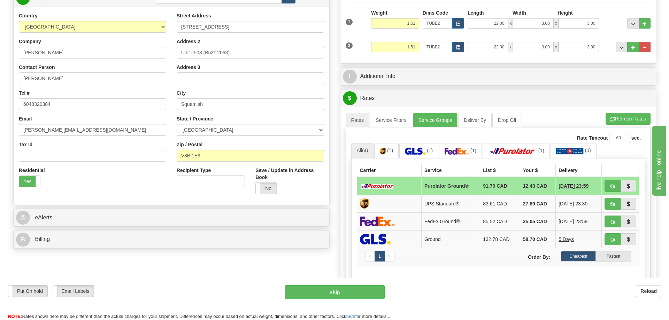
scroll to position [139, 0]
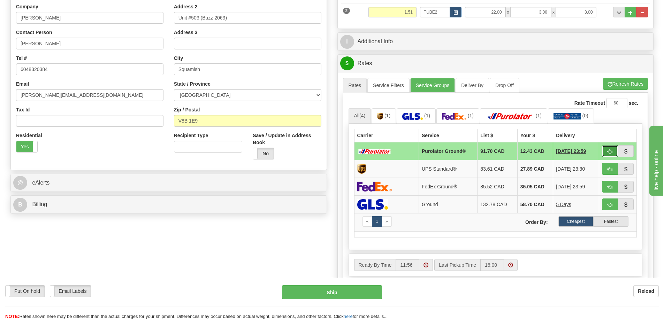
click at [612, 152] on span "button" at bounding box center [609, 151] width 5 height 5
type input "260"
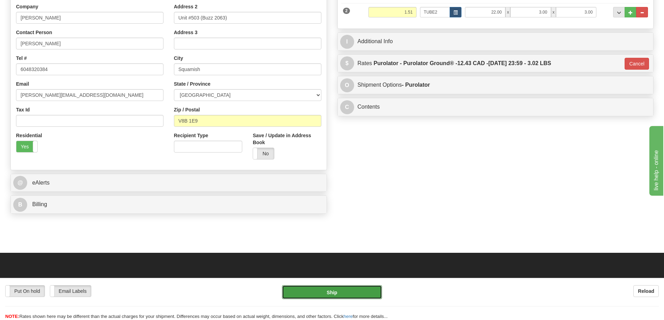
click at [355, 291] on button "Ship" at bounding box center [332, 292] width 100 height 14
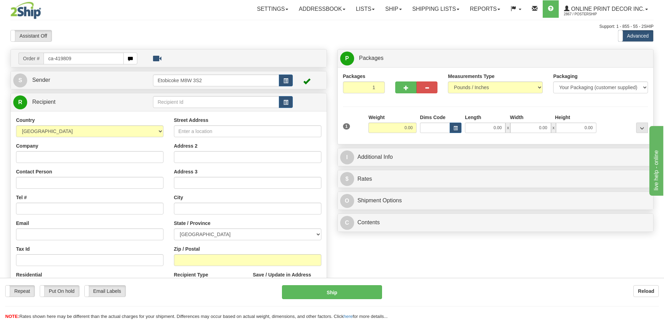
type input "ca-419809"
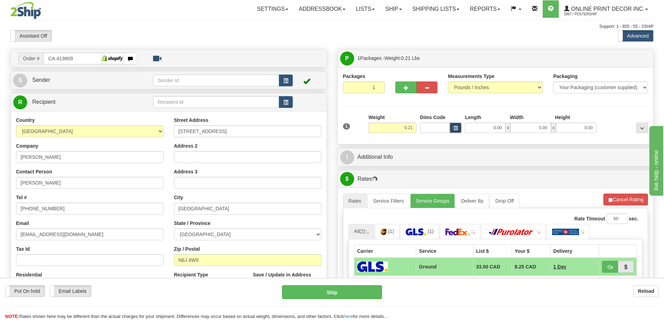
click at [455, 126] on button "button" at bounding box center [455, 128] width 12 height 10
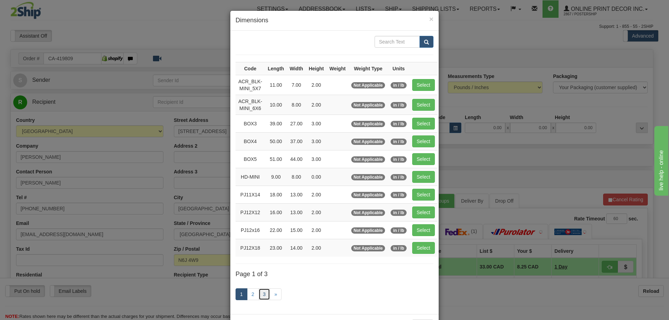
click at [261, 296] on link "3" at bounding box center [264, 294] width 12 height 12
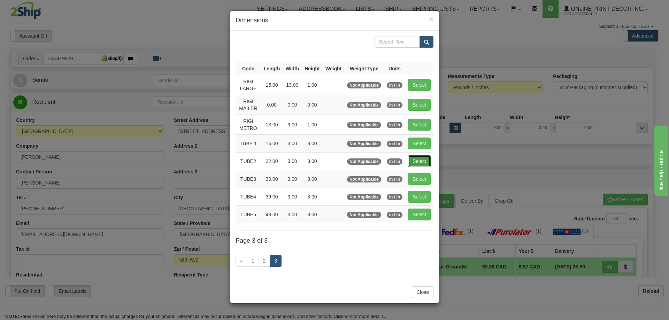
drag, startPoint x: 419, startPoint y: 159, endPoint x: 427, endPoint y: 157, distance: 8.2
click at [419, 159] on button "Select" at bounding box center [419, 161] width 23 height 12
type input "TUBE2"
type input "22.00"
type input "3.00"
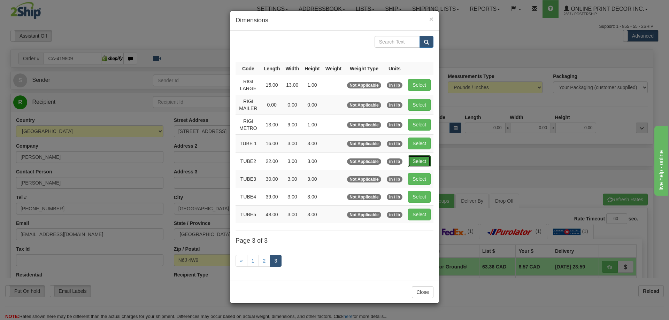
type input "3.00"
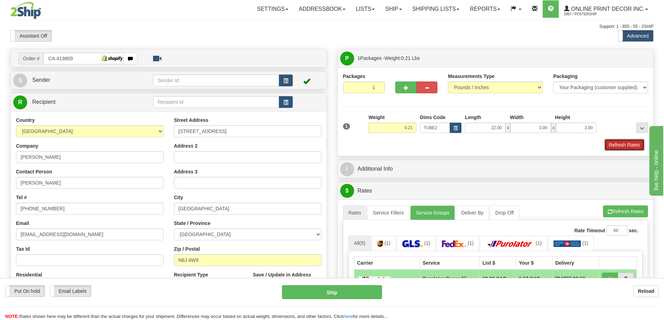
drag, startPoint x: 610, startPoint y: 144, endPoint x: 611, endPoint y: 147, distance: 3.6
click at [611, 146] on button "Refresh Rates" at bounding box center [624, 145] width 40 height 12
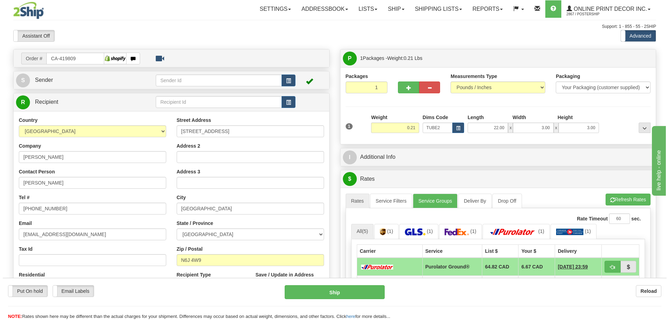
scroll to position [70, 0]
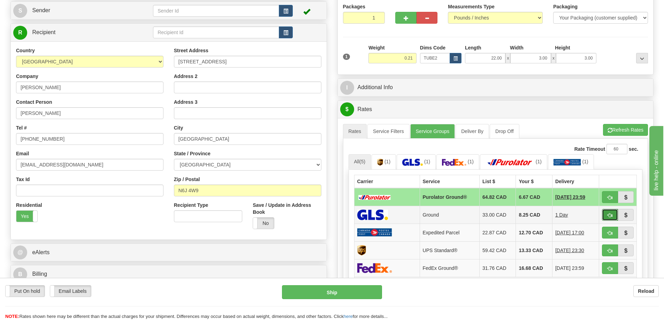
click at [609, 215] on span "button" at bounding box center [609, 215] width 5 height 5
type input "1"
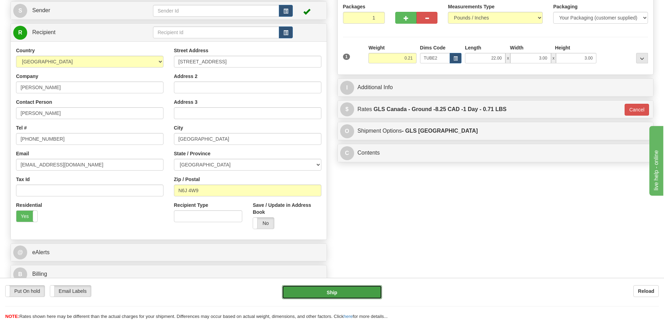
click at [337, 291] on button "Ship" at bounding box center [332, 292] width 100 height 14
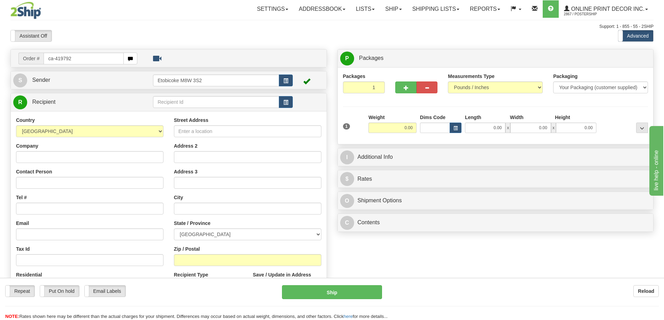
type input "ca-419792"
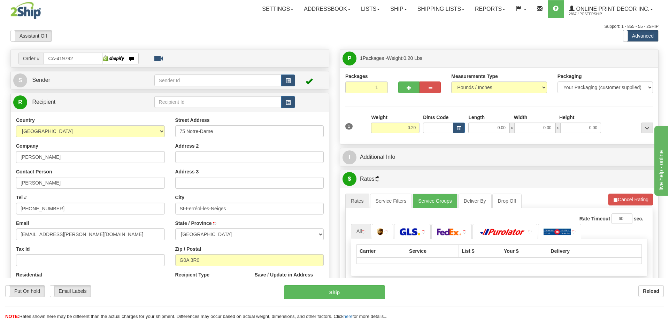
type input "SAINT-FERREOL-LES-NEIGES"
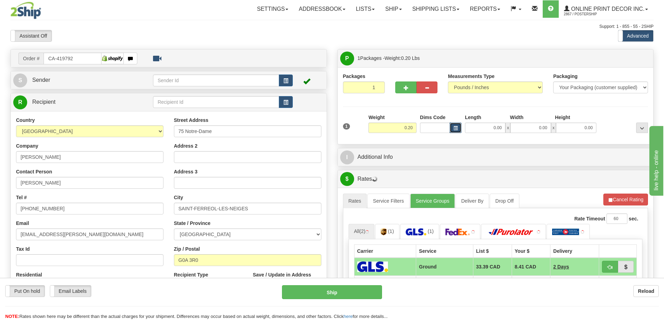
click at [455, 128] on span "button" at bounding box center [455, 128] width 4 height 4
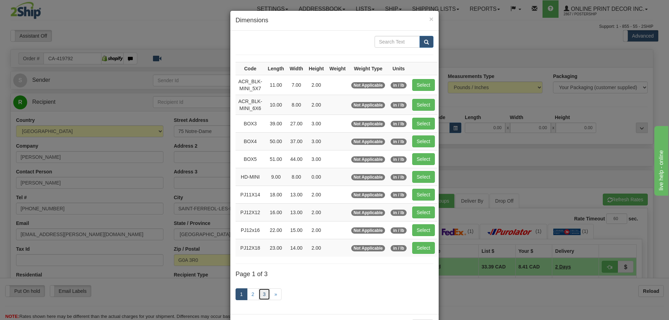
click at [258, 293] on link "3" at bounding box center [264, 294] width 12 height 12
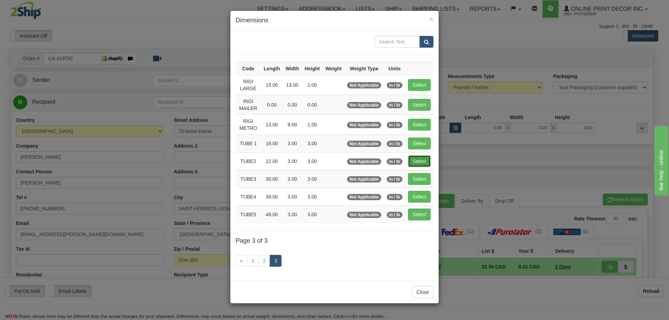
click at [416, 160] on button "Select" at bounding box center [419, 161] width 23 height 12
type input "TUBE2"
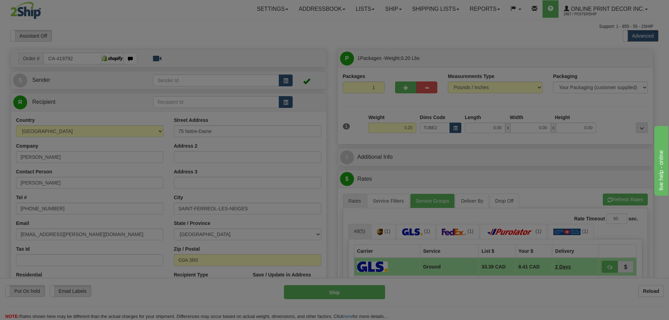
type input "22.00"
type input "3.00"
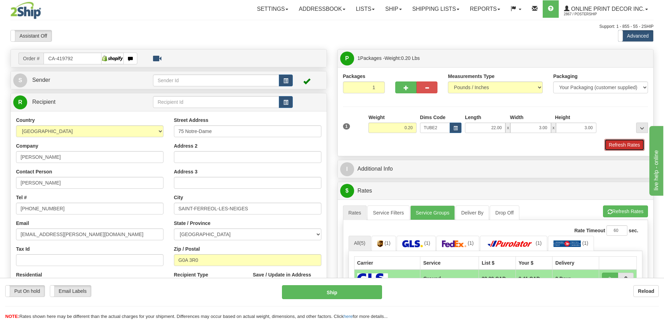
click at [628, 146] on button "Refresh Rates" at bounding box center [624, 145] width 40 height 12
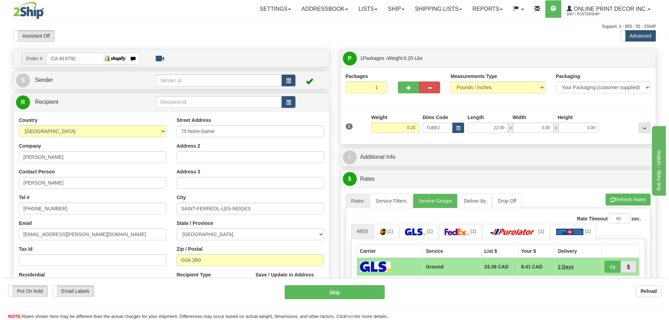
scroll to position [70, 0]
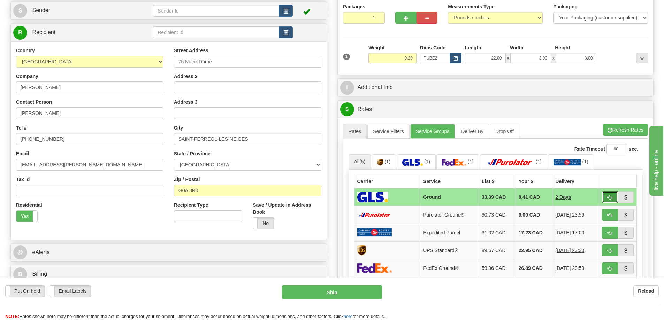
click at [610, 198] on span "button" at bounding box center [609, 197] width 5 height 5
type input "1"
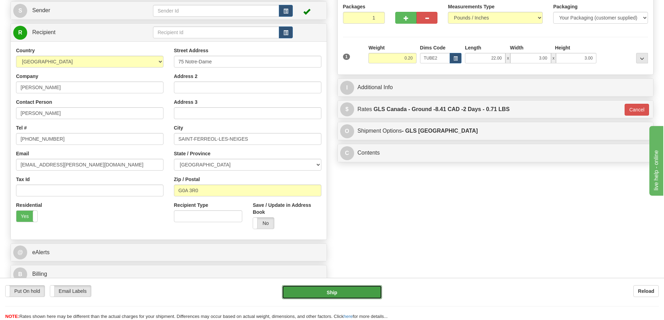
drag, startPoint x: 363, startPoint y: 291, endPoint x: 363, endPoint y: 287, distance: 4.2
click at [363, 287] on button "Ship" at bounding box center [332, 292] width 100 height 14
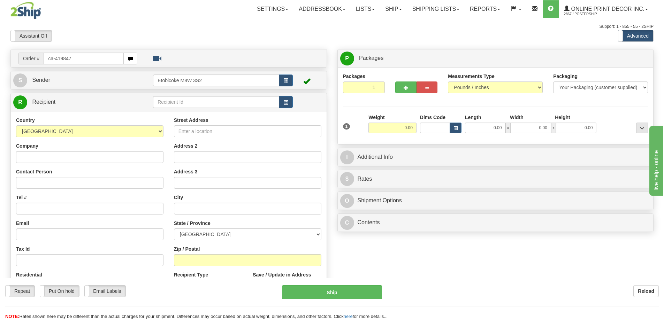
type input "ca-419847"
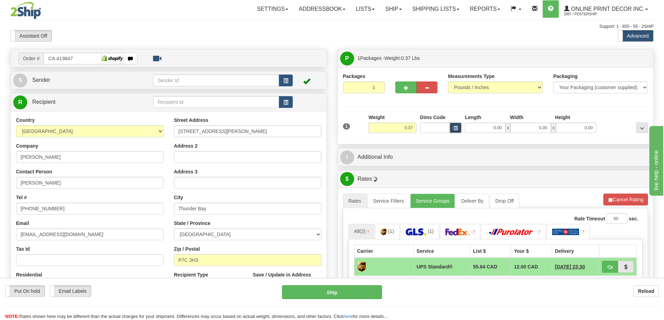
click at [460, 125] on button "button" at bounding box center [455, 128] width 12 height 10
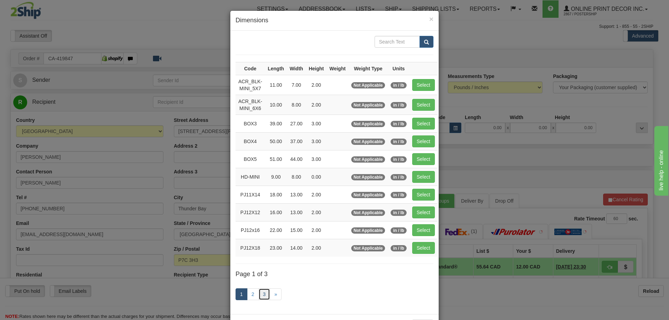
click at [262, 295] on link "3" at bounding box center [264, 294] width 12 height 12
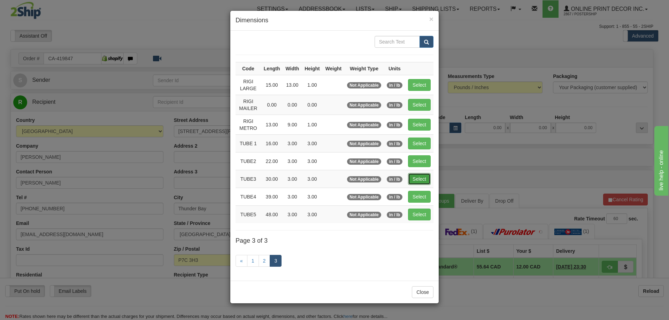
click at [421, 175] on button "Select" at bounding box center [419, 179] width 23 height 12
type input "TUBE3"
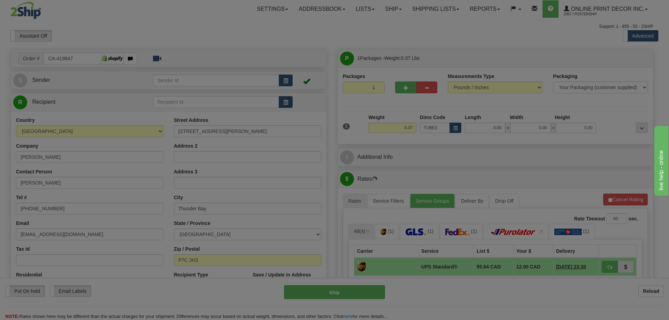
type input "30.00"
type input "3.00"
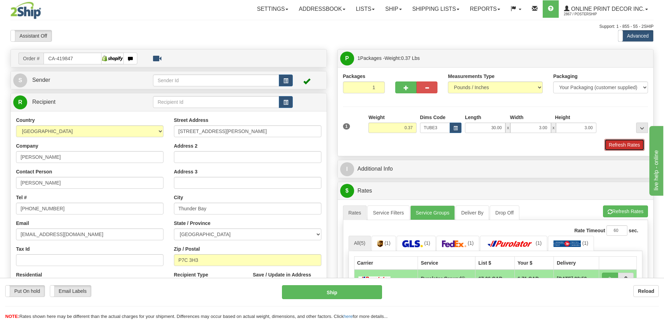
click at [623, 142] on button "Refresh Rates" at bounding box center [624, 145] width 40 height 12
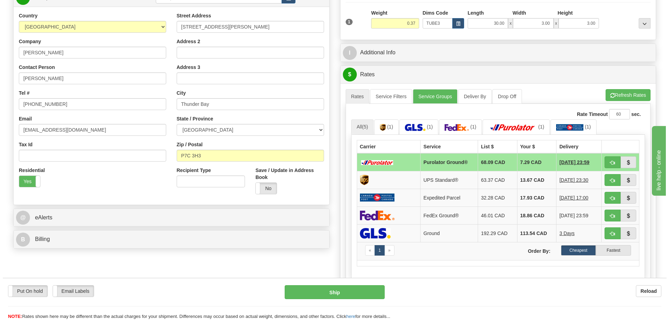
scroll to position [139, 0]
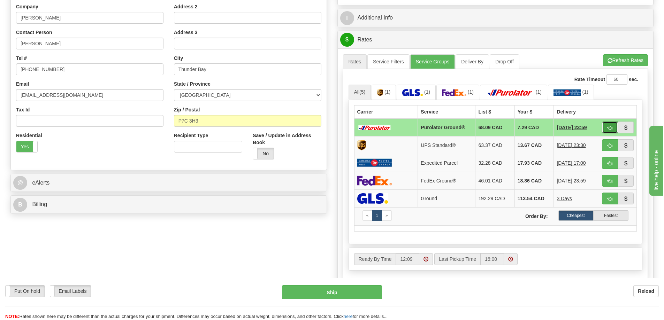
click at [608, 128] on span "button" at bounding box center [609, 128] width 5 height 5
type input "260"
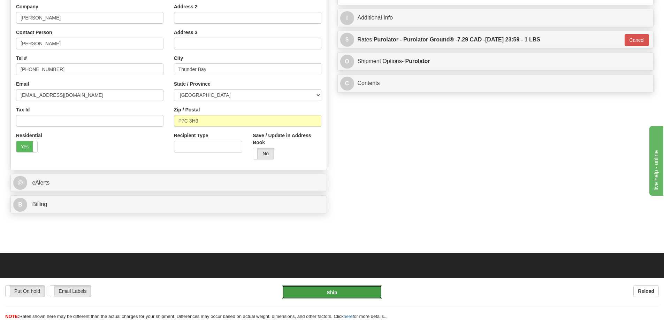
click at [358, 289] on button "Ship" at bounding box center [332, 292] width 100 height 14
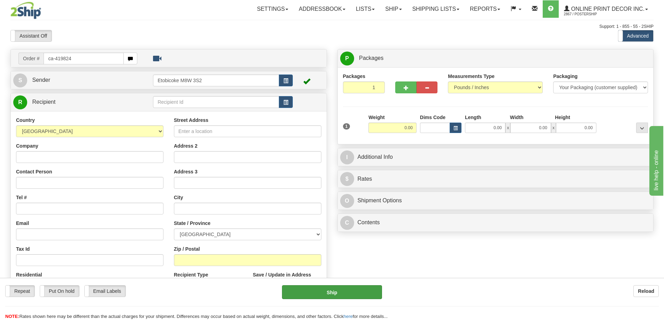
type input "ca-419824"
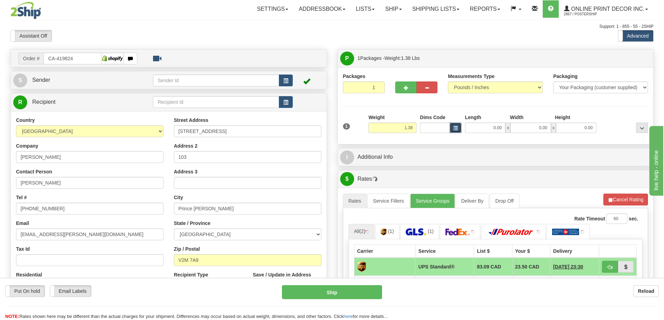
click at [453, 129] on span "button" at bounding box center [455, 128] width 4 height 4
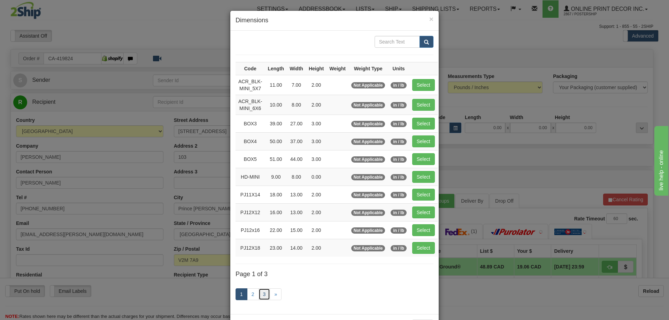
click at [263, 293] on link "3" at bounding box center [264, 294] width 12 height 12
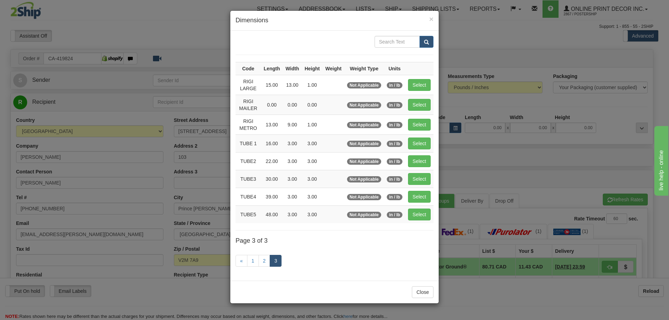
click at [421, 172] on td "Select" at bounding box center [419, 179] width 28 height 18
click at [420, 176] on button "Select" at bounding box center [419, 179] width 23 height 12
type input "TUBE3"
type input "30.00"
type input "3.00"
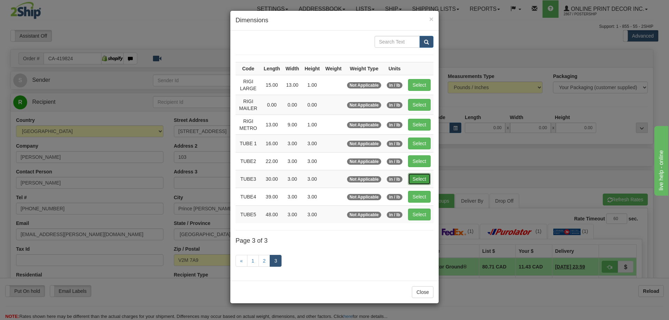
type input "3.00"
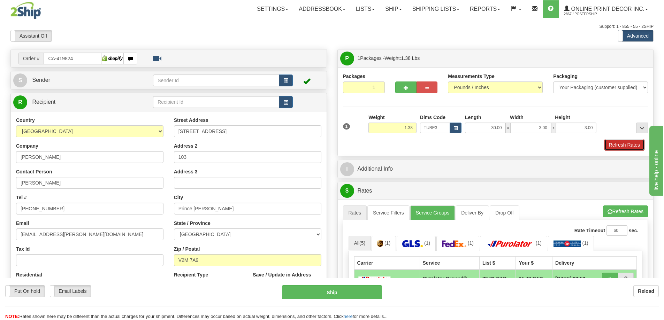
click at [626, 143] on button "Refresh Rates" at bounding box center [624, 145] width 40 height 12
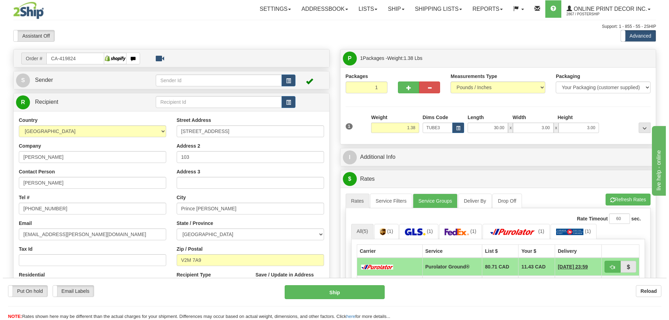
scroll to position [105, 0]
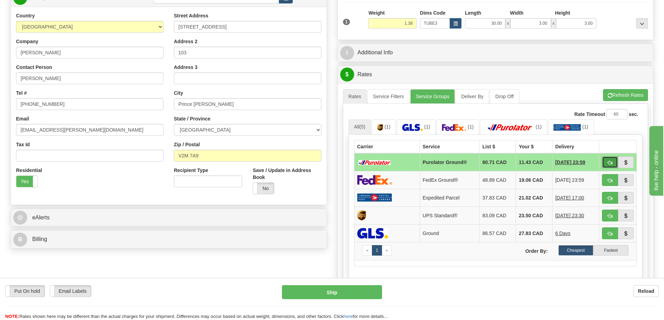
click at [603, 161] on button "button" at bounding box center [610, 162] width 16 height 12
type input "260"
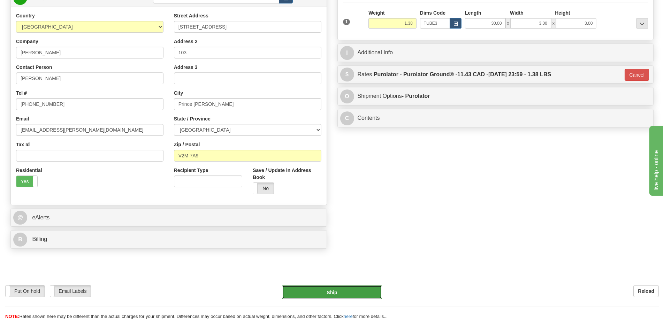
click at [360, 289] on button "Ship" at bounding box center [332, 292] width 100 height 14
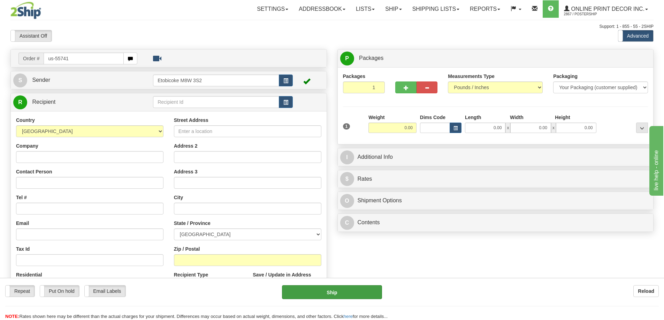
type input "us-55741"
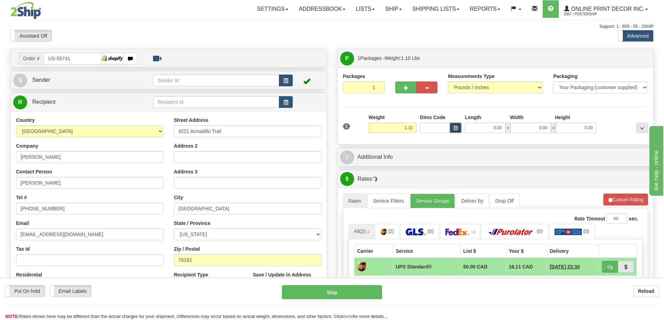
click at [456, 127] on span "button" at bounding box center [455, 128] width 4 height 4
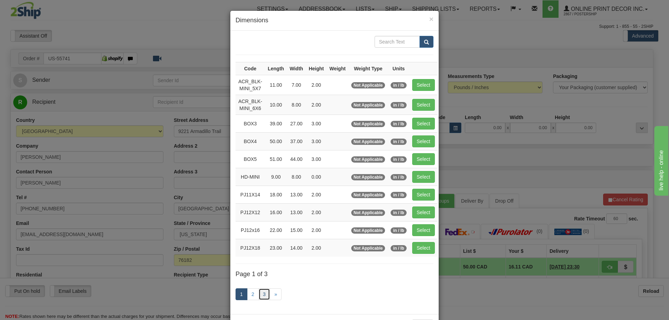
click at [262, 294] on link "3" at bounding box center [264, 294] width 12 height 12
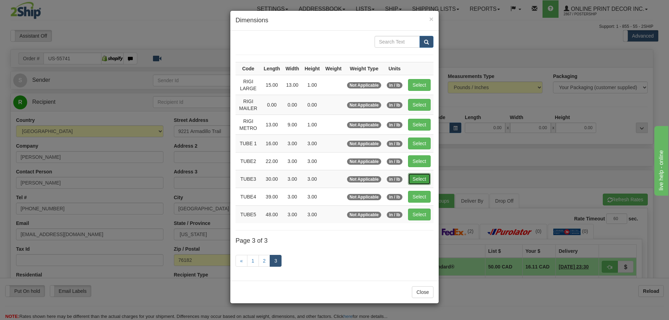
click at [417, 177] on button "Select" at bounding box center [419, 179] width 23 height 12
type input "TUBE3"
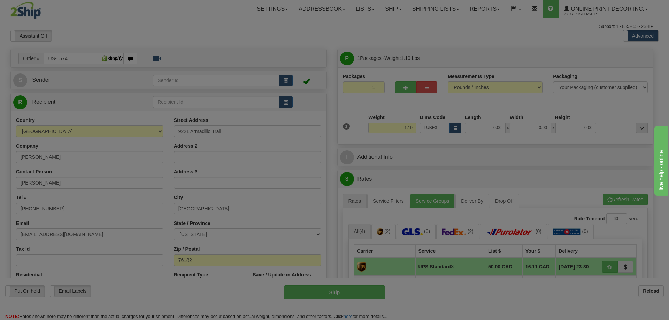
type input "30.00"
type input "3.00"
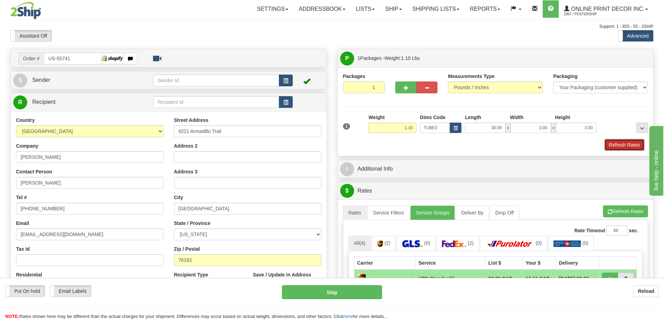
drag, startPoint x: 629, startPoint y: 144, endPoint x: 632, endPoint y: 141, distance: 4.7
click at [632, 142] on button "Refresh Rates" at bounding box center [624, 145] width 40 height 12
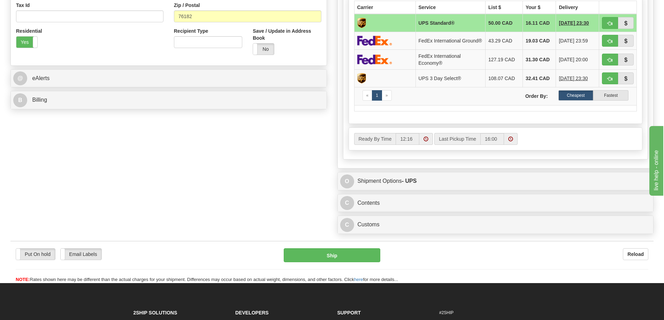
scroll to position [279, 0]
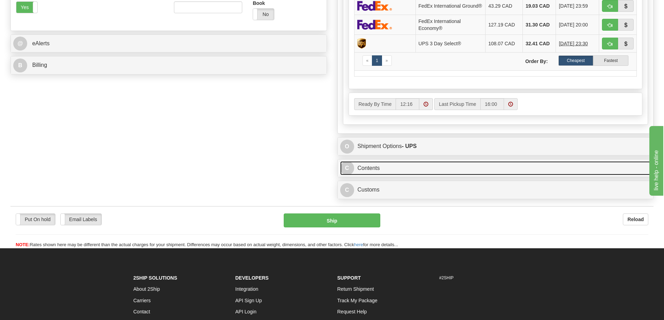
click at [499, 171] on link "C Contents" at bounding box center [495, 168] width 311 height 14
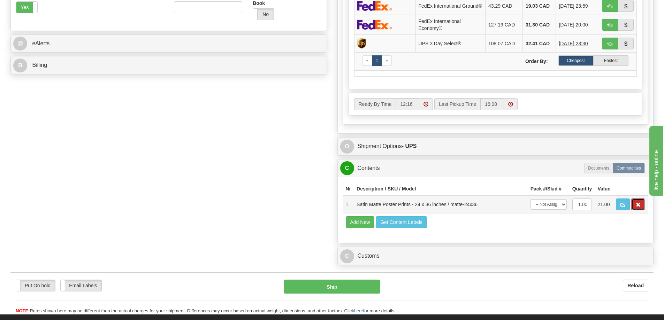
click at [637, 207] on span "button" at bounding box center [637, 205] width 5 height 5
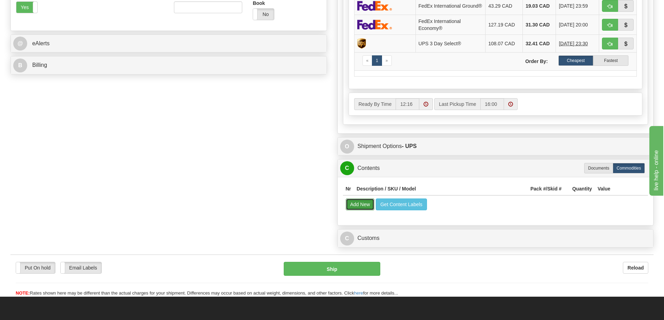
click at [364, 209] on button "Add New" at bounding box center [360, 205] width 29 height 12
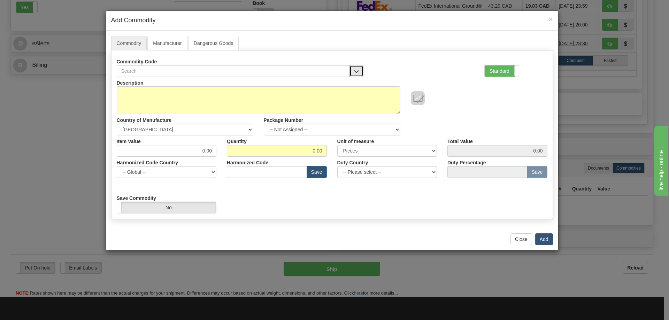
click at [356, 69] on span "button" at bounding box center [356, 71] width 5 height 5
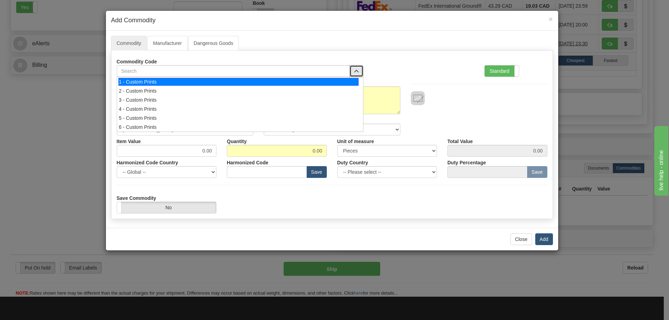
click at [345, 80] on div "1 - Custom Prints" at bounding box center [238, 82] width 240 height 8
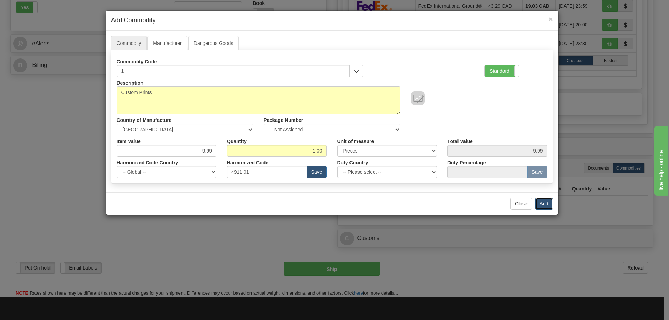
click at [543, 202] on button "Add" at bounding box center [544, 204] width 18 height 12
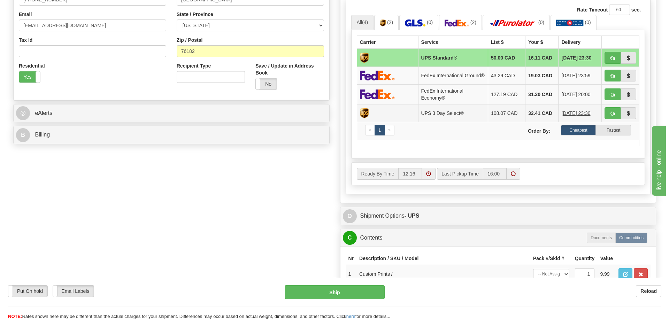
scroll to position [139, 0]
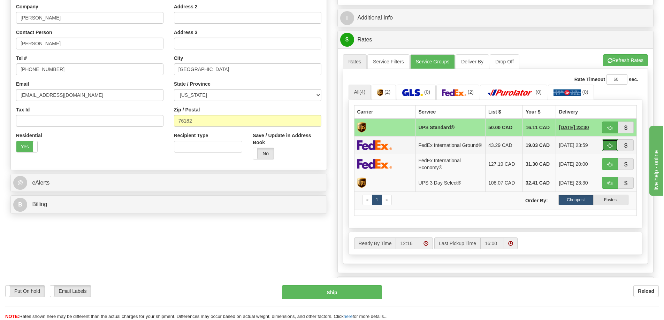
click at [609, 145] on button "button" at bounding box center [610, 145] width 16 height 12
type input "92"
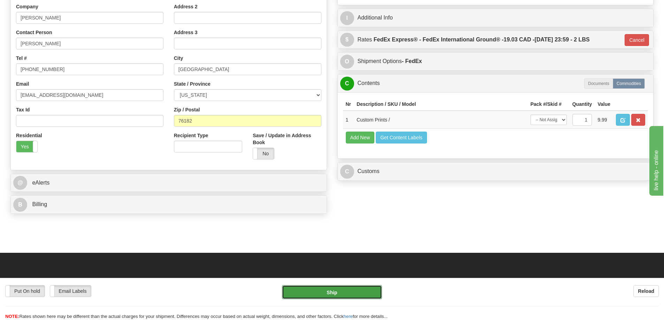
click at [356, 287] on button "Ship" at bounding box center [332, 292] width 100 height 14
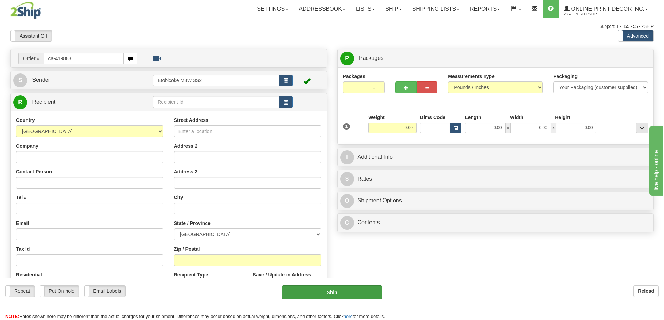
type input "ca-419883"
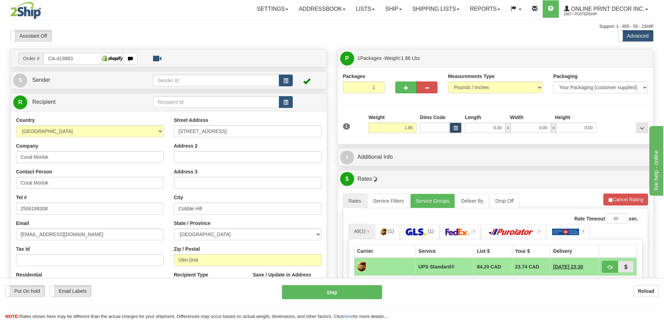
click at [456, 130] on span "button" at bounding box center [455, 128] width 4 height 4
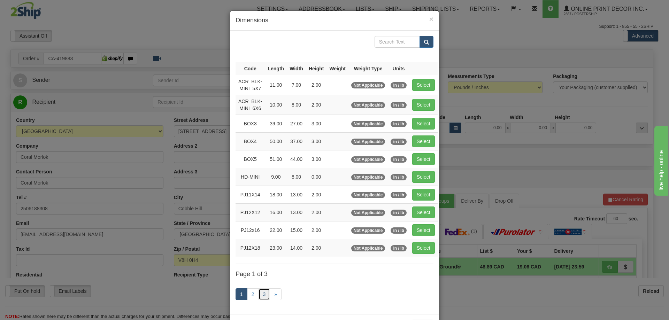
click at [260, 292] on link "3" at bounding box center [264, 294] width 12 height 12
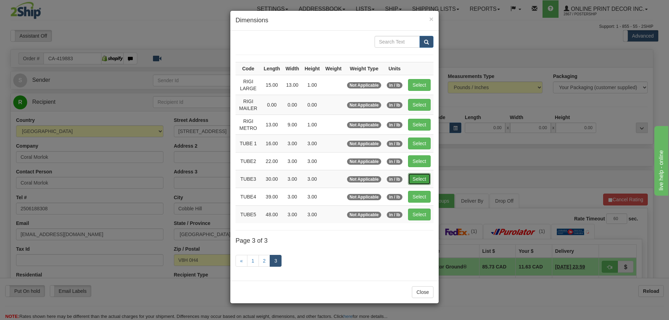
click at [418, 177] on button "Select" at bounding box center [419, 179] width 23 height 12
type input "TUBE3"
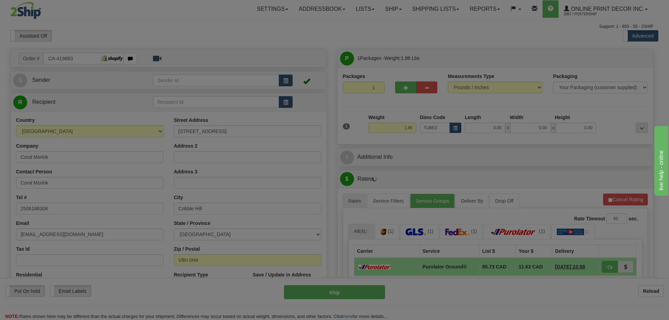
type input "30.00"
type input "3.00"
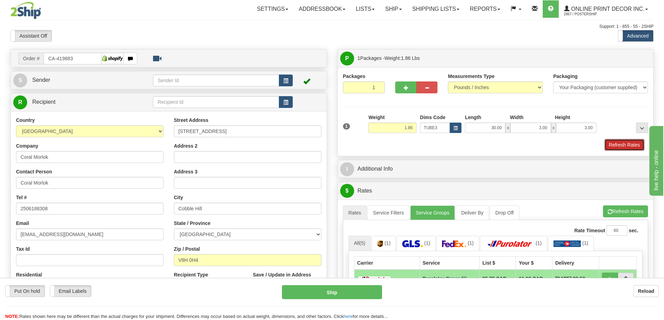
click at [621, 141] on button "Refresh Rates" at bounding box center [624, 145] width 40 height 12
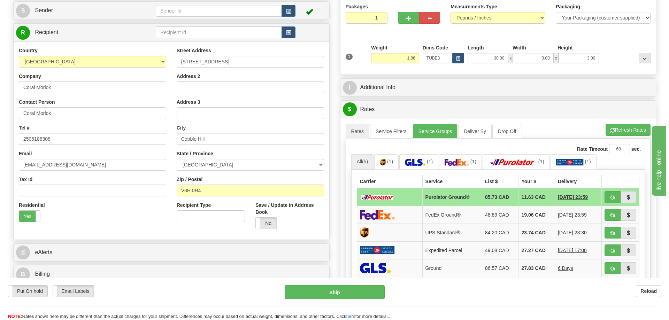
scroll to position [105, 0]
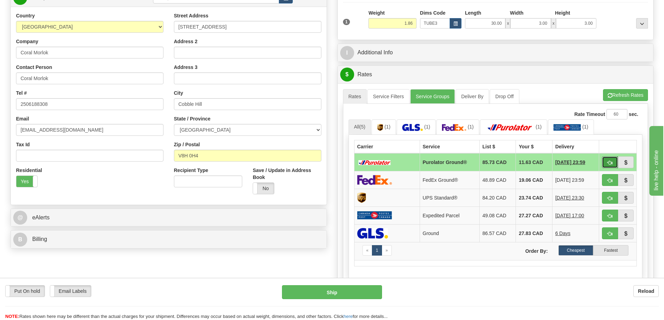
click at [612, 162] on span "button" at bounding box center [609, 163] width 5 height 5
type input "260"
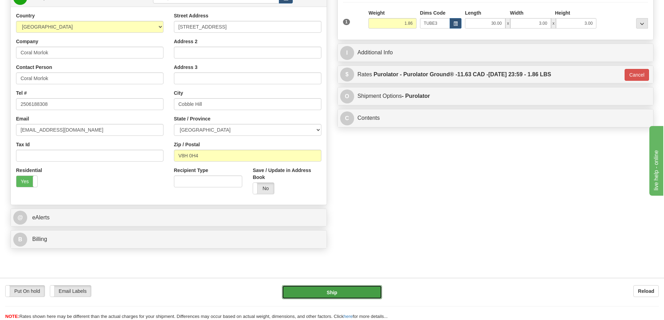
click at [371, 291] on button "Ship" at bounding box center [332, 292] width 100 height 14
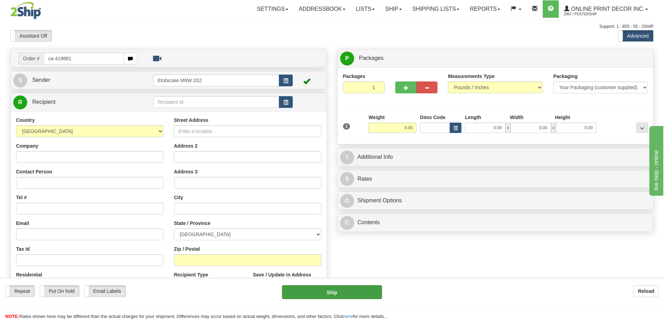
type input "ca-419881"
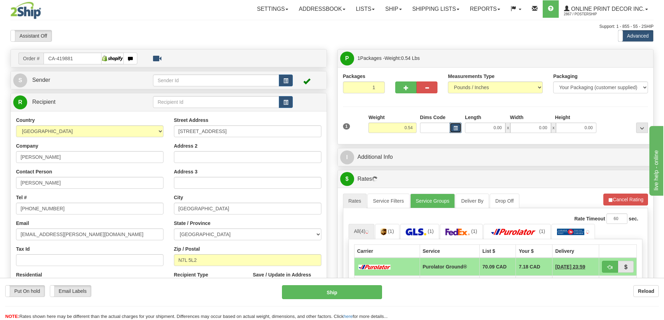
click at [458, 126] on button "button" at bounding box center [455, 128] width 12 height 10
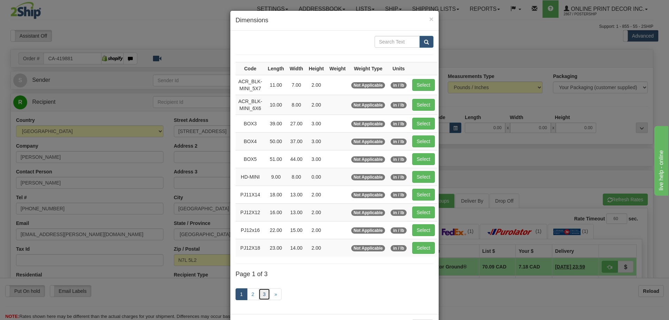
click at [263, 293] on link "3" at bounding box center [264, 294] width 12 height 12
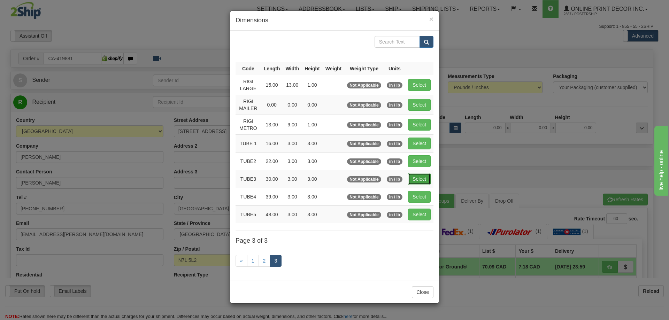
click at [419, 178] on button "Select" at bounding box center [419, 179] width 23 height 12
type input "TUBE3"
type input "30.00"
type input "3.00"
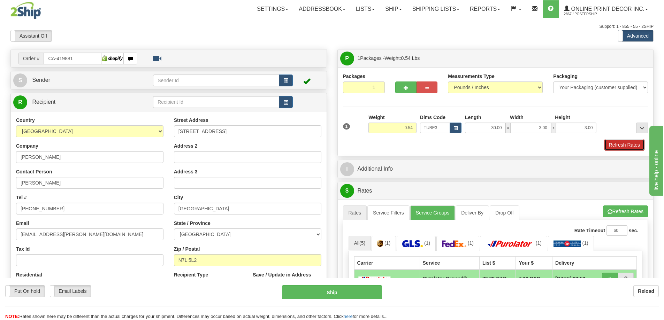
click at [626, 145] on button "Refresh Rates" at bounding box center [624, 145] width 40 height 12
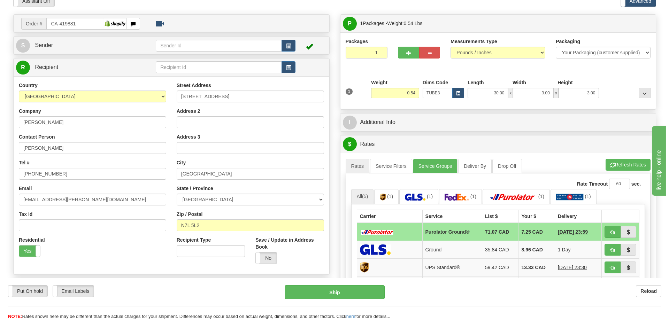
scroll to position [70, 0]
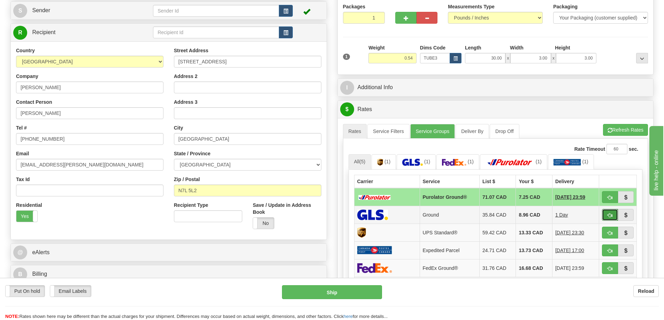
click at [609, 215] on span "button" at bounding box center [609, 215] width 5 height 5
type input "1"
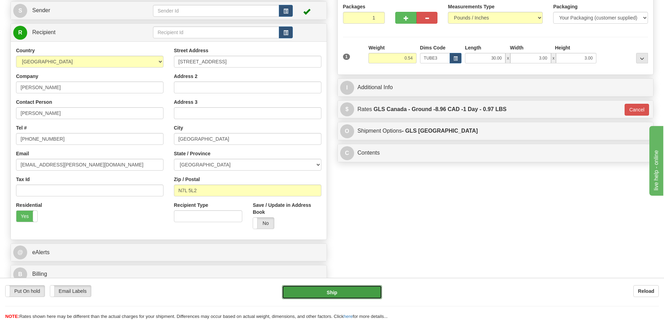
click at [332, 292] on button "Ship" at bounding box center [332, 292] width 100 height 14
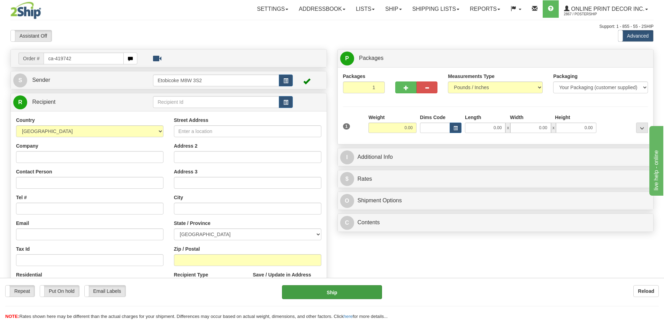
type input "ca-419742"
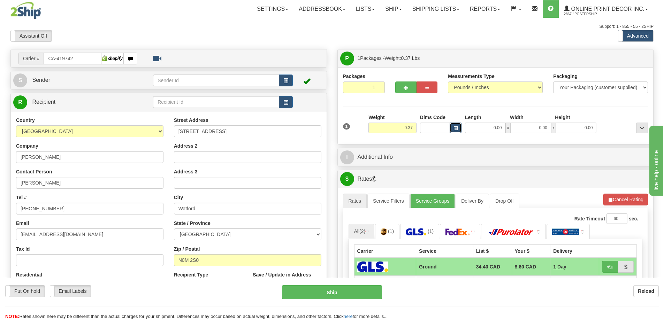
click at [458, 126] on button "button" at bounding box center [455, 128] width 12 height 10
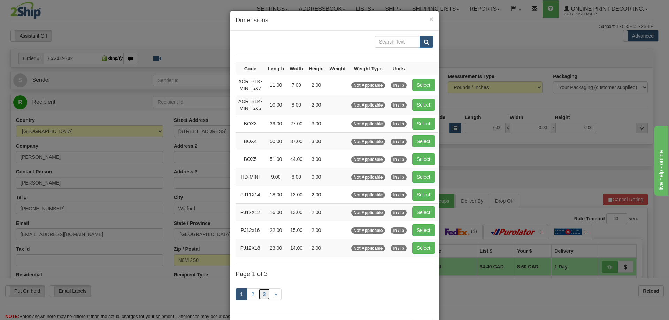
click at [259, 293] on link "3" at bounding box center [264, 294] width 12 height 12
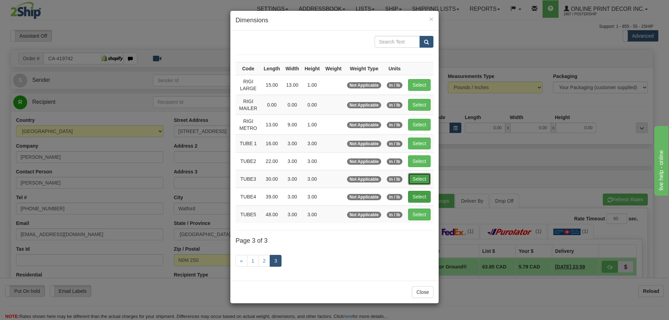
click at [419, 177] on button "Select" at bounding box center [419, 179] width 23 height 12
type input "TUBE3"
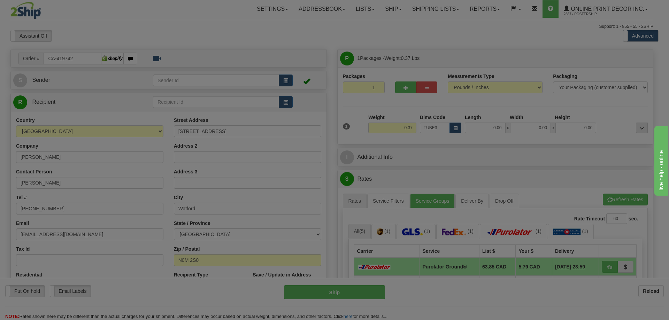
type input "30.00"
type input "3.00"
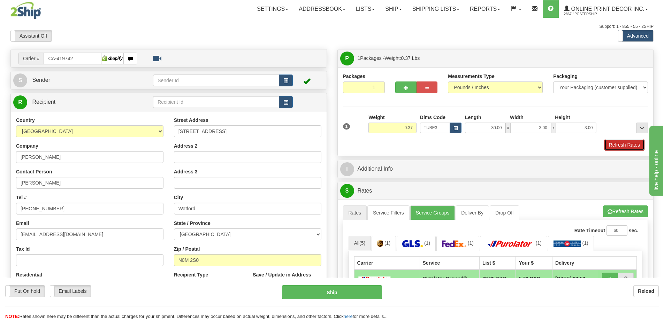
click at [615, 144] on button "Refresh Rates" at bounding box center [624, 145] width 40 height 12
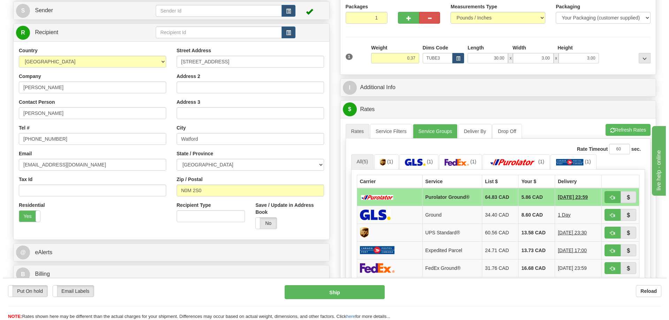
scroll to position [105, 0]
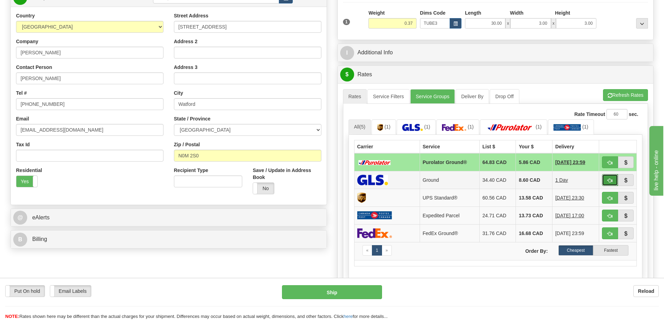
click at [605, 179] on button "button" at bounding box center [610, 180] width 16 height 12
type input "1"
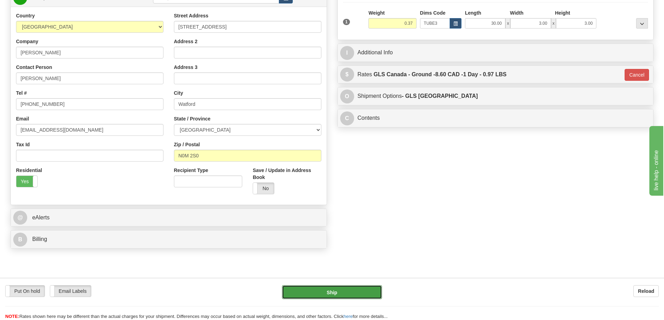
click at [338, 286] on button "Ship" at bounding box center [332, 292] width 100 height 14
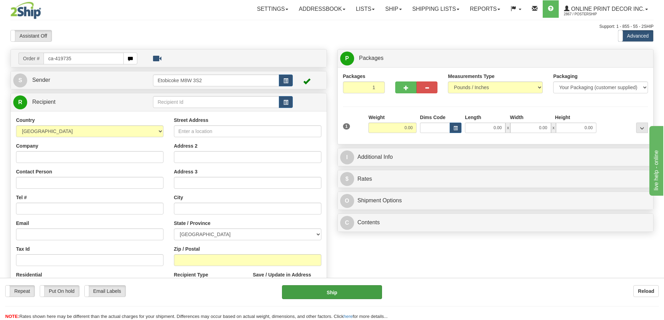
type input "ca-419735"
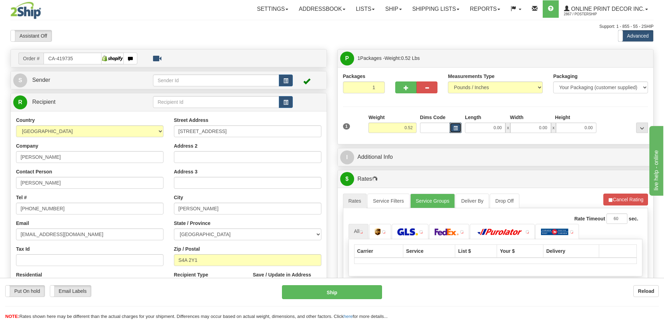
click at [456, 128] on span "button" at bounding box center [455, 128] width 4 height 4
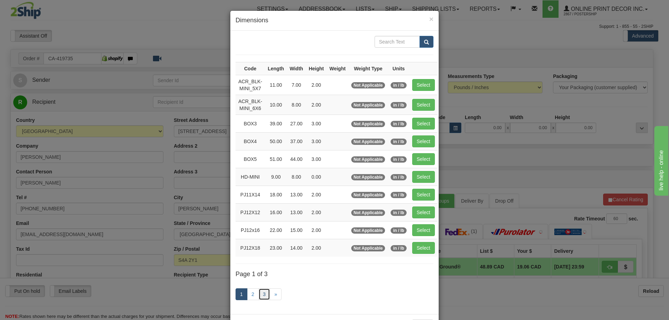
click at [258, 293] on link "3" at bounding box center [264, 294] width 12 height 12
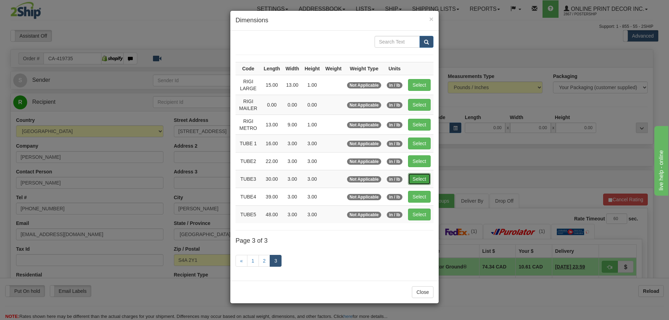
click at [424, 176] on button "Select" at bounding box center [419, 179] width 23 height 12
type input "TUBE3"
type input "30.00"
type input "3.00"
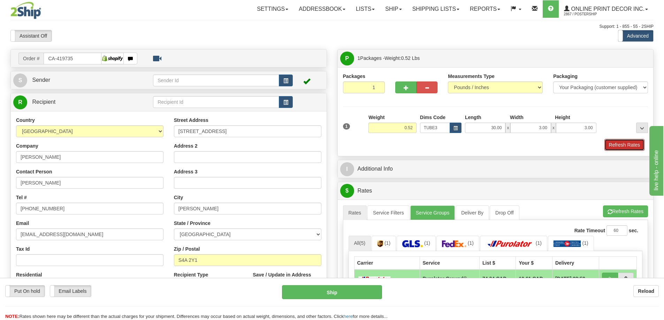
click at [633, 140] on button "Refresh Rates" at bounding box center [624, 145] width 40 height 12
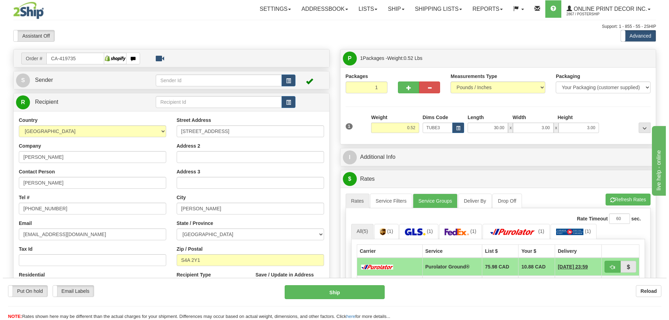
scroll to position [105, 0]
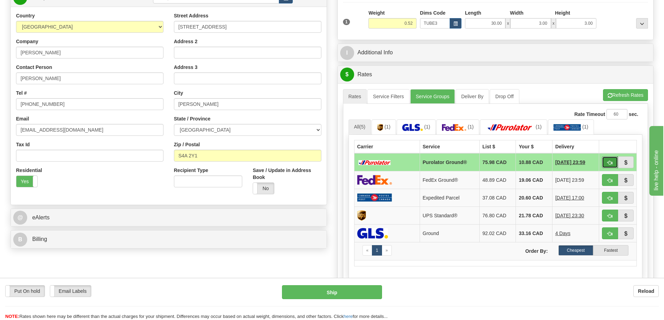
click at [608, 160] on button "button" at bounding box center [610, 162] width 16 height 12
type input "260"
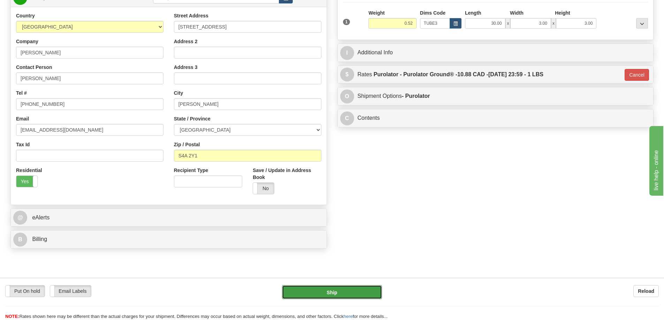
click at [342, 287] on button "Ship" at bounding box center [332, 292] width 100 height 14
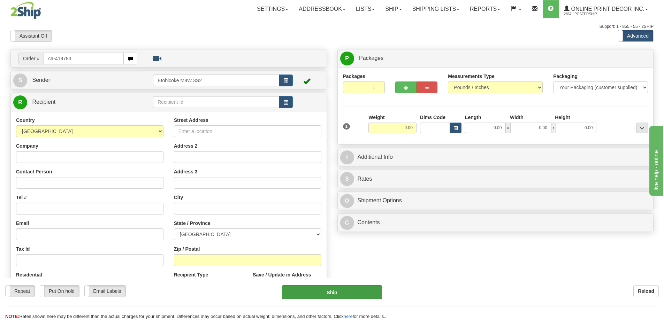
type input "ca-419783"
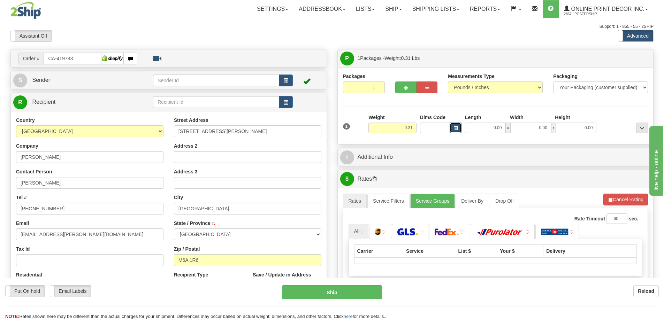
click at [452, 129] on button "button" at bounding box center [455, 128] width 12 height 10
type input "NORTH YORK"
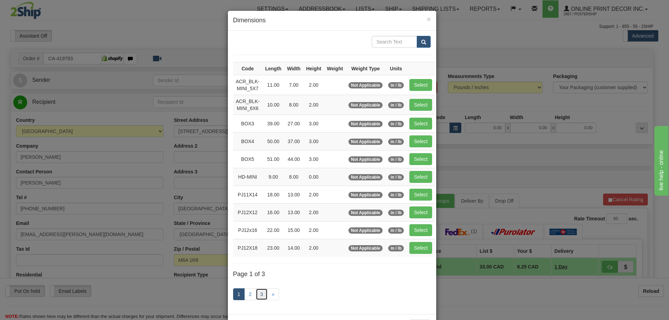
click at [259, 294] on link "3" at bounding box center [262, 294] width 12 height 12
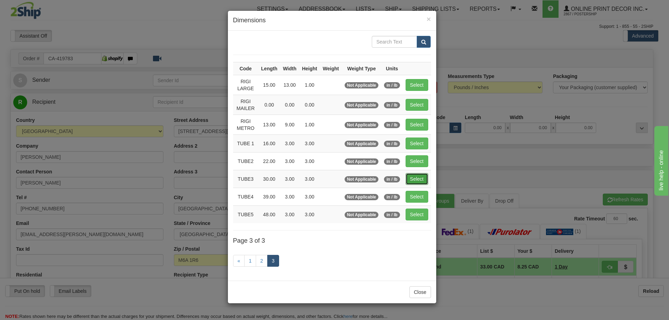
click at [424, 180] on button "Select" at bounding box center [417, 179] width 23 height 12
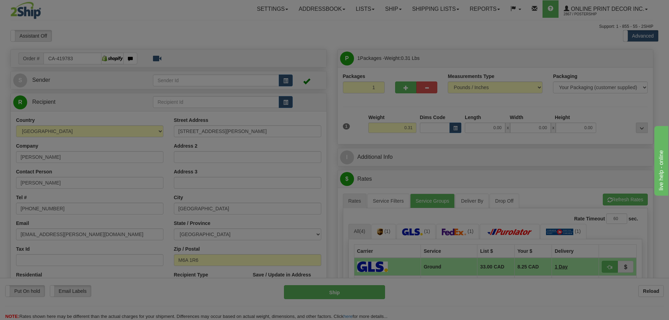
type input "TUBE3"
type input "30.00"
type input "3.00"
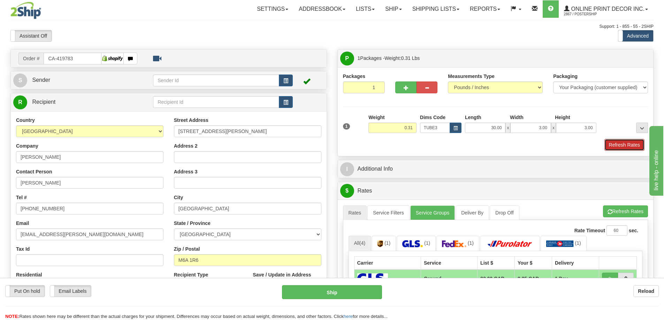
click at [638, 143] on button "Refresh Rates" at bounding box center [624, 145] width 40 height 12
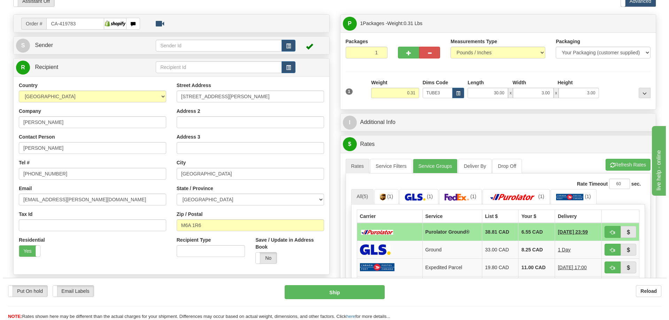
scroll to position [105, 0]
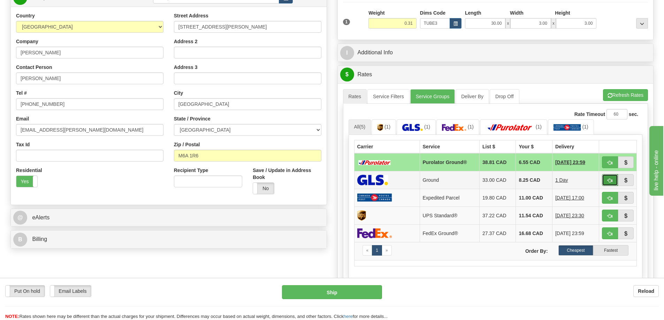
click at [605, 181] on button "button" at bounding box center [610, 180] width 16 height 12
type input "1"
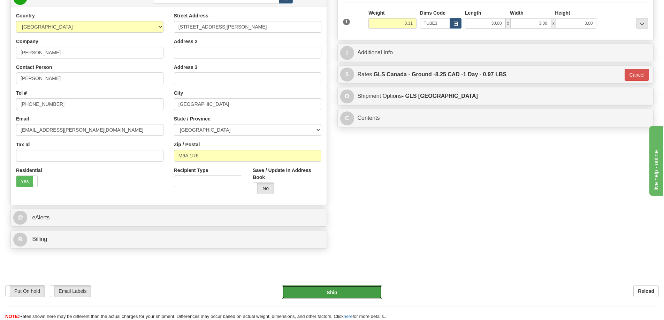
click at [358, 291] on button "Ship" at bounding box center [332, 292] width 100 height 14
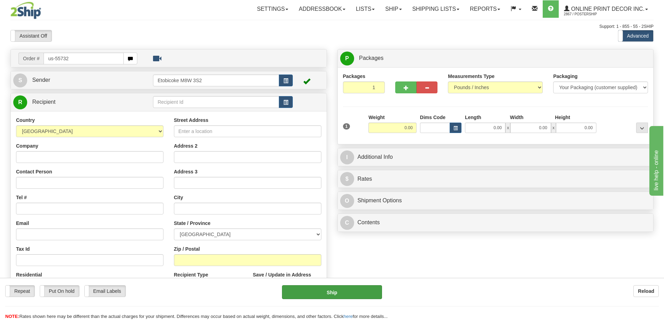
type input "us-55732"
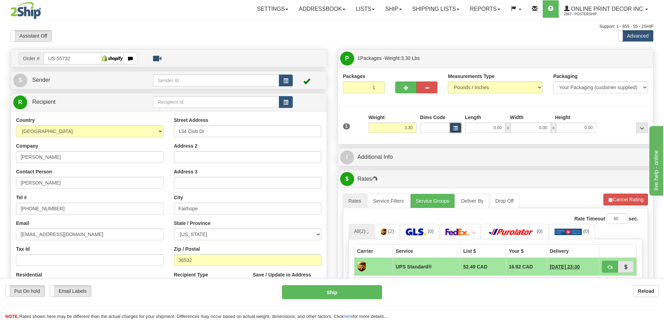
click at [455, 128] on span "button" at bounding box center [455, 128] width 4 height 4
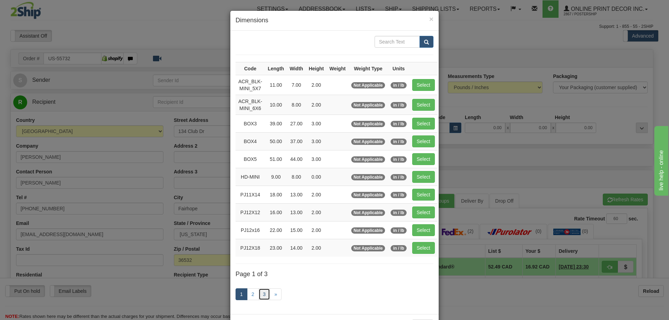
click at [260, 292] on link "3" at bounding box center [264, 294] width 12 height 12
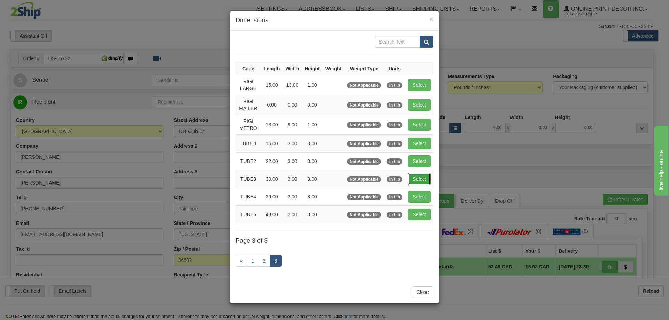
click at [423, 178] on button "Select" at bounding box center [419, 179] width 23 height 12
type input "TUBE3"
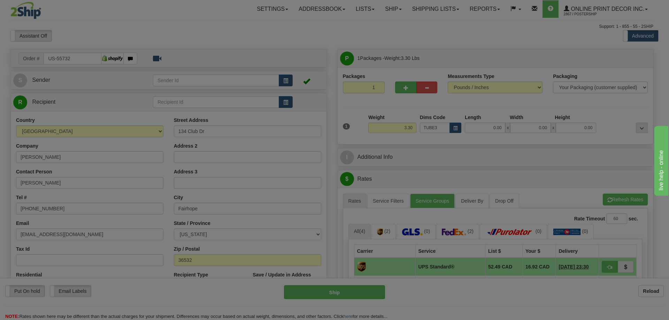
type input "30.00"
type input "3.00"
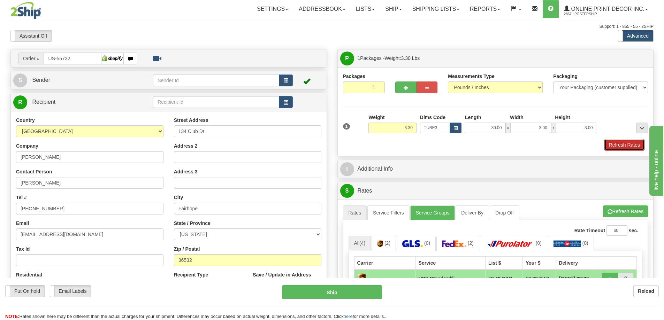
click at [635, 144] on button "Refresh Rates" at bounding box center [624, 145] width 40 height 12
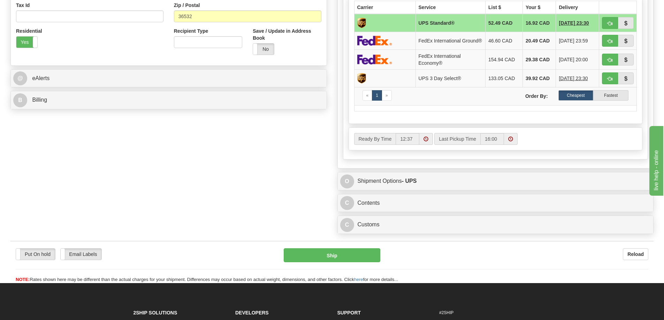
scroll to position [279, 0]
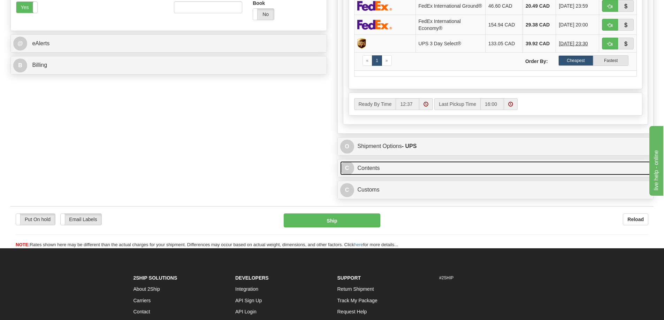
click at [494, 172] on link "C Contents" at bounding box center [495, 168] width 311 height 14
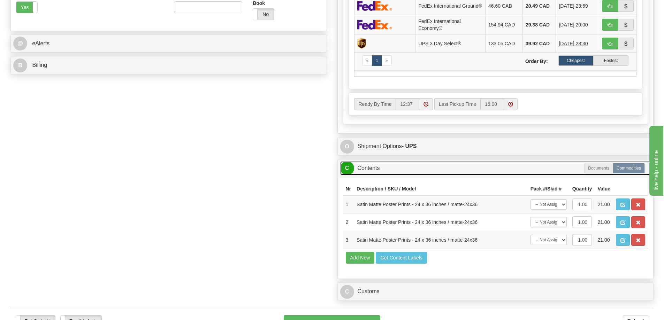
scroll to position [314, 0]
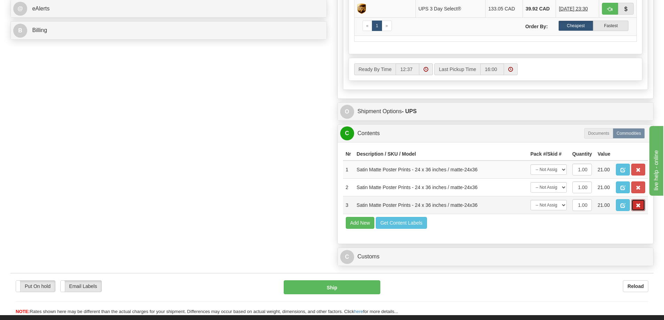
click at [639, 208] on span "button" at bounding box center [637, 205] width 5 height 5
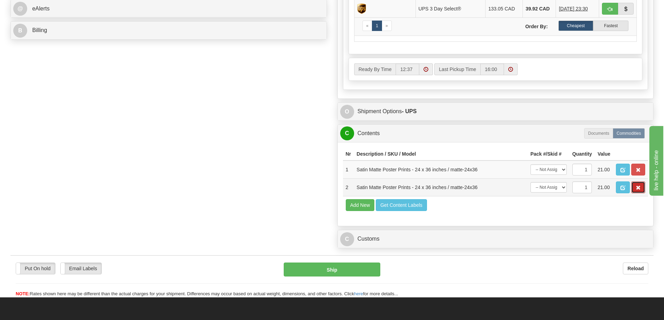
click at [638, 190] on span "button" at bounding box center [637, 188] width 5 height 5
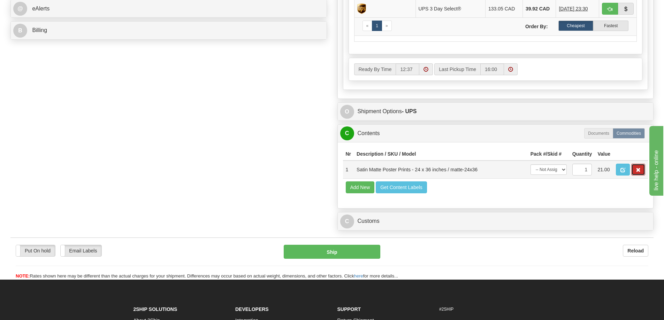
click at [644, 175] on button "button" at bounding box center [638, 170] width 14 height 12
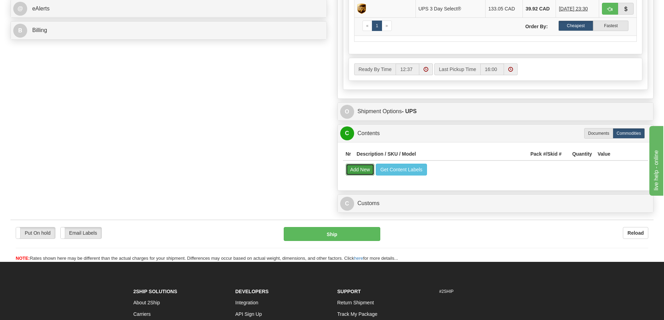
click at [355, 173] on button "Add New" at bounding box center [360, 170] width 29 height 12
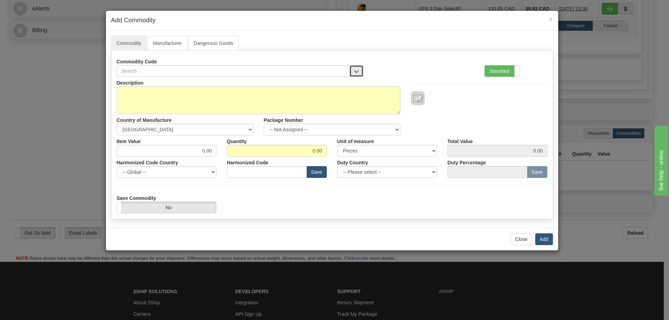
click at [357, 69] on span "button" at bounding box center [356, 71] width 5 height 5
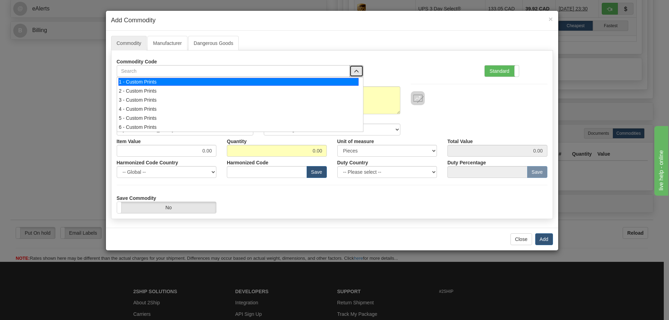
click at [342, 82] on div "1 - Custom Prints" at bounding box center [238, 82] width 240 height 8
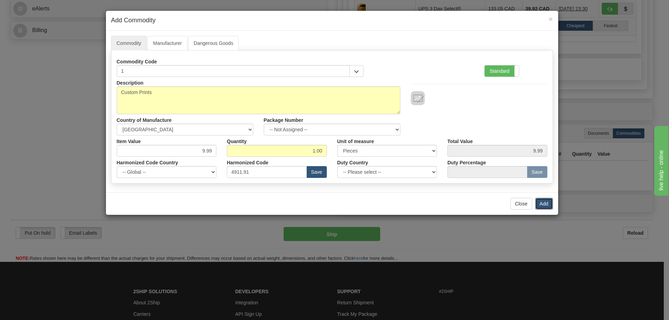
click at [538, 202] on button "Add" at bounding box center [544, 204] width 18 height 12
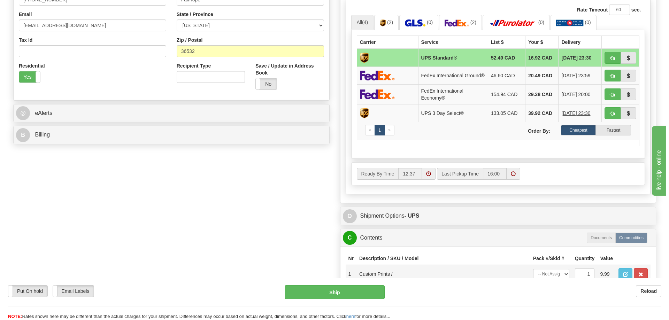
scroll to position [139, 0]
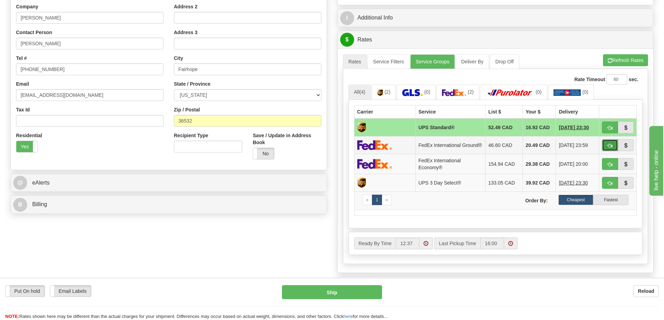
click at [610, 146] on span "button" at bounding box center [609, 146] width 5 height 5
type input "92"
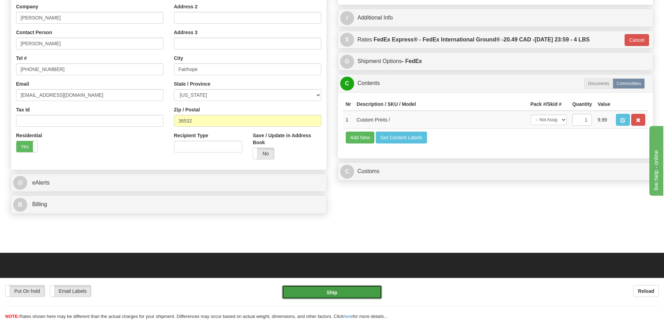
click at [344, 294] on button "Ship" at bounding box center [332, 292] width 100 height 14
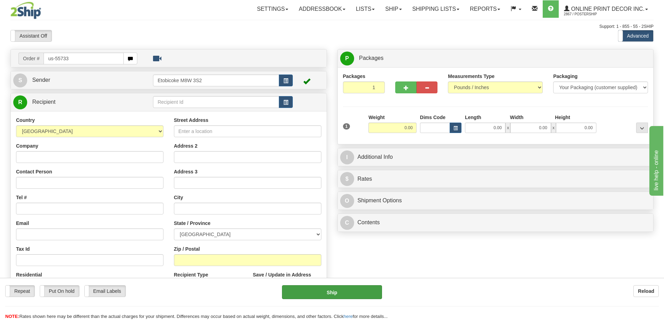
type input "us-55733"
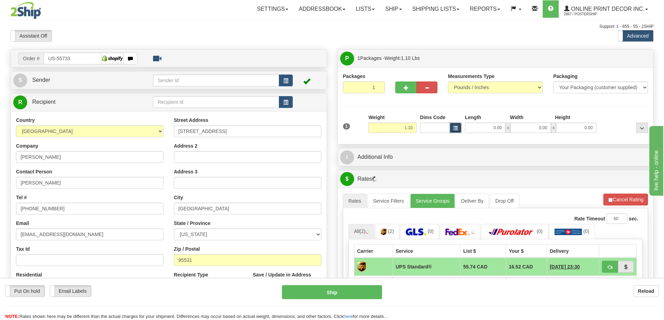
click at [452, 126] on button "button" at bounding box center [455, 128] width 12 height 10
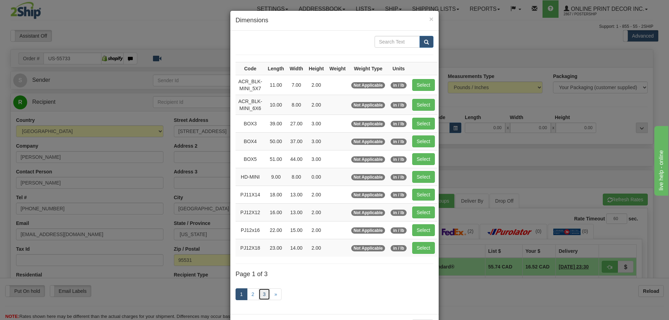
click at [258, 296] on link "3" at bounding box center [264, 294] width 12 height 12
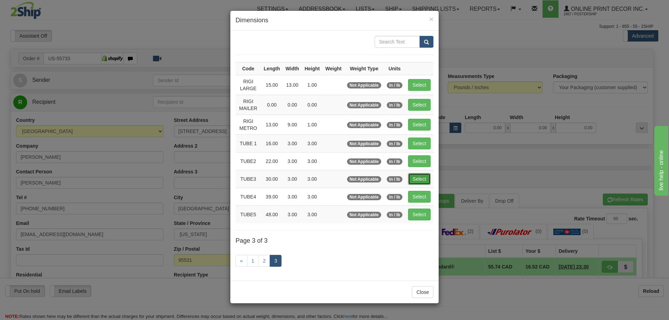
click at [417, 174] on button "Select" at bounding box center [419, 179] width 23 height 12
type input "TUBE3"
type input "30.00"
type input "3.00"
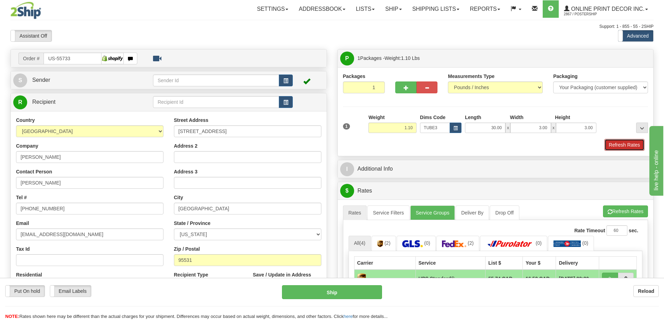
click at [608, 147] on button "Refresh Rates" at bounding box center [624, 145] width 40 height 12
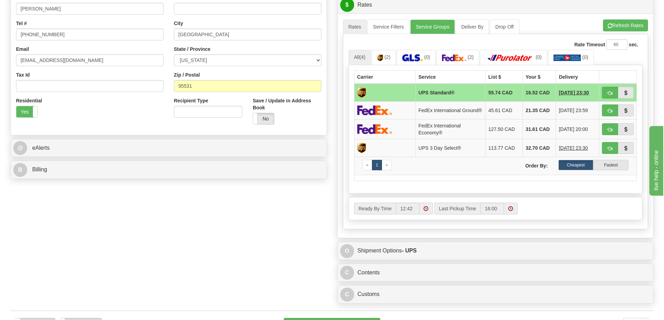
scroll to position [244, 0]
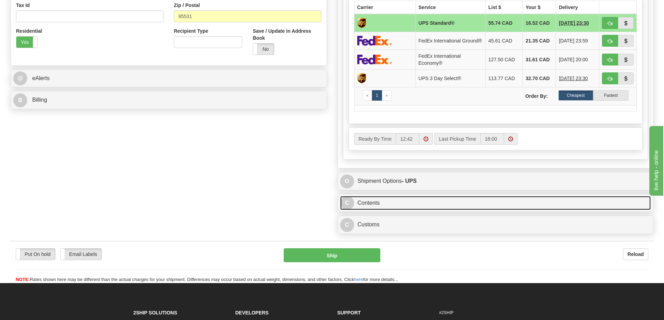
click at [431, 209] on link "C Contents" at bounding box center [495, 203] width 311 height 14
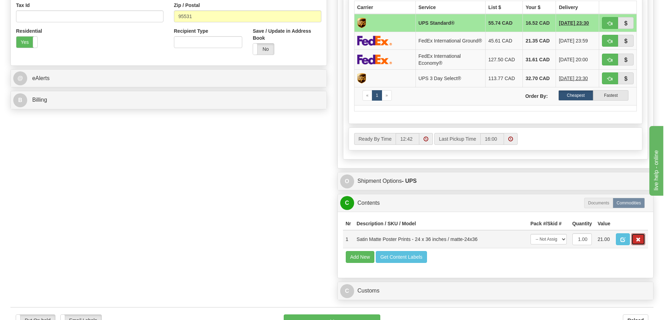
click at [635, 241] on button "button" at bounding box center [638, 239] width 14 height 12
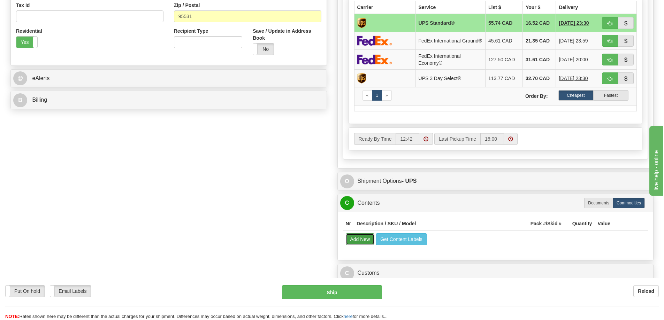
click at [360, 245] on button "Add New" at bounding box center [360, 239] width 29 height 12
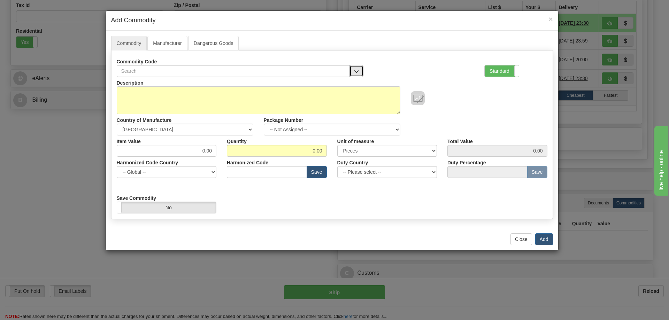
click at [356, 69] on span "button" at bounding box center [356, 71] width 5 height 5
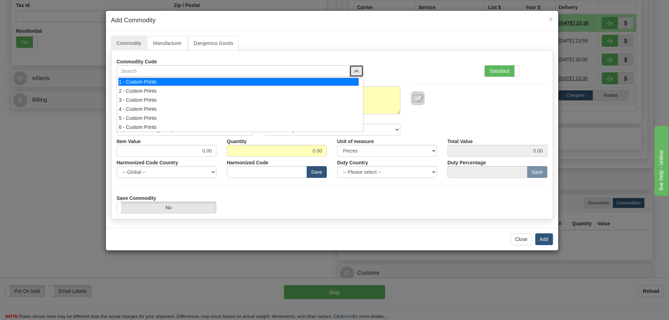
click at [347, 86] on li "1 - Custom Prints" at bounding box center [240, 81] width 246 height 9
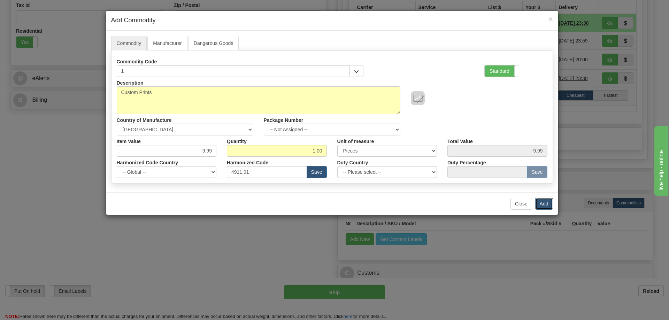
click at [538, 202] on button "Add" at bounding box center [544, 204] width 18 height 12
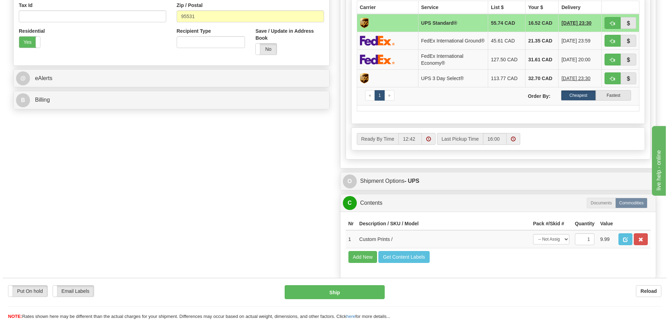
scroll to position [209, 0]
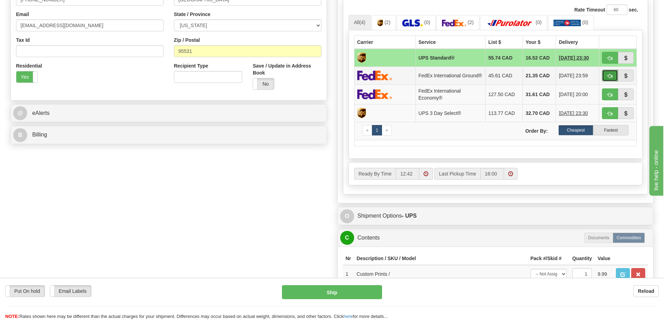
click at [607, 76] on span "button" at bounding box center [609, 76] width 5 height 5
type input "92"
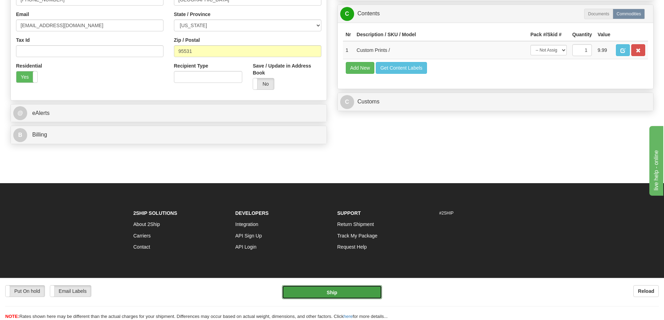
click at [371, 293] on button "Ship" at bounding box center [332, 292] width 100 height 14
